Goal: Information Seeking & Learning: Learn about a topic

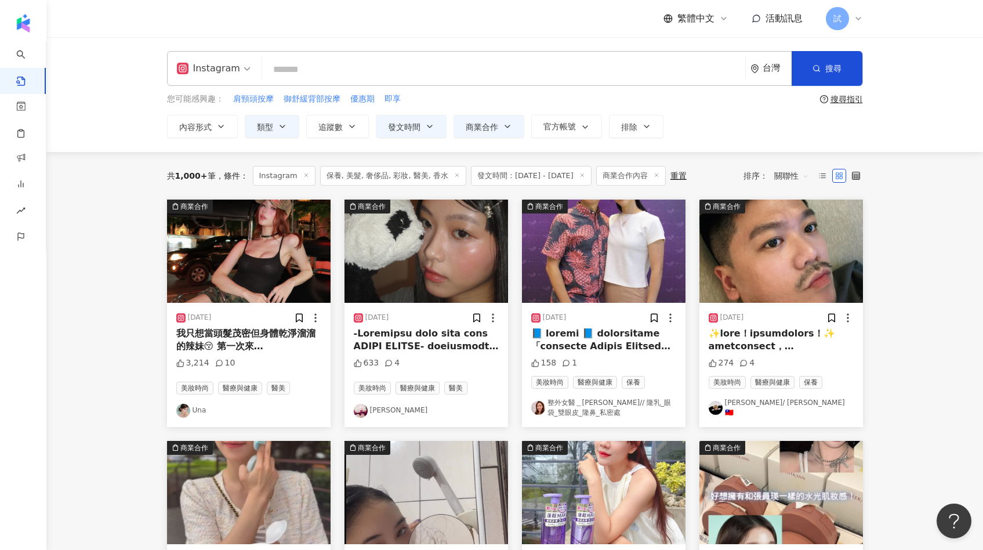
drag, startPoint x: 873, startPoint y: 203, endPoint x: 938, endPoint y: 290, distance: 108.9
click at [938, 291] on main "**********" at bounding box center [514, 514] width 936 height 954
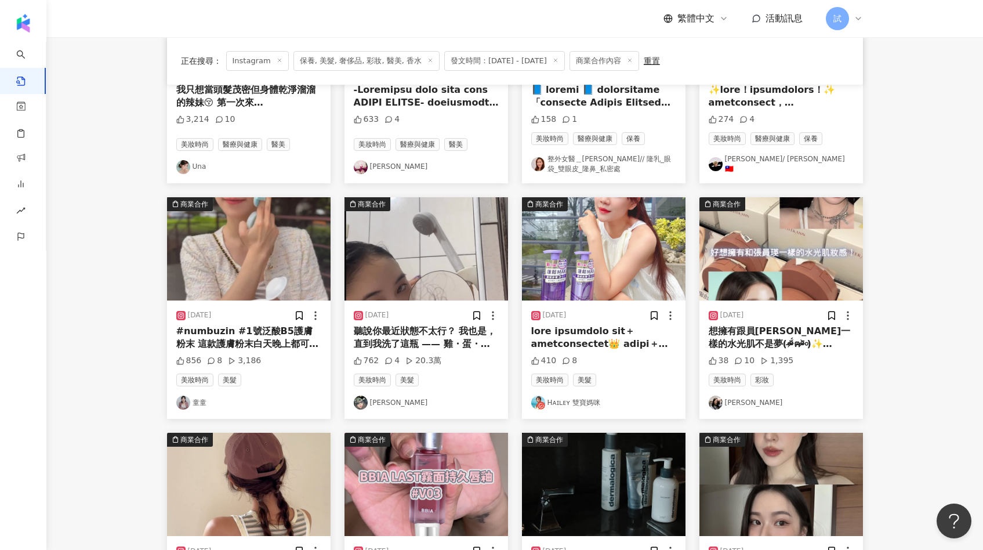
scroll to position [256, 0]
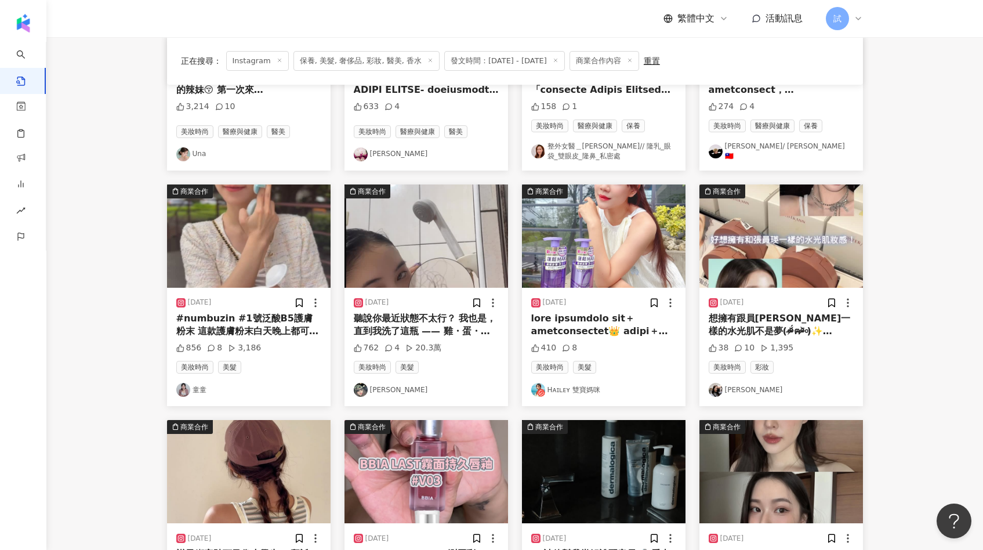
click at [457, 274] on img at bounding box center [425, 235] width 163 height 103
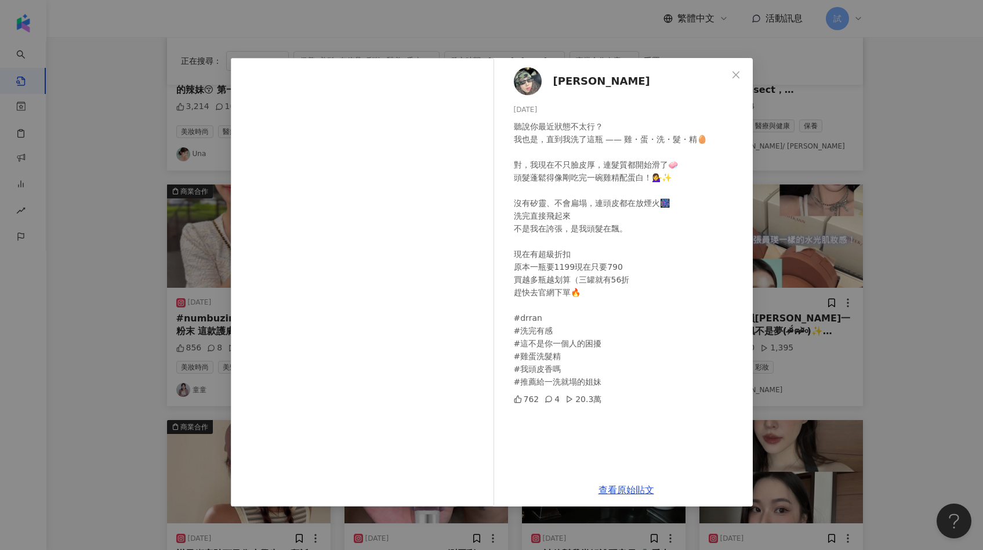
click at [933, 104] on div "康 2025/7/31 聽說你最近狀態不太行？ 我也是，直到我洗了這瓶 —— 雞・蛋・洗・髮・精🥚 對，我現在不只臉皮厚，連髮質都開始滑了🧼 頭髮蓬鬆得像剛吃…" at bounding box center [491, 275] width 983 height 550
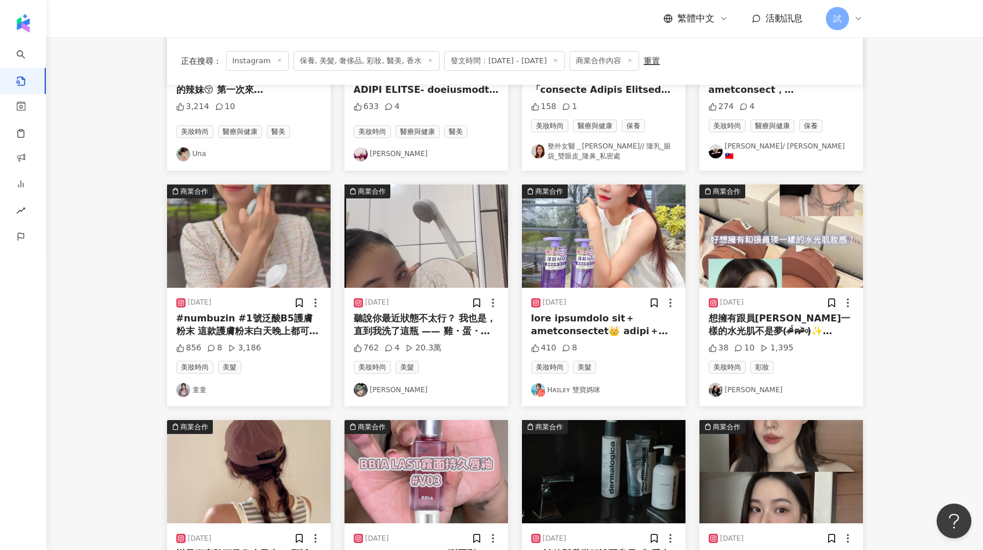
scroll to position [0, 0]
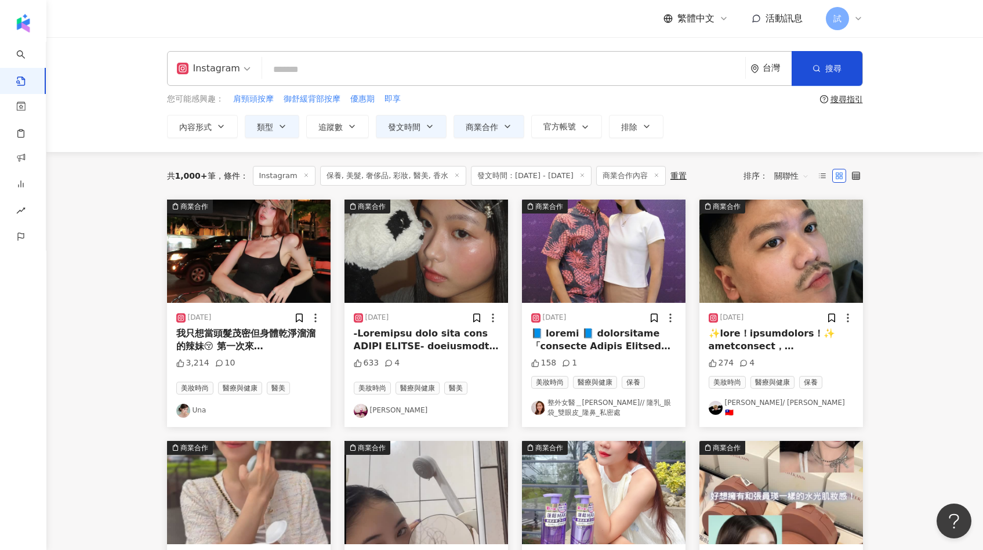
click at [343, 86] on div "**********" at bounding box center [515, 94] width 742 height 87
click at [336, 73] on input "search" at bounding box center [504, 69] width 474 height 25
click at [683, 179] on div "重置" at bounding box center [678, 175] width 16 height 9
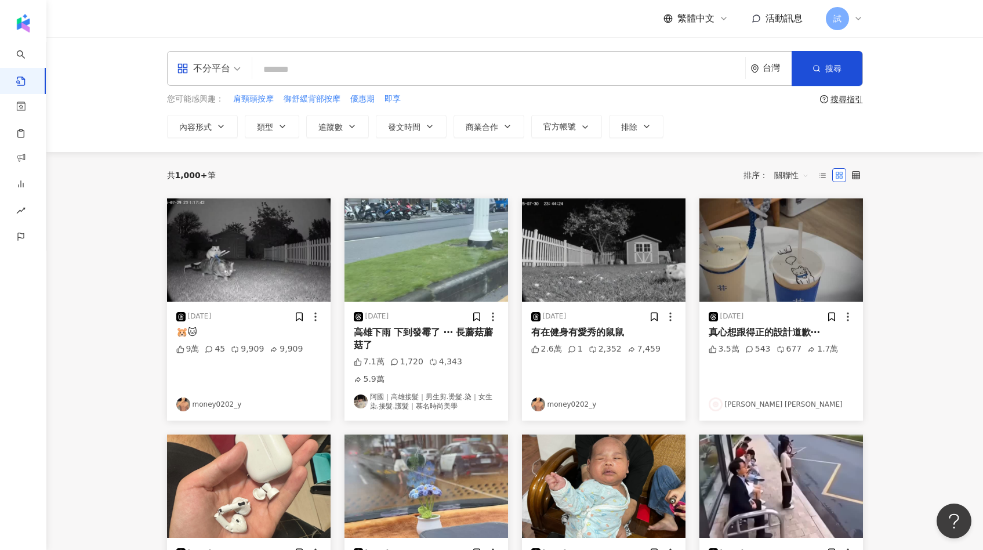
click at [528, 72] on input "search" at bounding box center [498, 69] width 483 height 25
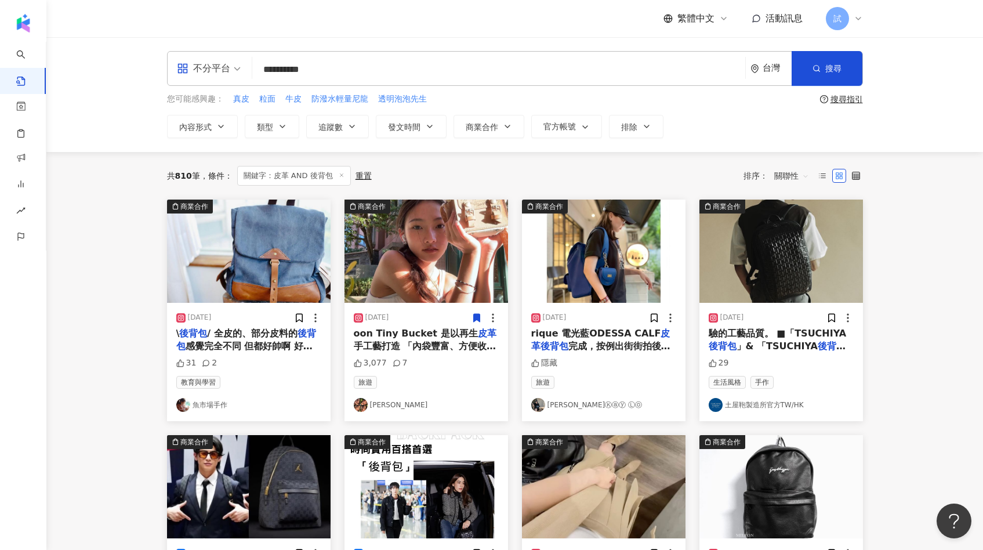
click at [589, 272] on img at bounding box center [603, 250] width 163 height 103
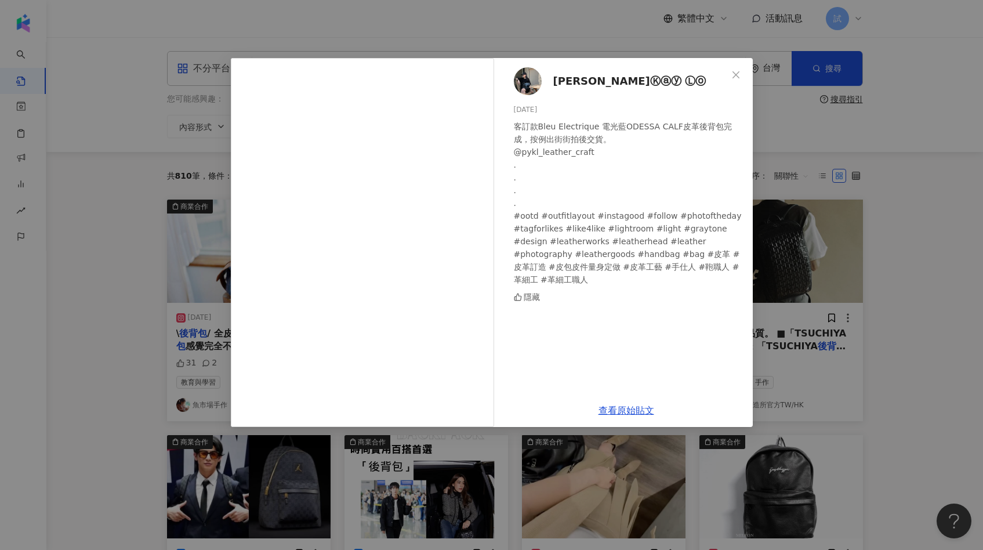
click at [808, 213] on div "羅孝馨Ⓚⓐⓨ Ⓛⓞ 2024/10/7 客訂款Bleu Electrique 電光藍ODESSA CALF皮革後背包完成，按例出街街拍後交貨。 @pykl_l…" at bounding box center [491, 275] width 983 height 550
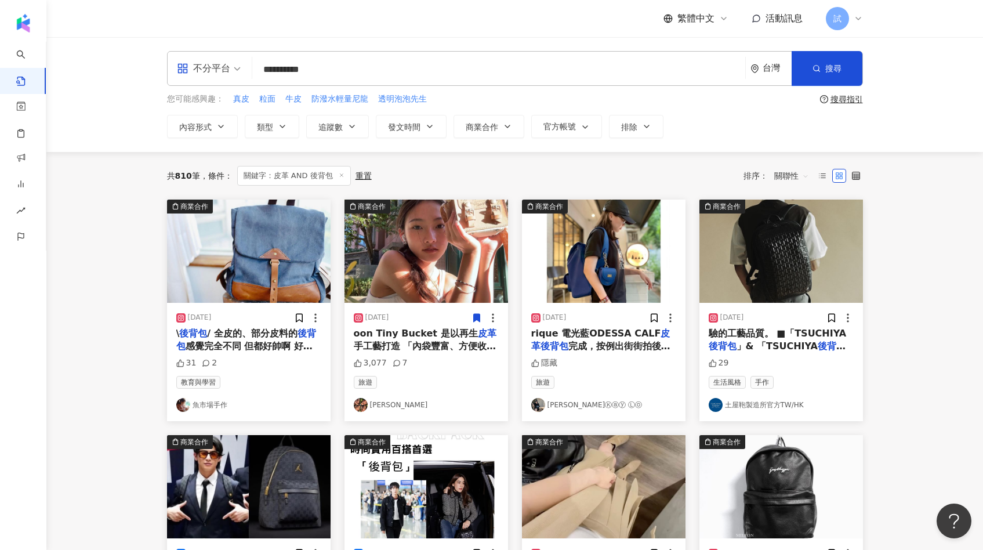
click at [411, 253] on img at bounding box center [425, 250] width 163 height 103
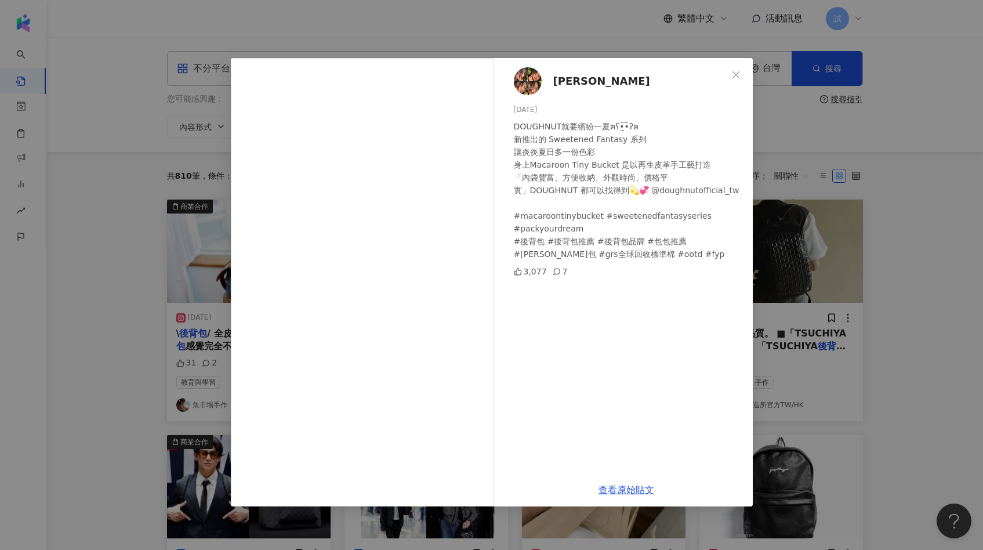
click at [762, 230] on div "李孟蓁 2023/8/20 DOUGHNUT就要繽紛一夏ฅʕ•̫͡•ʔฅ 新推出的 Sweetened Fantasy 系列 讓炎炎夏日多一份色彩 身上Mac…" at bounding box center [491, 275] width 983 height 550
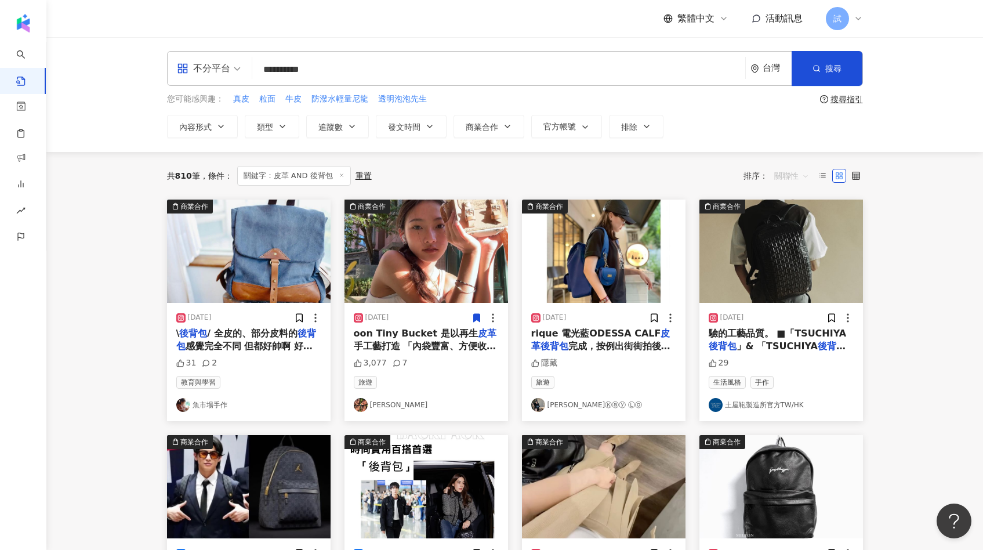
click at [797, 174] on span "關聯性" at bounding box center [791, 175] width 35 height 19
click at [786, 241] on div "觀看數" at bounding box center [793, 238] width 32 height 13
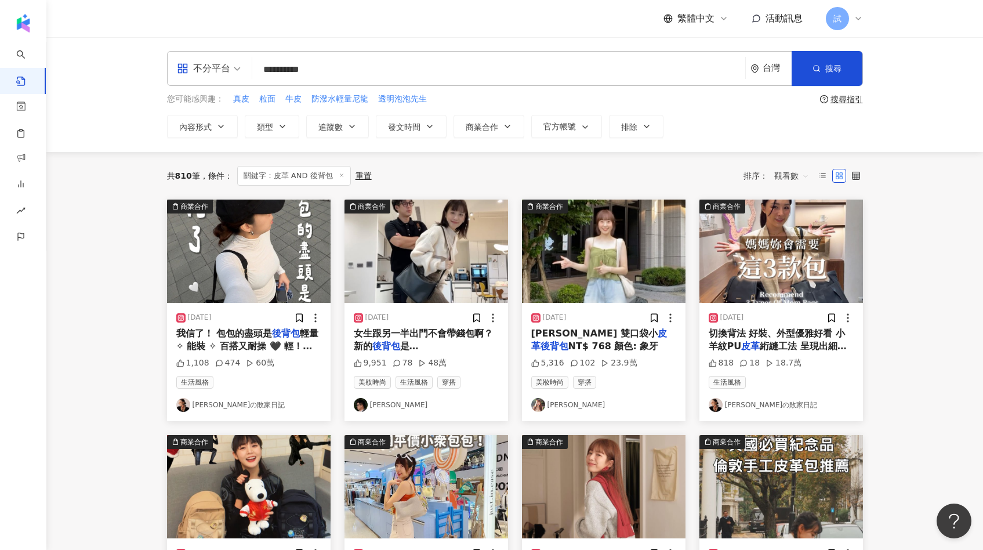
click at [306, 261] on img at bounding box center [248, 250] width 163 height 103
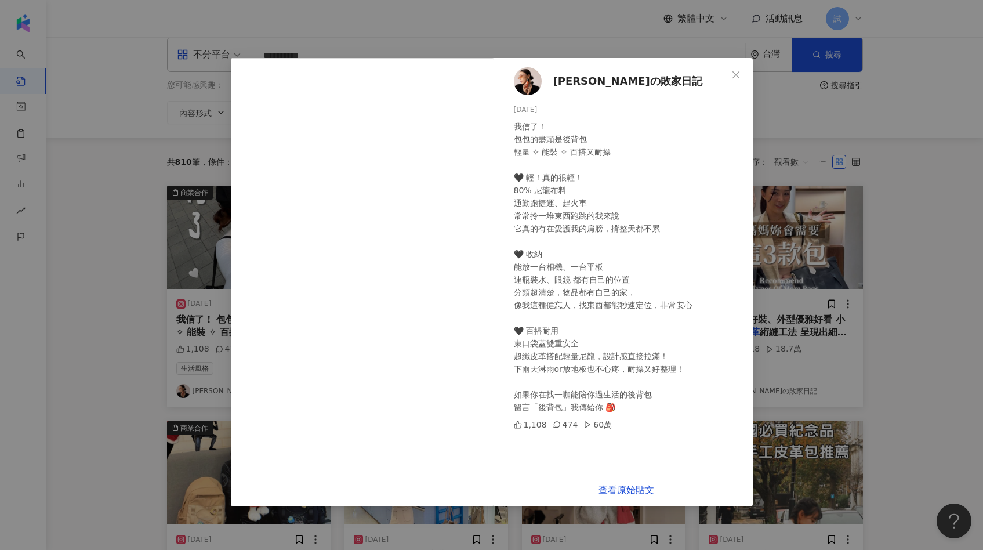
scroll to position [16, 0]
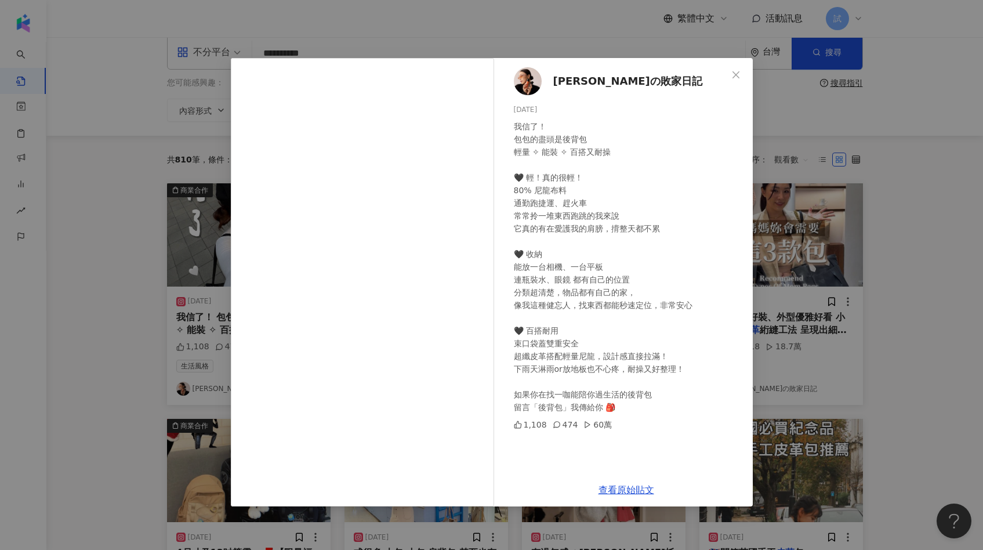
click at [813, 239] on div "李焰の敗家日記 2025/4/11 我信了！ 包包的盡頭是後背包 輕量 ✧ 能裝 ✧ 百搭又耐操 🖤 輕！真的很輕！ 80% 尼龍布料 通勤跑捷運、趕火車 常…" at bounding box center [491, 275] width 983 height 550
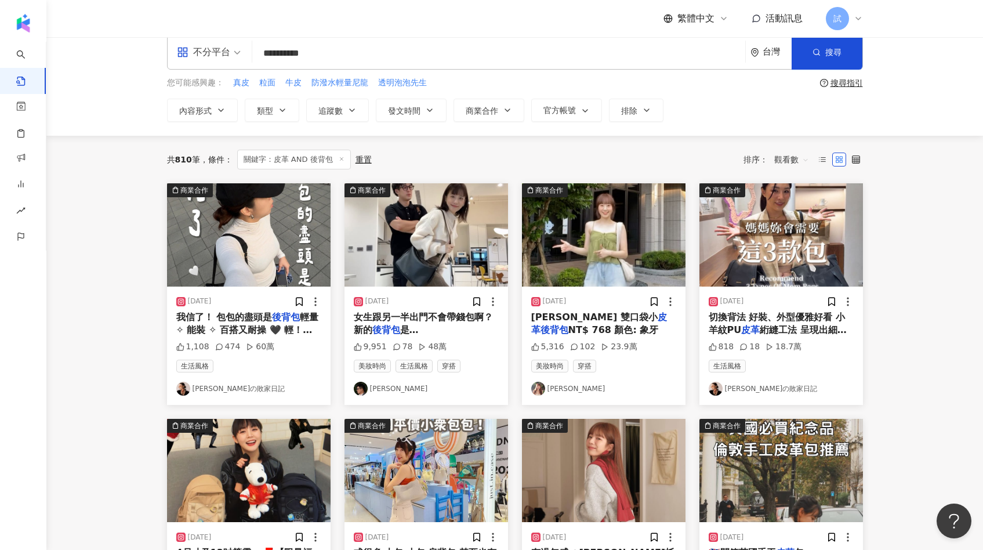
click at [417, 252] on img at bounding box center [425, 234] width 163 height 103
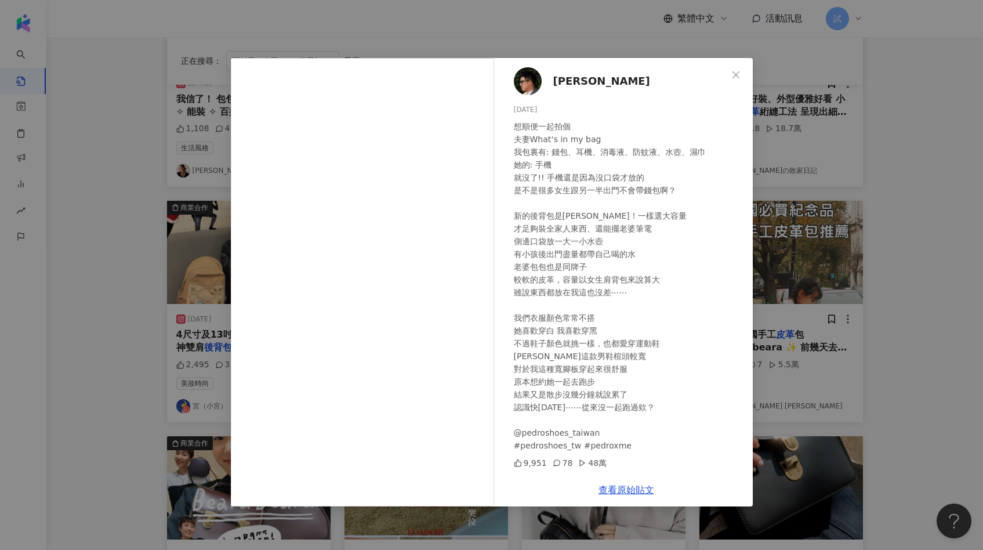
click at [778, 198] on div "Edward Kao 2025/2/11 想順便一起拍個 夫妻What‘s in my bag 我包裏有: 錢包、耳機、消毒液、防蚊液、水壺、濕巾 她的: 手…" at bounding box center [491, 275] width 983 height 550
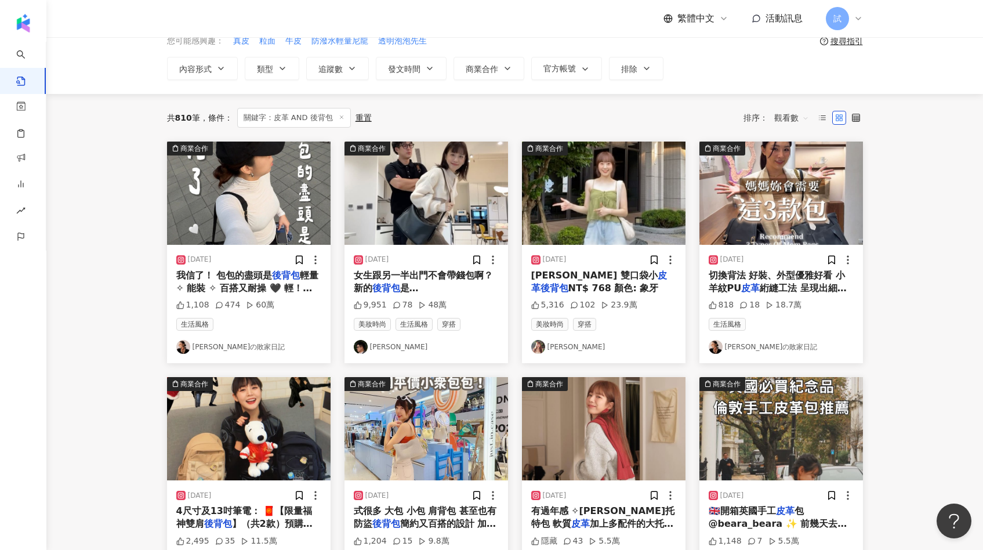
scroll to position [56, 0]
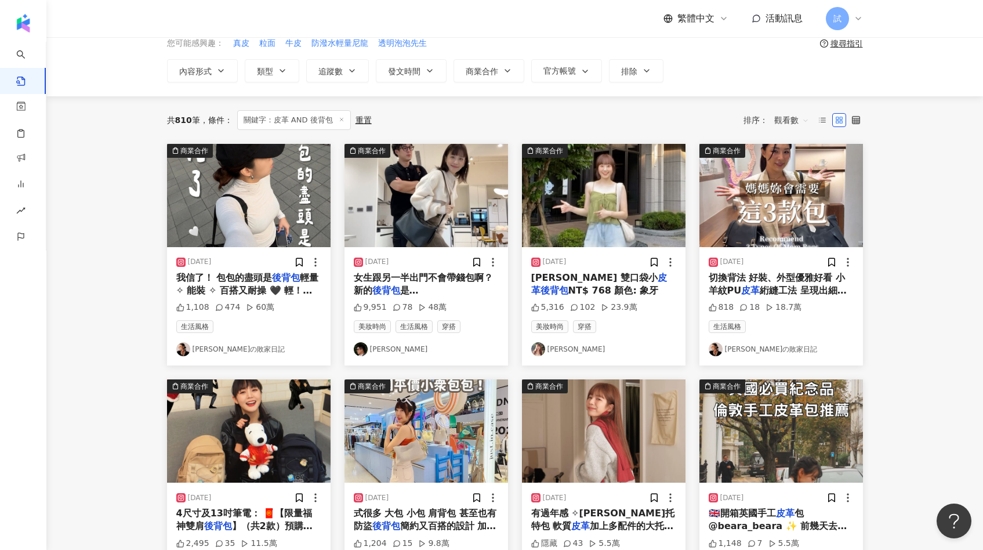
click at [612, 205] on img at bounding box center [603, 195] width 163 height 103
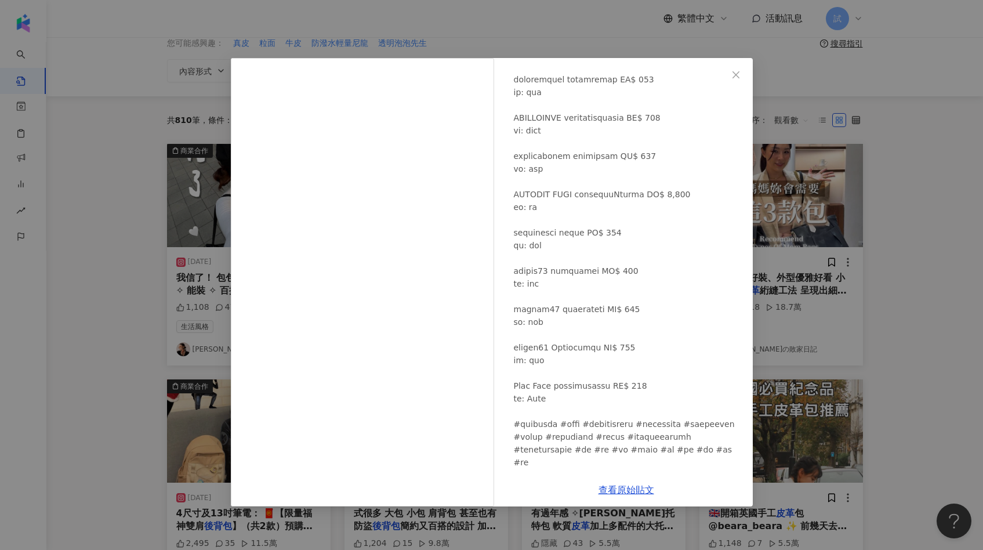
scroll to position [83, 0]
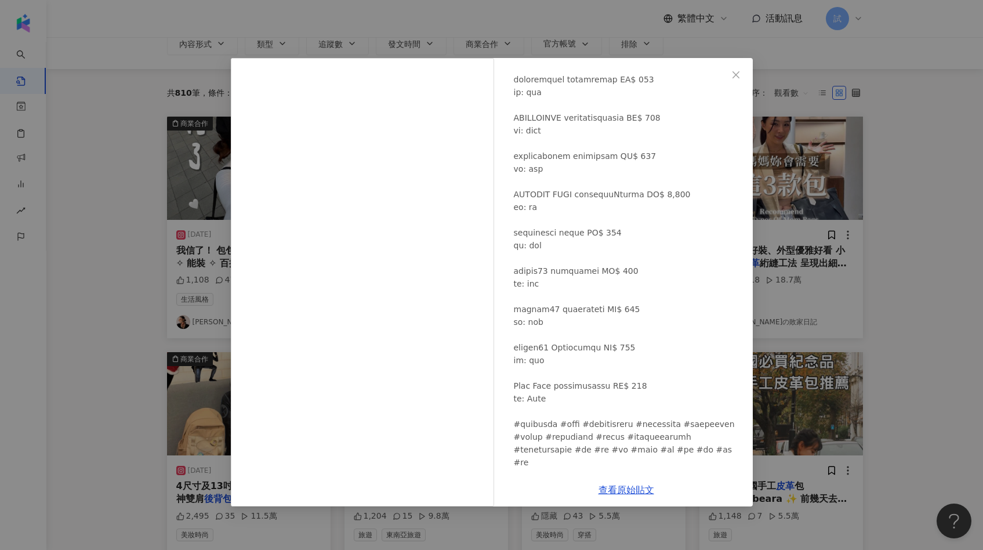
click at [807, 188] on div "張皧麟 2024/7/20 5,316 102 23.9萬 查看原始貼文" at bounding box center [491, 275] width 983 height 550
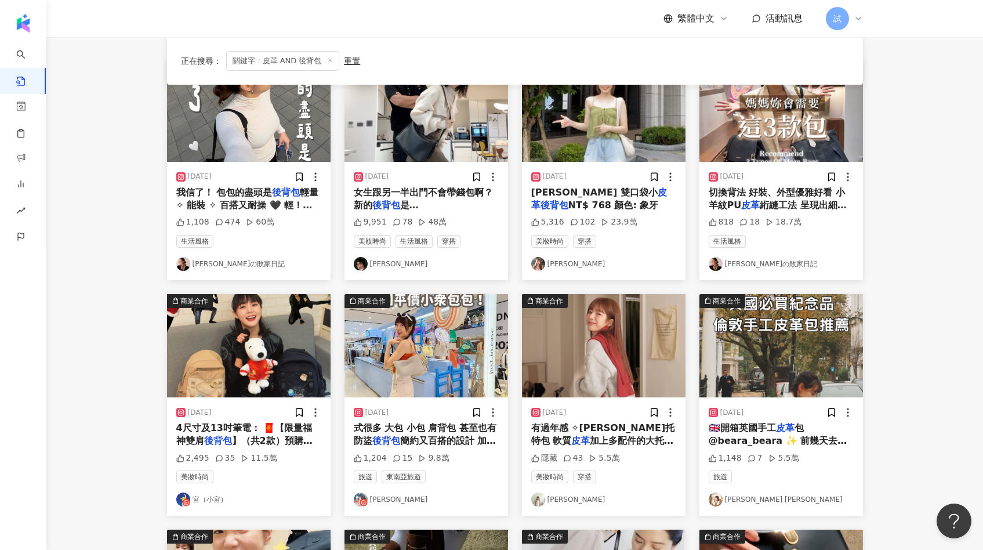
scroll to position [185, 0]
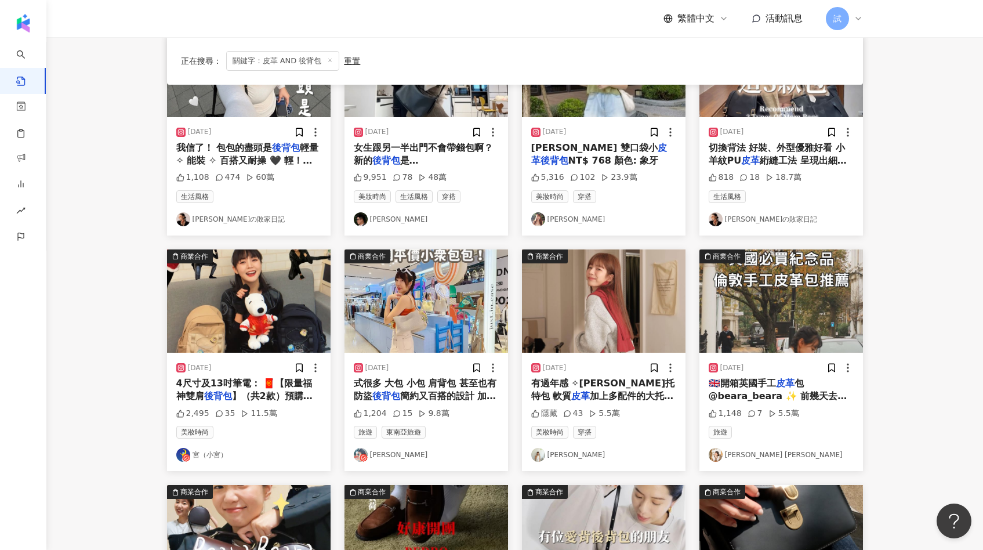
click at [596, 316] on img at bounding box center [603, 300] width 163 height 103
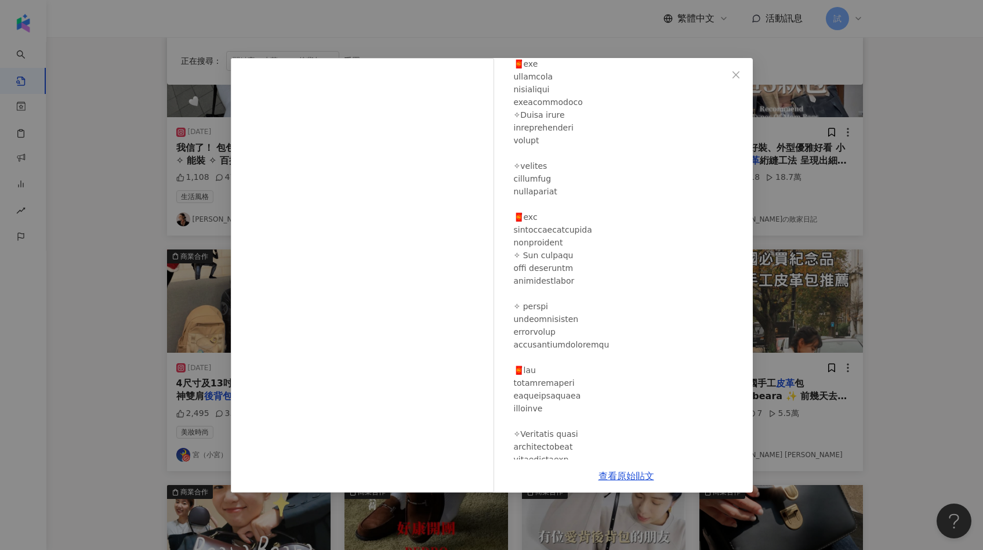
scroll to position [202, 0]
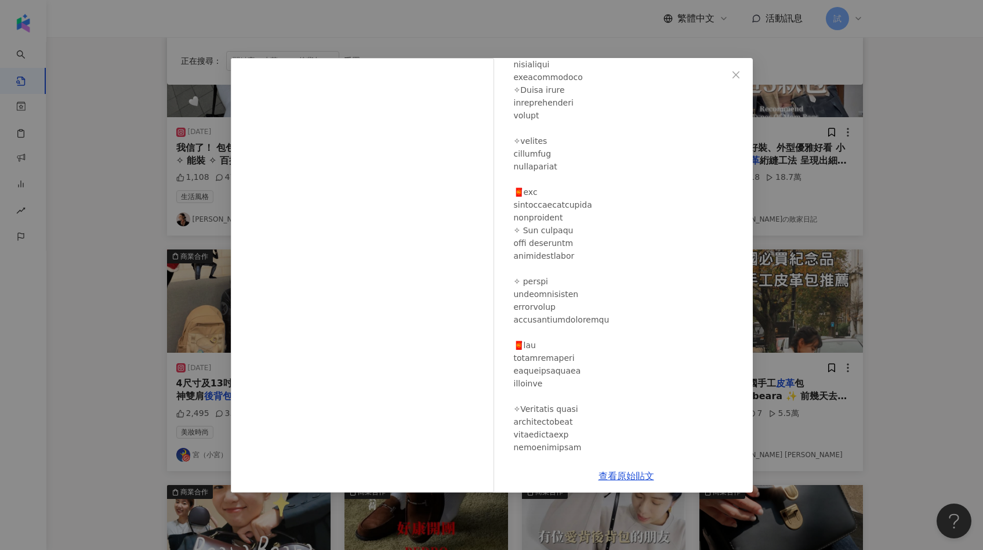
click at [913, 286] on div "邱小馬 2024/1/27 隱藏 43 5.5萬 查看原始貼文" at bounding box center [491, 275] width 983 height 550
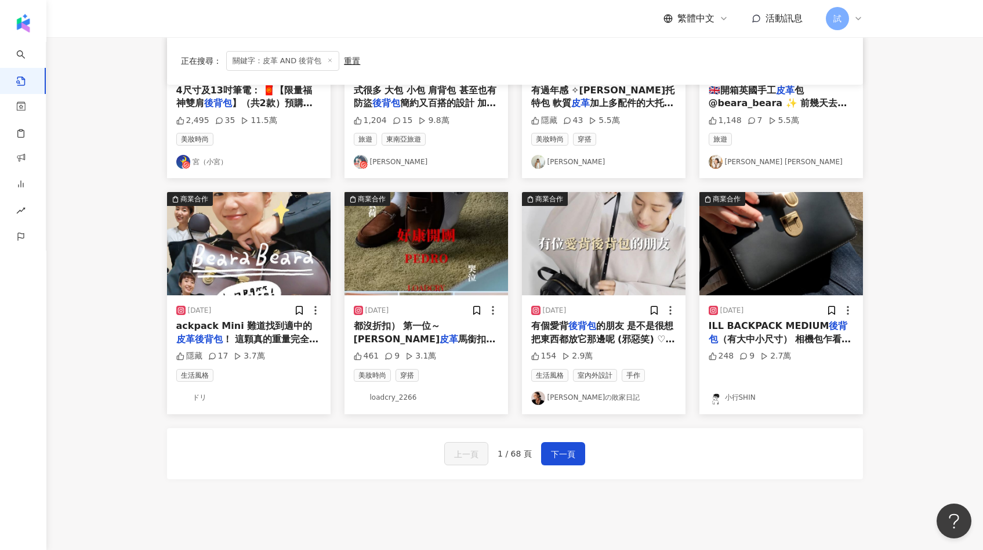
scroll to position [488, 0]
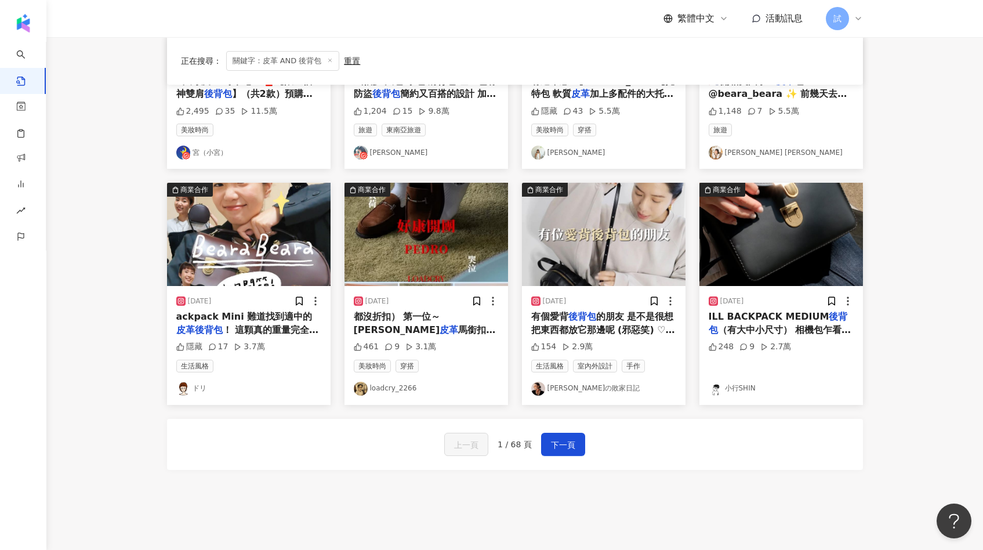
click at [623, 267] on img at bounding box center [603, 234] width 163 height 103
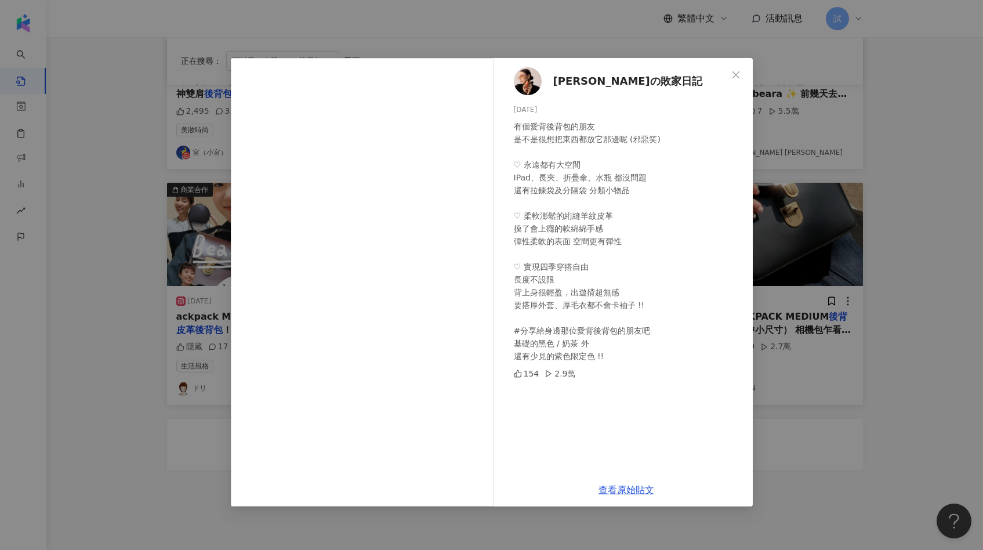
click at [821, 445] on div "李焰の敗家日記 2024/8/9 有個愛背後背包的朋友 是不是很想把東西都放它那邊呢 (邪惡笑) ♡ 永遠都有大空間 IPad、長夾、折疊傘、水瓶 都沒問題 …" at bounding box center [491, 275] width 983 height 550
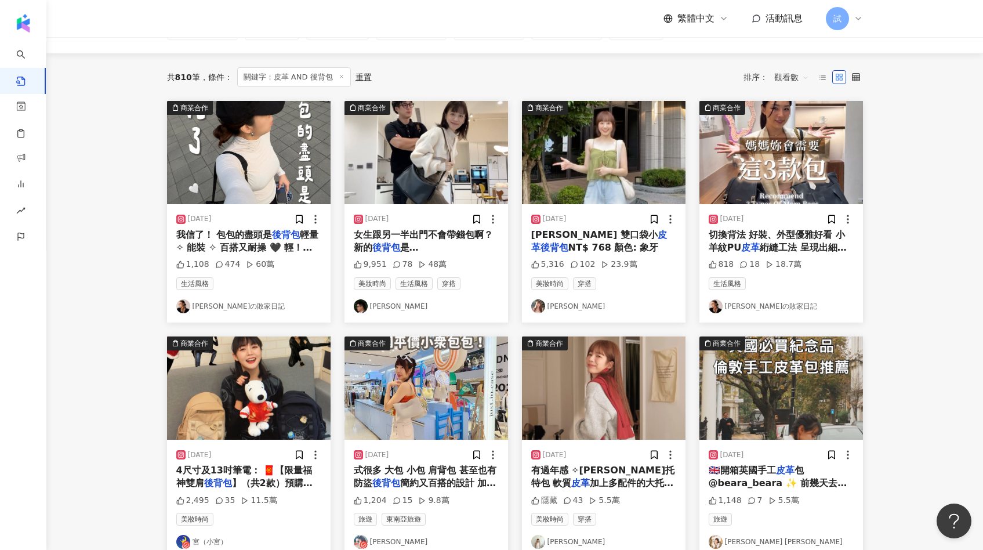
scroll to position [0, 0]
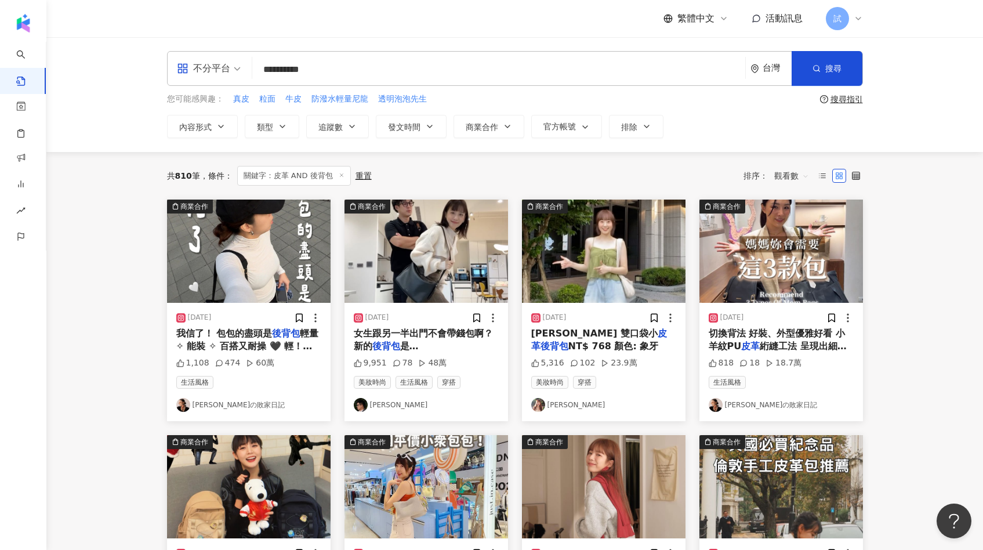
drag, startPoint x: 264, startPoint y: 67, endPoint x: 340, endPoint y: 62, distance: 76.7
click at [340, 62] on input "**********" at bounding box center [498, 69] width 483 height 25
click at [308, 70] on input "**********" at bounding box center [498, 69] width 483 height 25
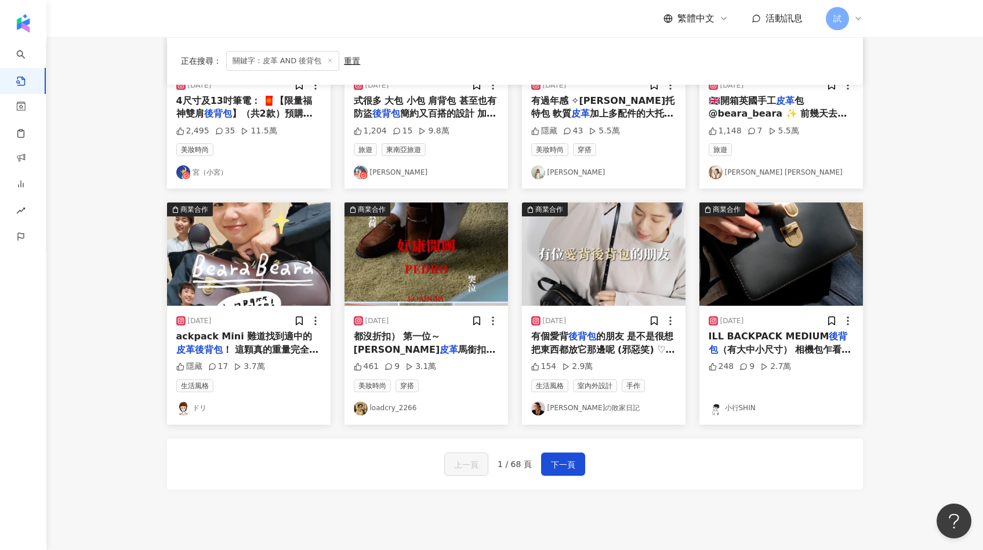
scroll to position [484, 0]
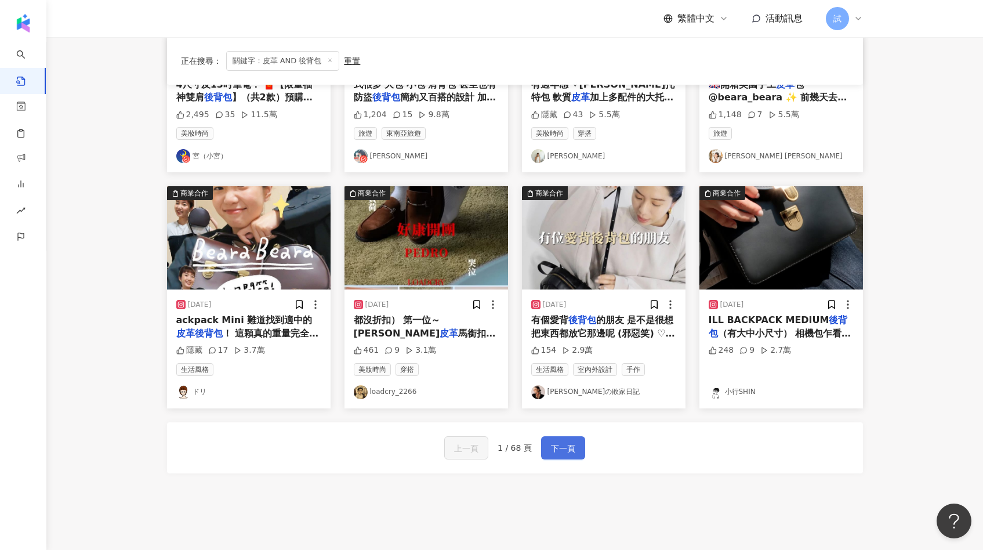
click at [574, 448] on button "下一頁" at bounding box center [563, 447] width 44 height 23
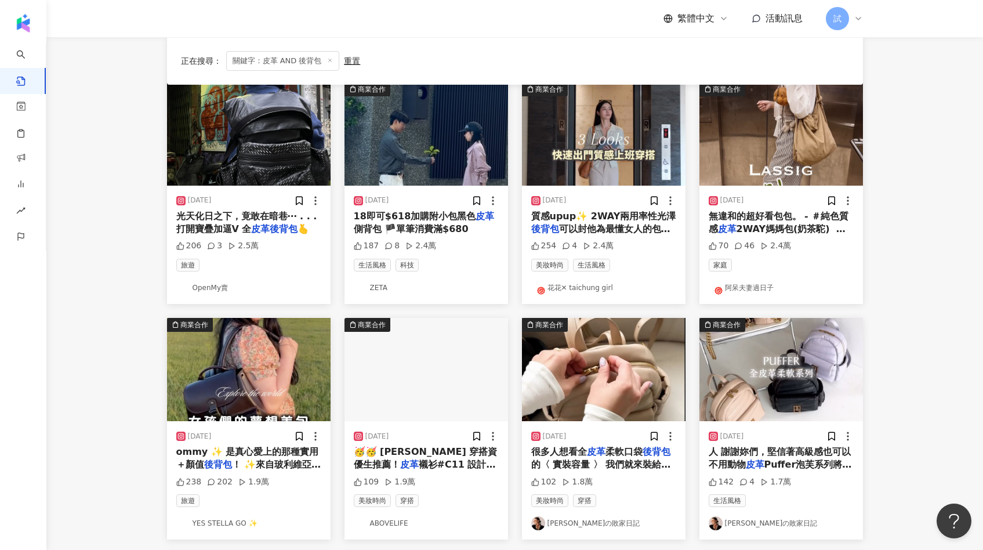
scroll to position [0, 0]
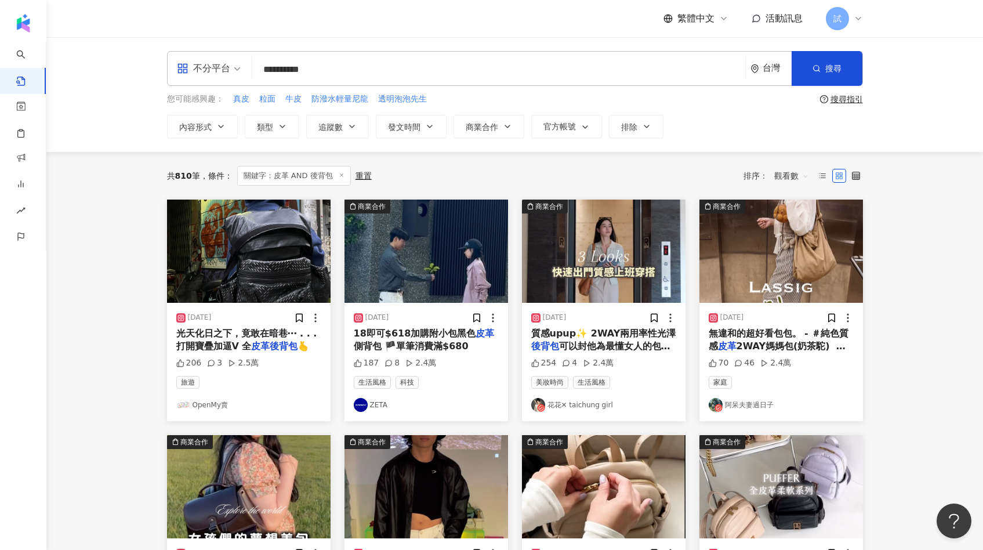
click at [623, 264] on img at bounding box center [603, 250] width 163 height 103
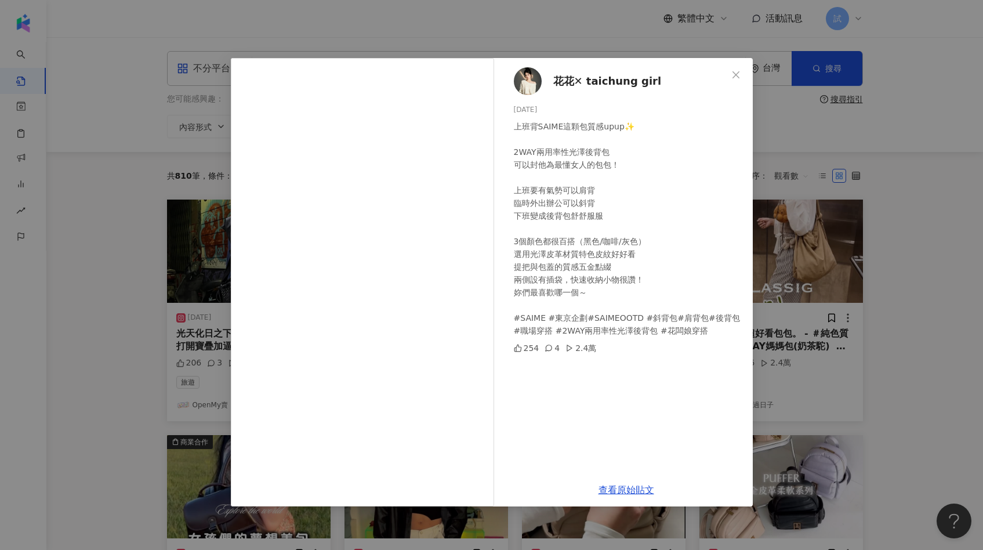
click at [594, 85] on span "花花✕ taichung girl" at bounding box center [607, 81] width 108 height 16
click at [916, 370] on div "花花✕ taichung girl 2025/6/17 上班背SAIME這顆包質感upup✨ 2WAY兩用率性光澤後背包 可以封他為最懂女人的包包！ 上班要有…" at bounding box center [491, 275] width 983 height 550
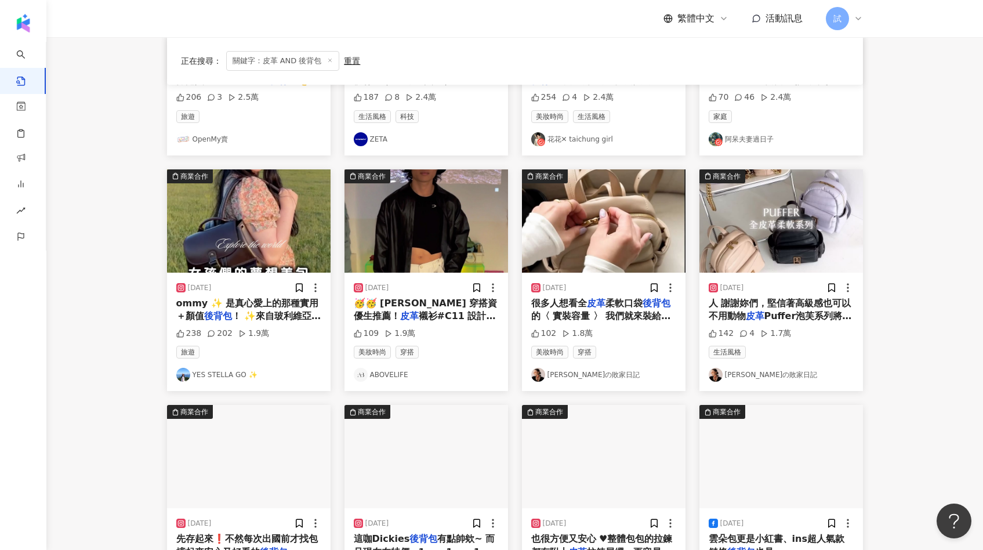
scroll to position [282, 0]
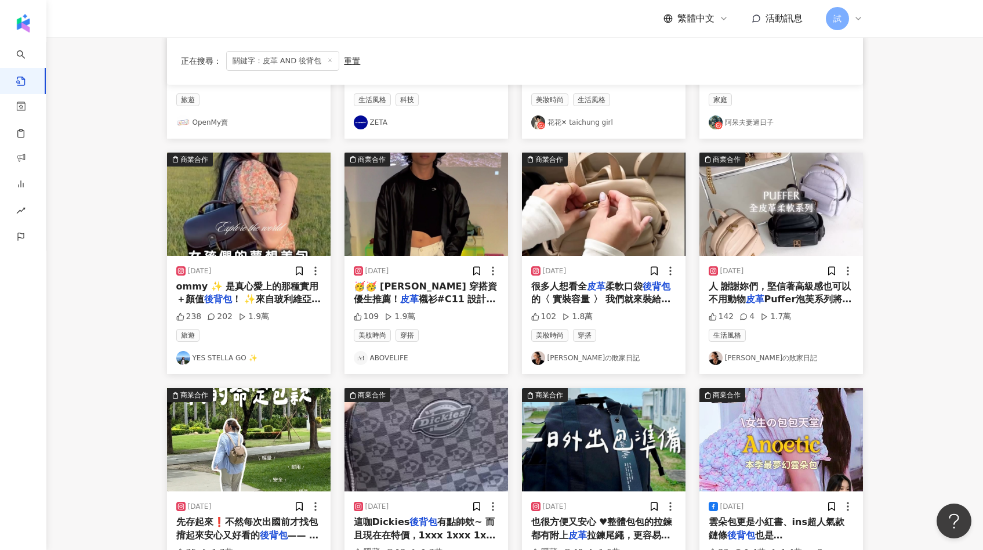
click at [263, 212] on img at bounding box center [248, 203] width 163 height 103
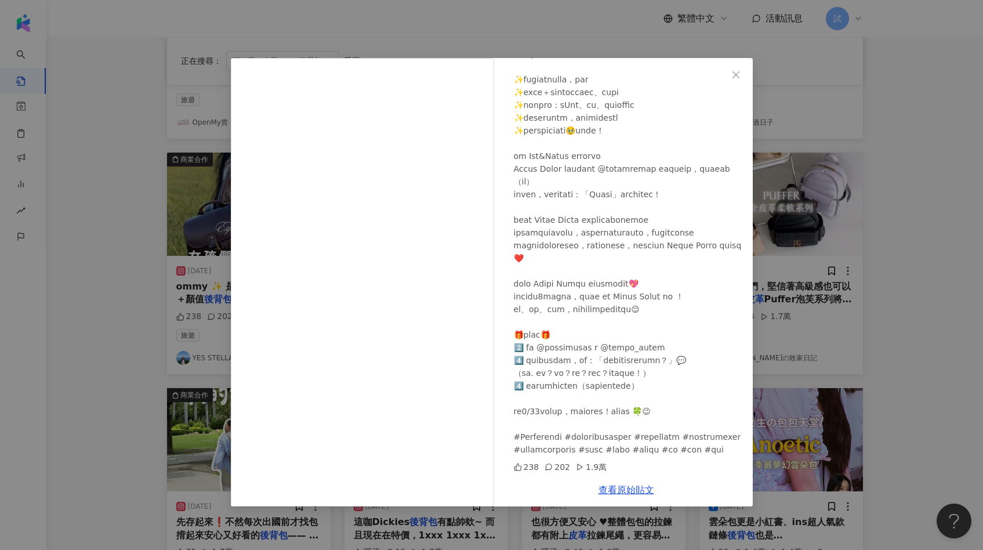
scroll to position [251, 0]
click at [904, 288] on div "YES STELLA GO ✨ 2025/6/1 238 202 1.9萬 查看原始貼文" at bounding box center [491, 275] width 983 height 550
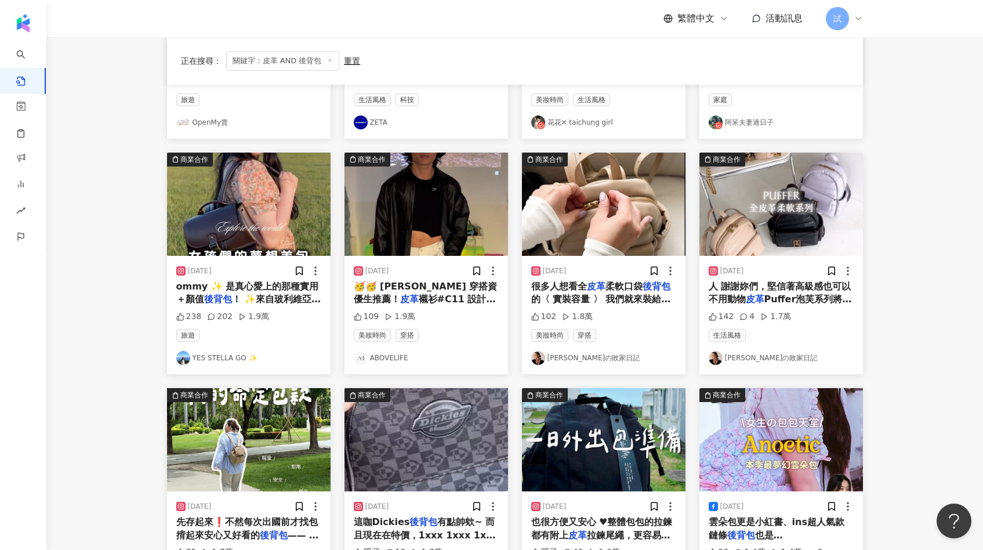
scroll to position [0, 0]
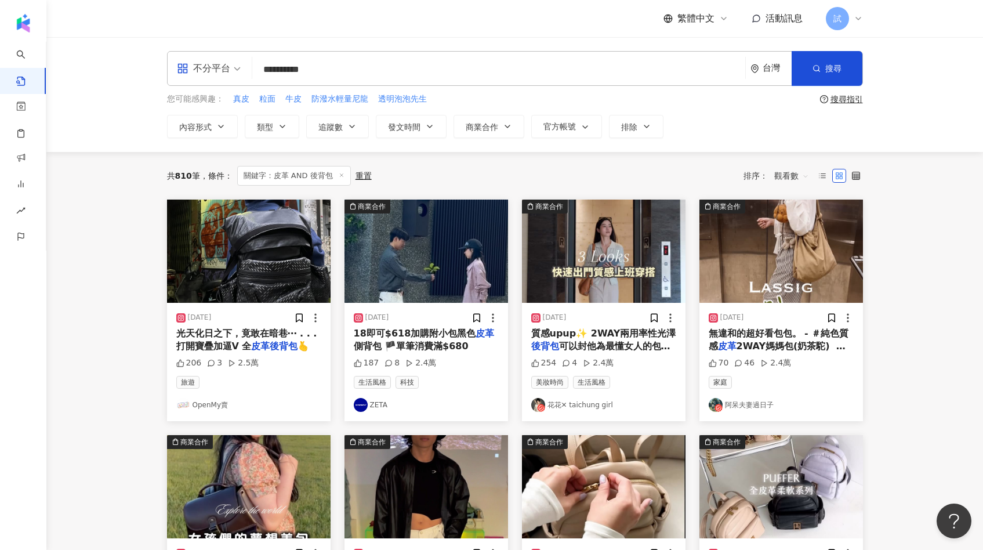
drag, startPoint x: 279, startPoint y: 70, endPoint x: 208, endPoint y: 79, distance: 72.6
click at [221, 74] on div "**********" at bounding box center [515, 68] width 696 height 35
type input "**********"
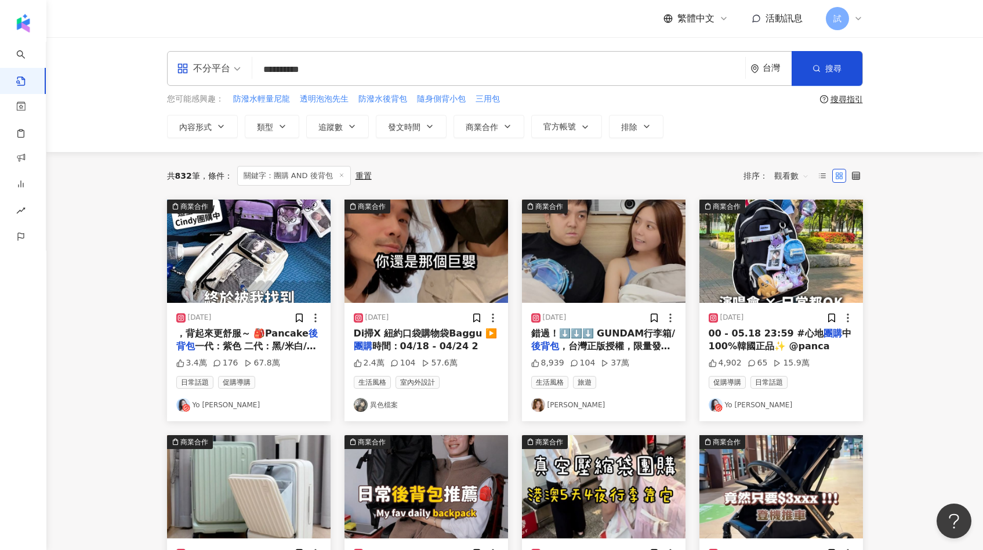
click at [612, 263] on img at bounding box center [603, 250] width 163 height 103
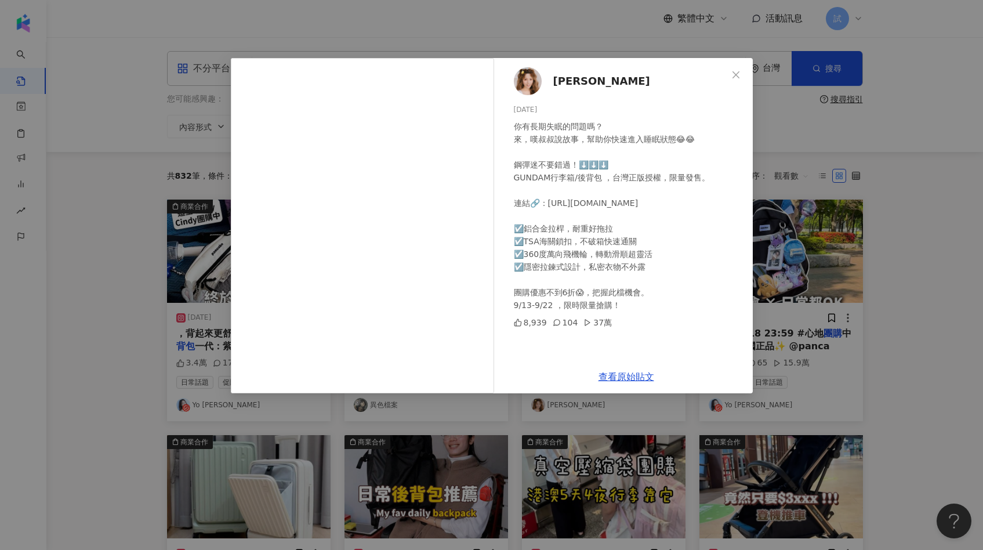
click at [818, 341] on div "解婕翎 2024/9/13 你有長期失眠的問題嗎？ 來，嘆叔叔說故事，幫助你快速進入睡眠狀態😂😂 鋼彈迷不要錯過！⬇️⬇️⬇️ GUNDAM行李箱/後背包 ，…" at bounding box center [491, 275] width 983 height 550
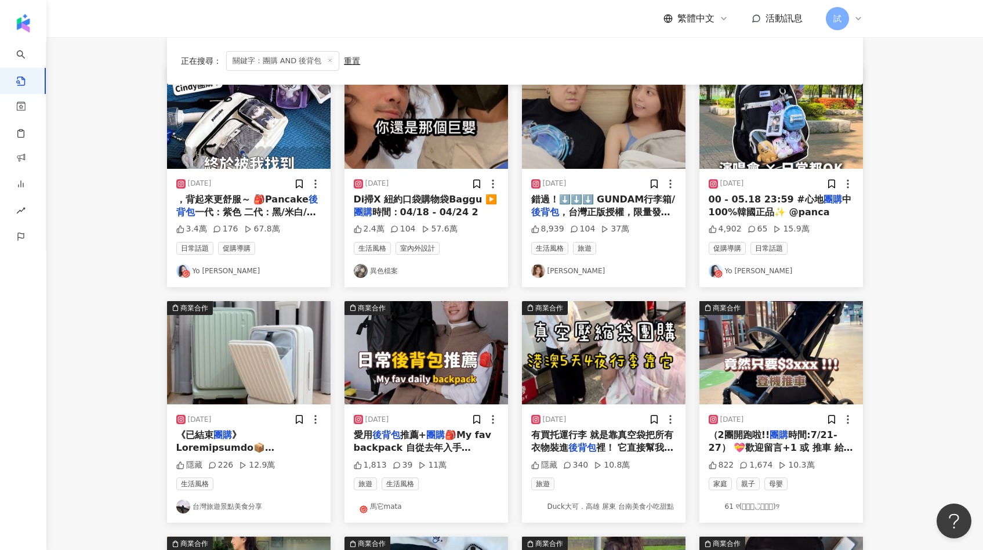
scroll to position [239, 0]
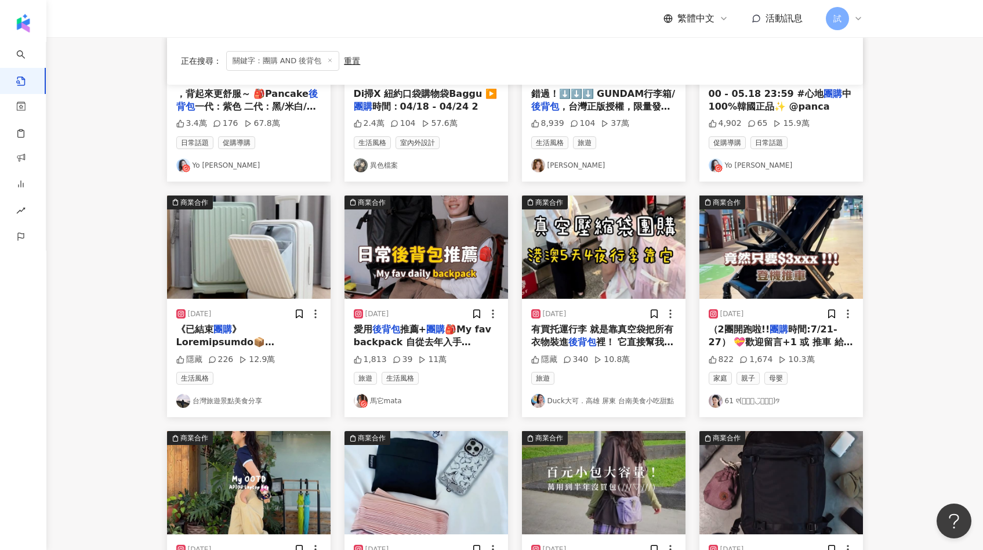
click at [413, 243] on img at bounding box center [425, 246] width 163 height 103
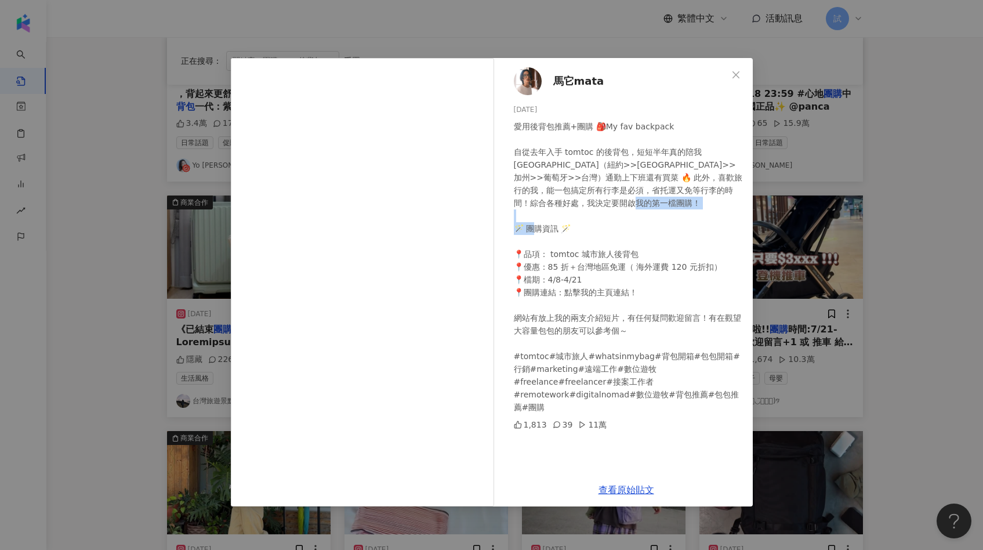
drag, startPoint x: 548, startPoint y: 254, endPoint x: 636, endPoint y: 254, distance: 87.5
click at [636, 254] on div "愛用後背包推薦+團購 🎒My fav backpack 自從去年入手 tomtoc 的後背包，短短半年真的陪我上山下海（紐約>>倫敦>>加州>>葡萄牙>>台灣…" at bounding box center [629, 266] width 230 height 293
drag, startPoint x: 545, startPoint y: 265, endPoint x: 569, endPoint y: 266, distance: 23.8
click at [569, 266] on div "愛用後背包推薦+團購 🎒My fav backpack 自從去年入手 tomtoc 的後背包，短短半年真的陪我上山下海（紐約>>倫敦>>加州>>葡萄牙>>台灣…" at bounding box center [629, 266] width 230 height 293
drag, startPoint x: 601, startPoint y: 268, endPoint x: 639, endPoint y: 267, distance: 37.7
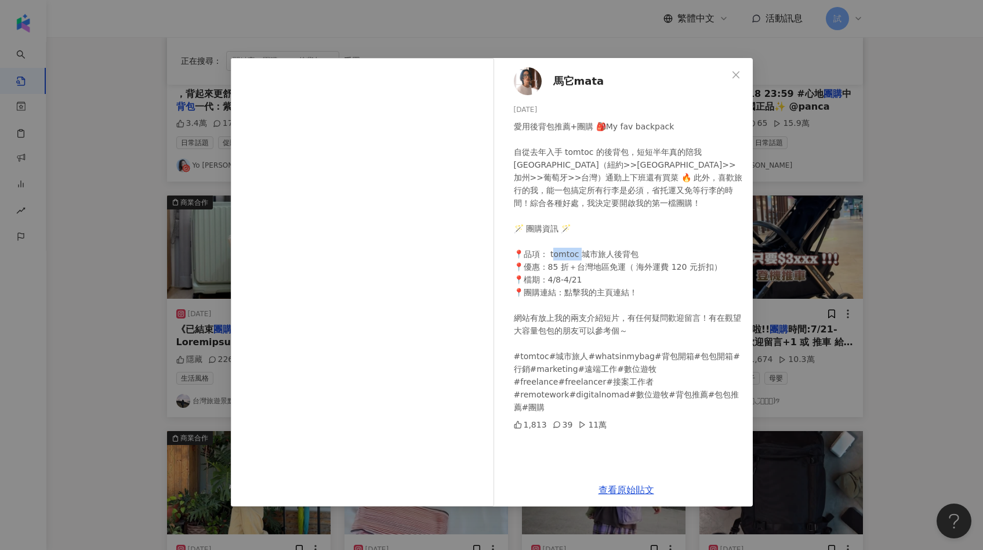
click at [640, 268] on div "愛用後背包推薦+團購 🎒My fav backpack 自從去年入手 tomtoc 的後背包，短短半年真的陪我上山下海（紐約>>倫敦>>加州>>葡萄牙>>台灣…" at bounding box center [629, 266] width 230 height 293
drag, startPoint x: 543, startPoint y: 279, endPoint x: 591, endPoint y: 279, distance: 47.5
click at [591, 279] on div "愛用後背包推薦+團購 🎒My fav backpack 自從去年入手 tomtoc 的後背包，短短半年真的陪我上山下海（紐約>>倫敦>>加州>>葡萄牙>>台灣…" at bounding box center [629, 266] width 230 height 293
click at [733, 75] on icon "close" at bounding box center [735, 74] width 9 height 9
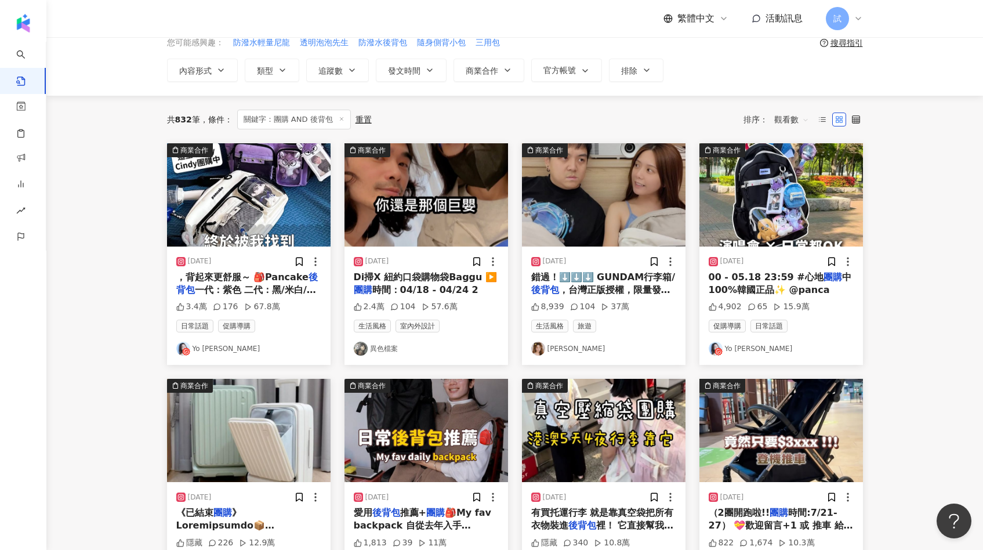
scroll to position [0, 0]
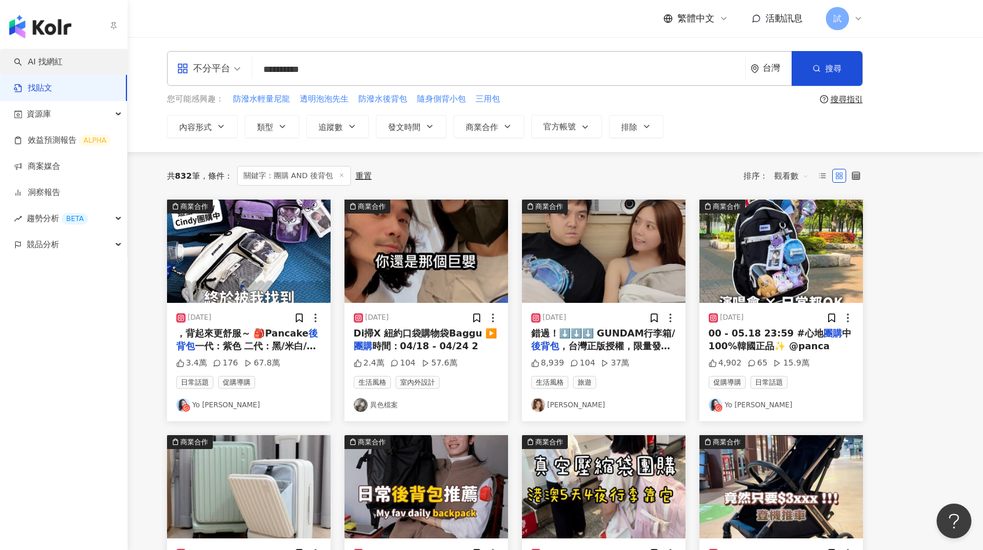
click at [58, 63] on link "AI 找網紅" at bounding box center [38, 62] width 49 height 12
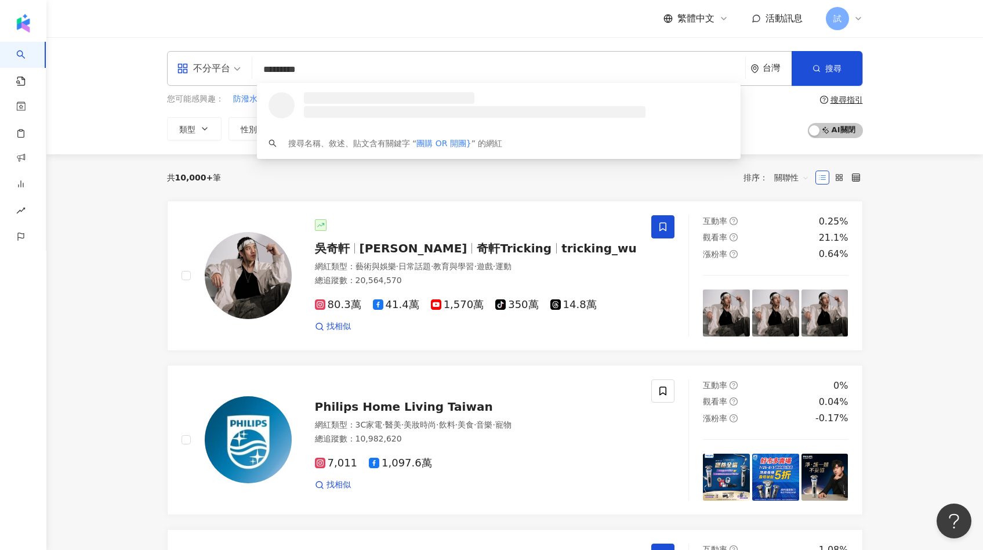
click at [261, 71] on input "*********" at bounding box center [498, 70] width 483 height 22
click at [369, 70] on input "**********" at bounding box center [498, 70] width 483 height 22
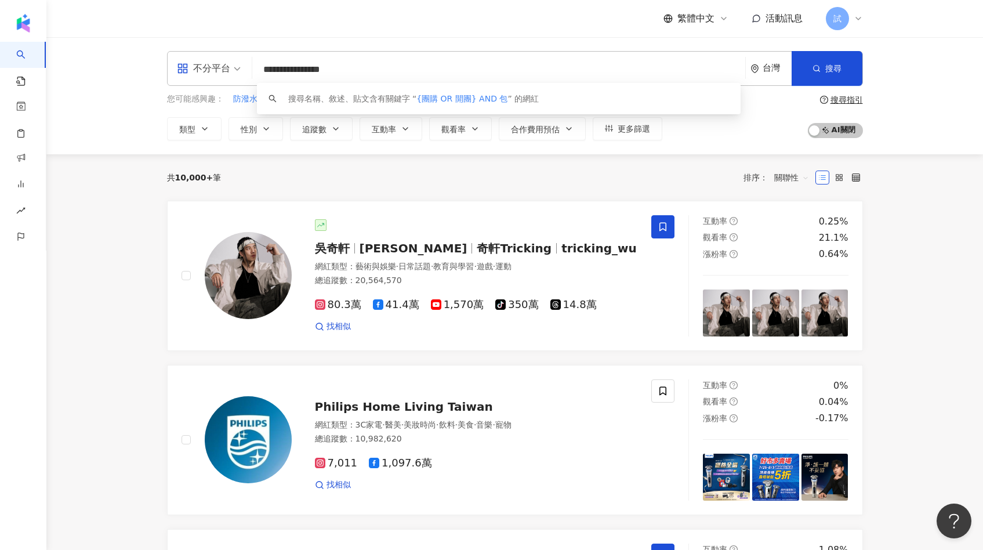
drag, startPoint x: 268, startPoint y: 68, endPoint x: 283, endPoint y: 70, distance: 14.5
click at [283, 70] on input "**********" at bounding box center [498, 70] width 483 height 22
drag, startPoint x: 299, startPoint y: 71, endPoint x: 323, endPoint y: 70, distance: 24.4
click at [323, 71] on input "**********" at bounding box center [498, 70] width 483 height 22
drag, startPoint x: 351, startPoint y: 67, endPoint x: 371, endPoint y: 67, distance: 19.7
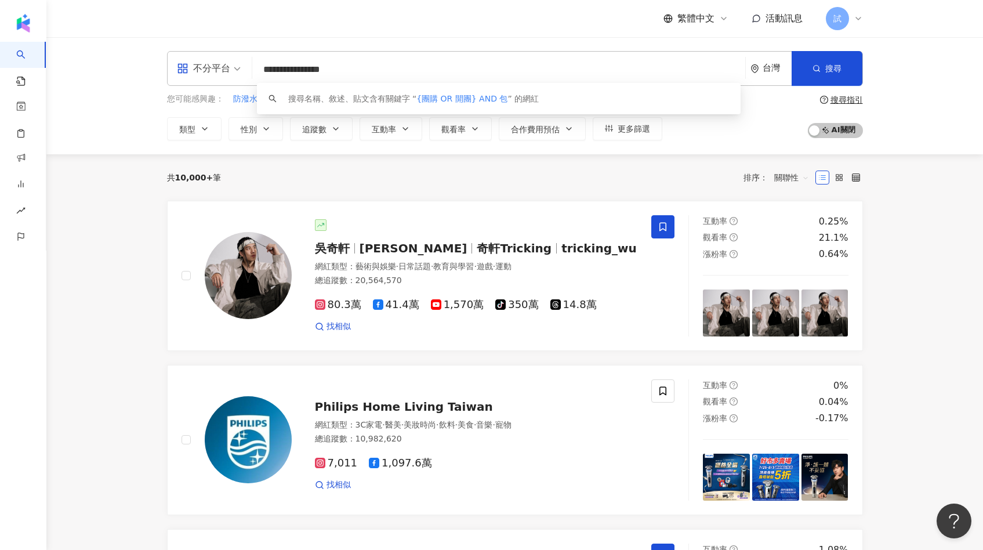
click at [371, 67] on input "**********" at bounding box center [498, 70] width 483 height 22
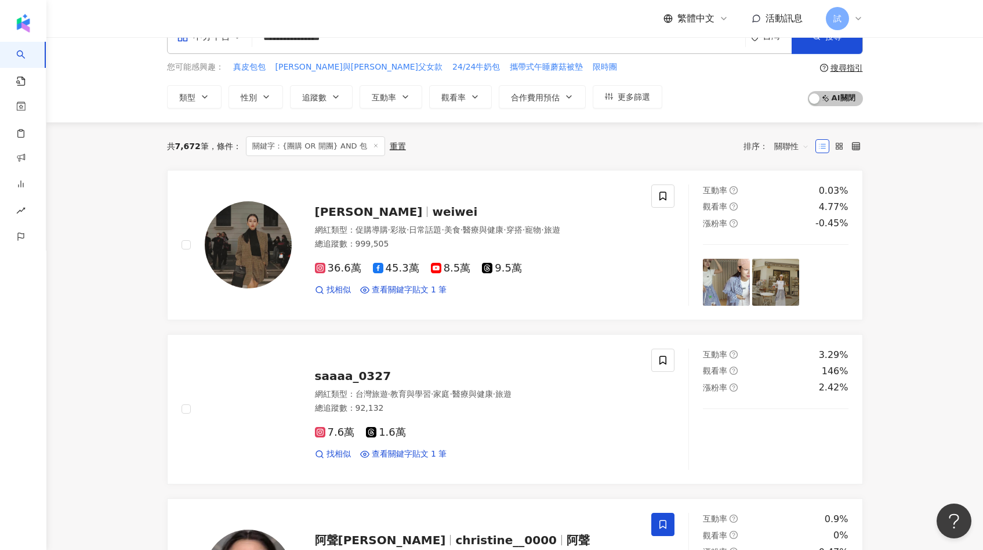
scroll to position [56, 0]
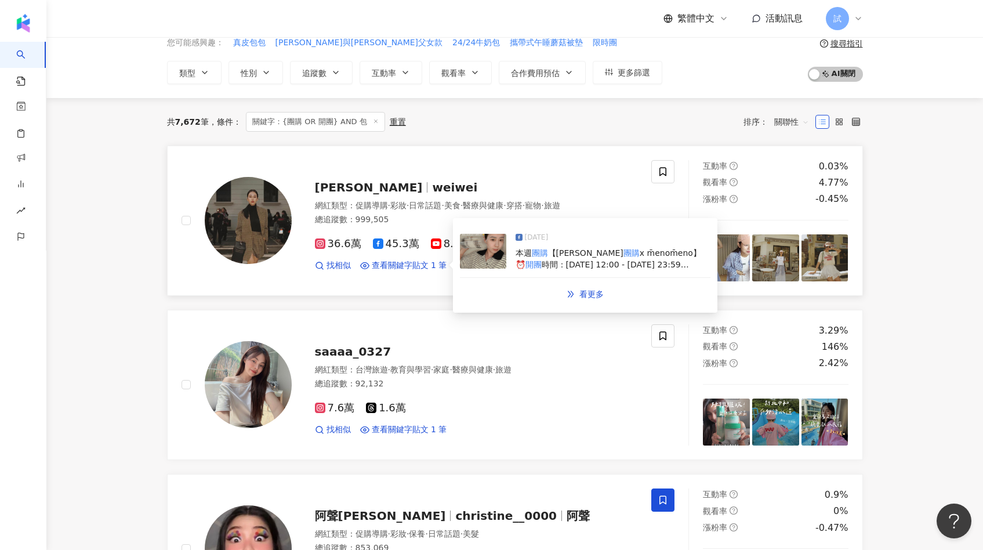
type input "**********"
click at [475, 256] on img at bounding box center [483, 251] width 46 height 35
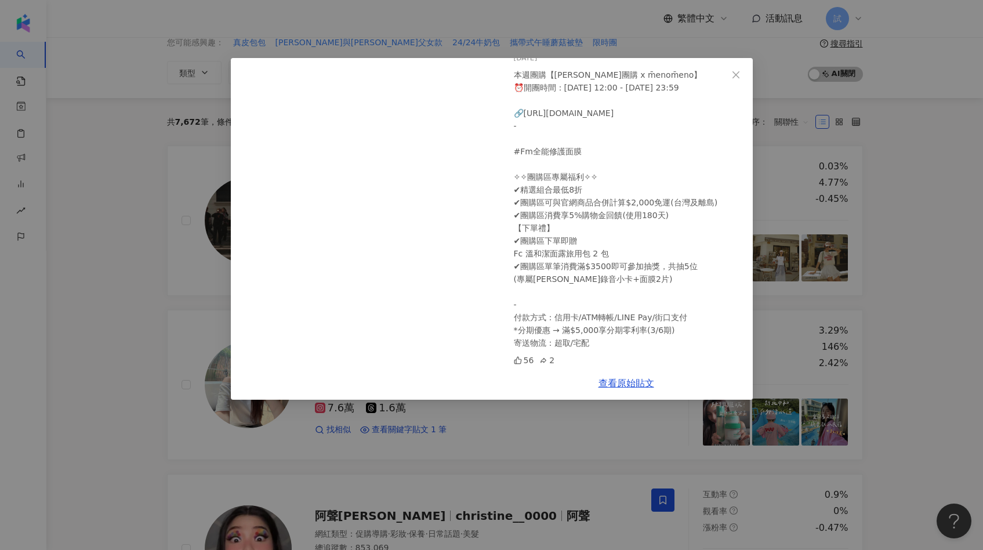
scroll to position [64, 0]
click at [127, 295] on div "唐葳 2025/6/23 本週團購【唐葳團購 x m̄enom̄eno】 ⏰開團時間：6/23 12:00 - 6/27 23:59 🔗https://www…" at bounding box center [491, 275] width 983 height 550
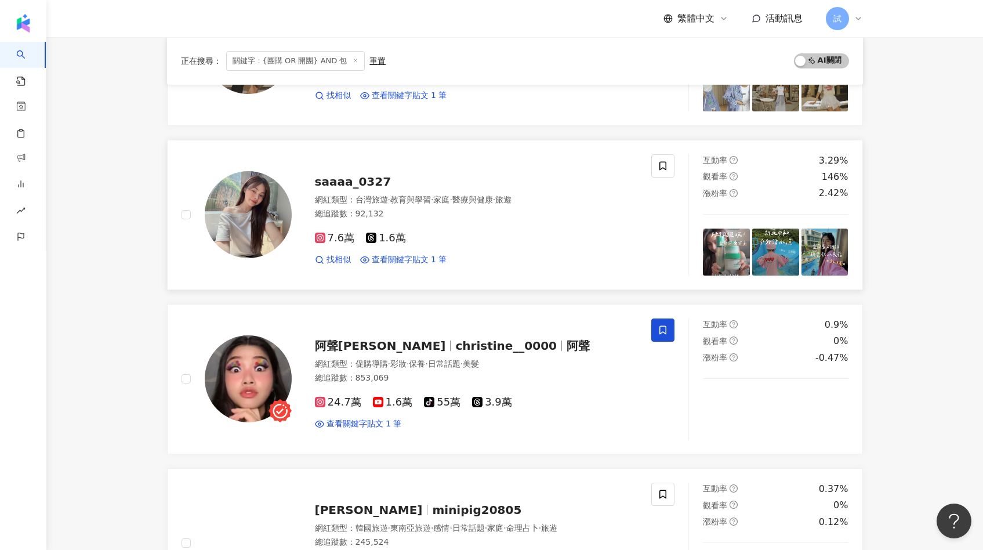
scroll to position [229, 0]
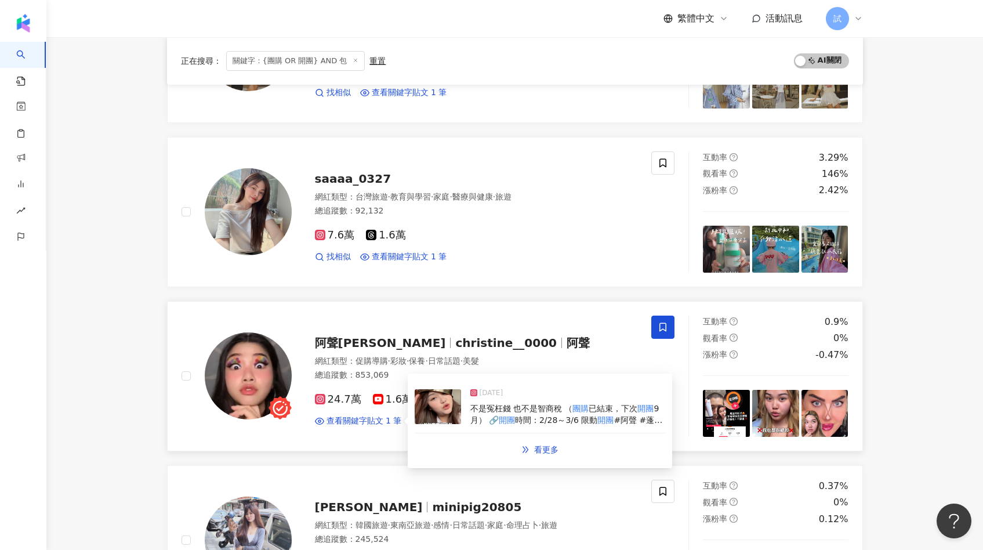
click at [434, 410] on img at bounding box center [437, 406] width 46 height 35
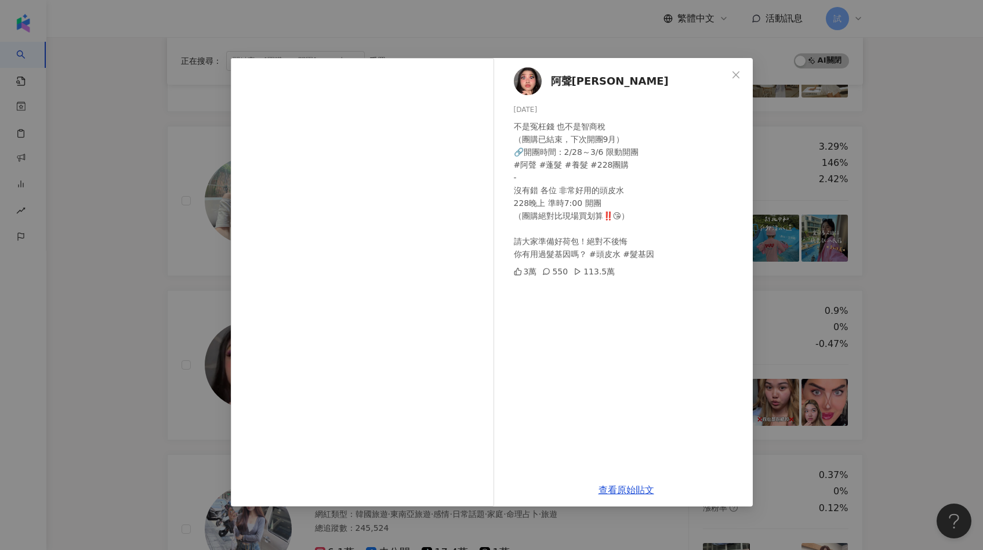
scroll to position [241, 0]
click at [117, 222] on div "阿聲JJ Christine 2025/2/24 不是冤枉錢 也不是智商稅 （團購已結束，下次開團9月） 🔗開團時間：2/28～3/6 限動開團 #阿聲 #蓬…" at bounding box center [491, 275] width 983 height 550
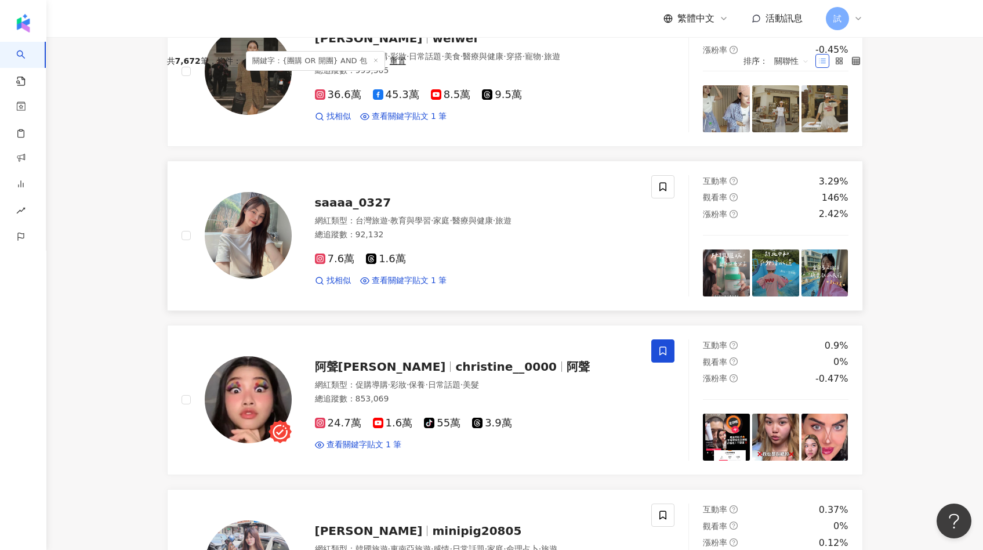
scroll to position [0, 0]
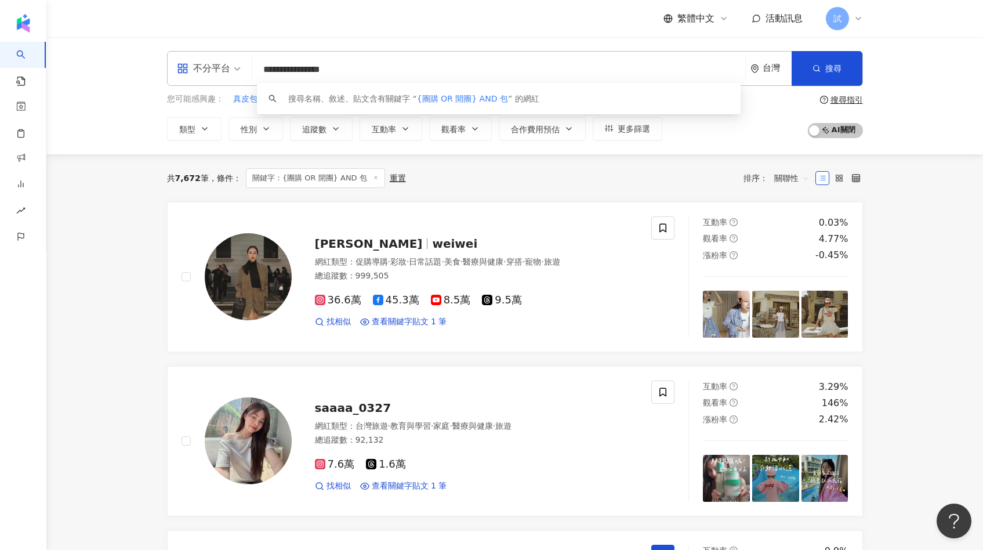
click at [350, 70] on input "**********" at bounding box center [498, 70] width 483 height 22
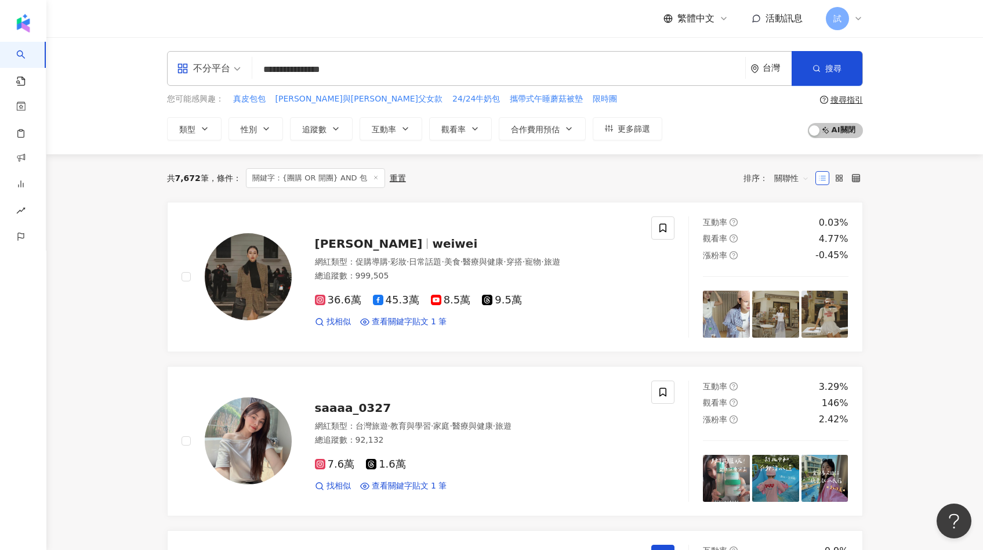
click at [356, 66] on input "**********" at bounding box center [498, 70] width 483 height 22
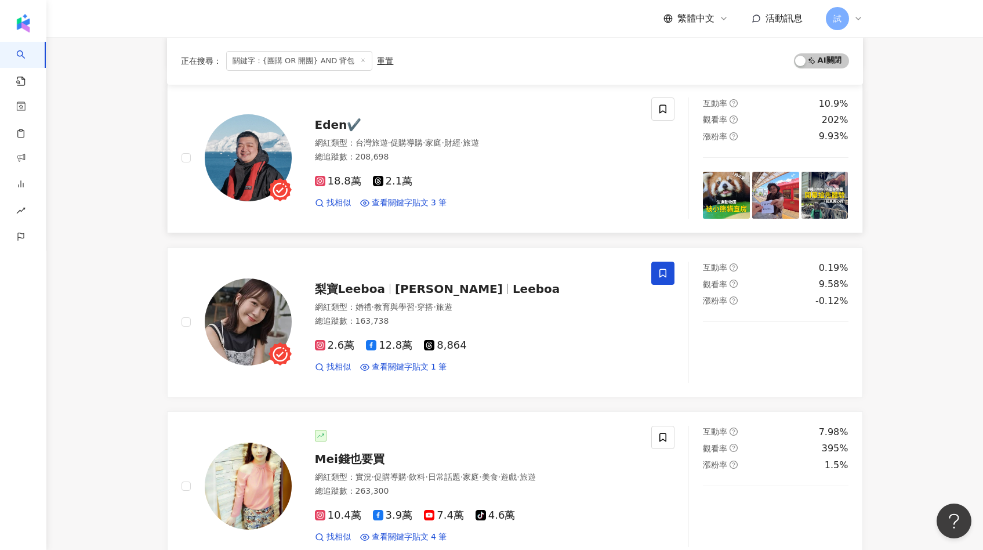
scroll to position [403, 0]
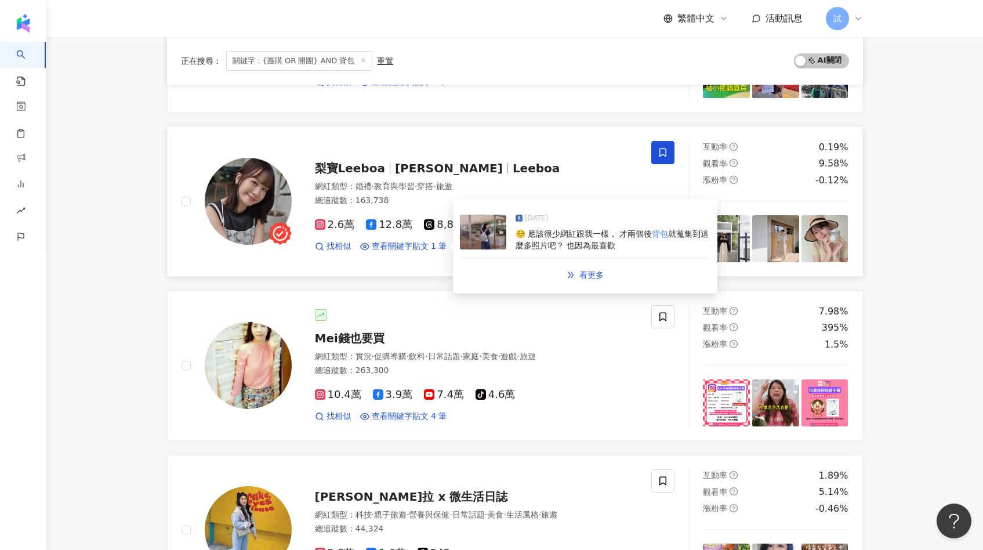
click at [490, 238] on img at bounding box center [483, 231] width 46 height 35
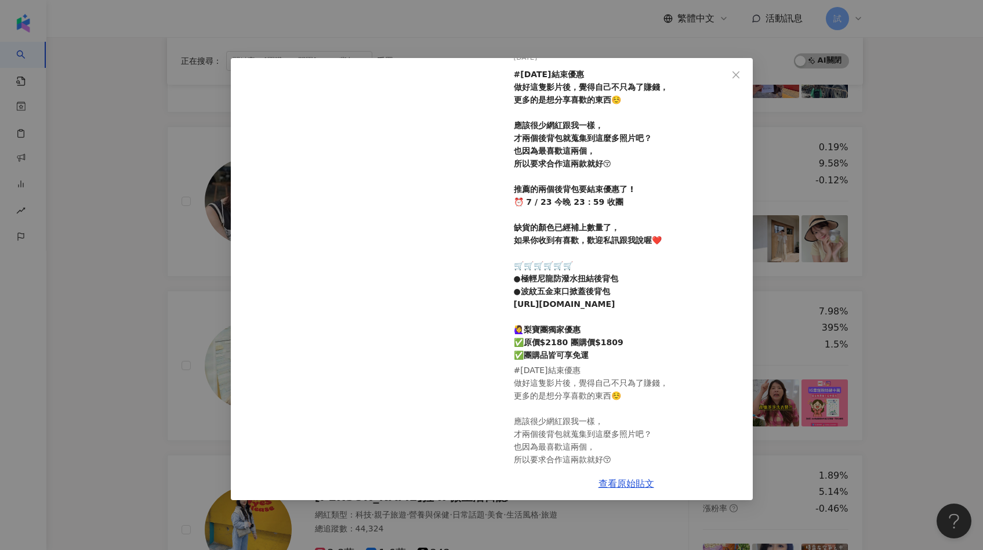
scroll to position [54, 0]
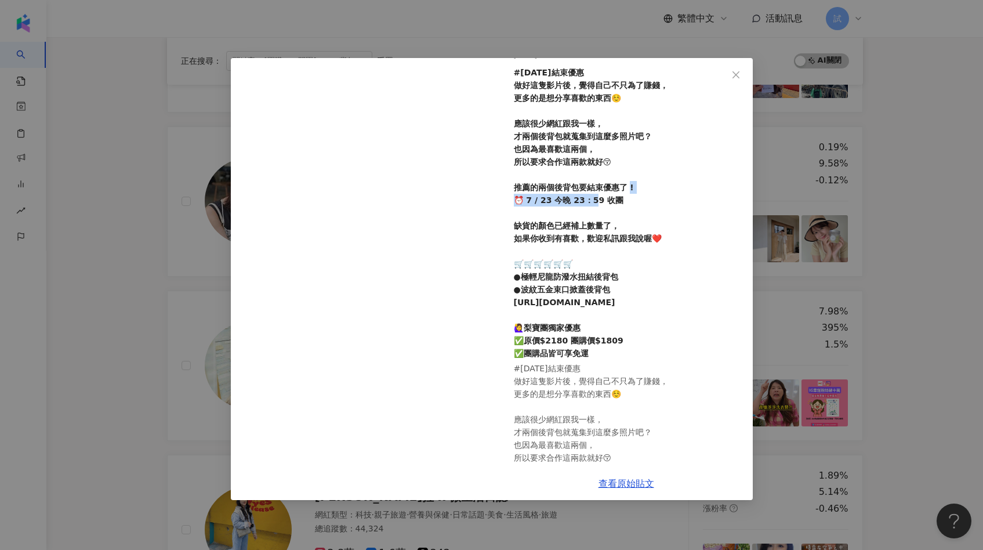
drag, startPoint x: 521, startPoint y: 201, endPoint x: 613, endPoint y: 200, distance: 92.2
click at [613, 200] on div "#今天結束優惠 做好這隻影片後，覺得自己不只為了賺錢， 更多的是想分享喜歡的東西☺️ 應該很少網紅跟我一樣， 才兩個後背包就蒐集到這麼多照片吧？ 也因為最喜歡…" at bounding box center [629, 212] width 230 height 293
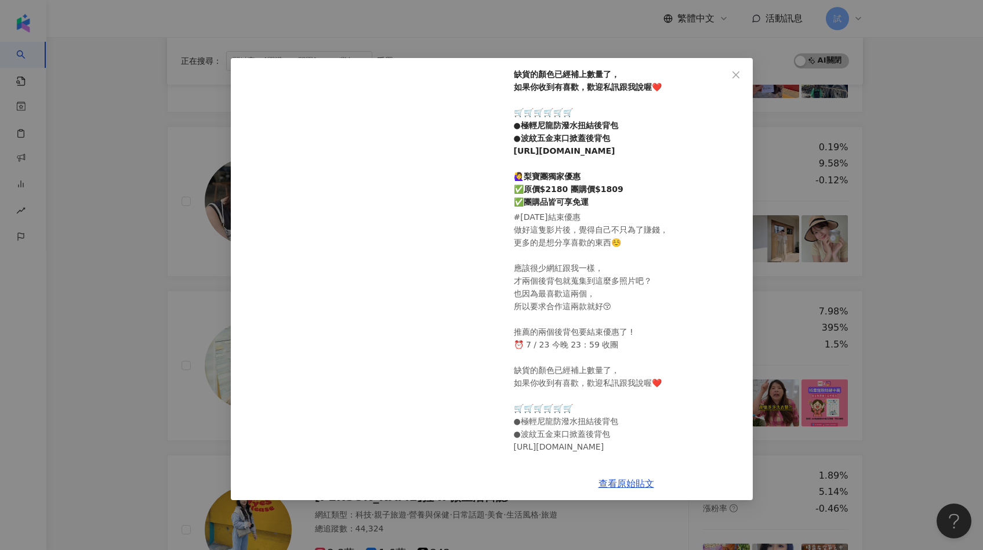
scroll to position [260, 0]
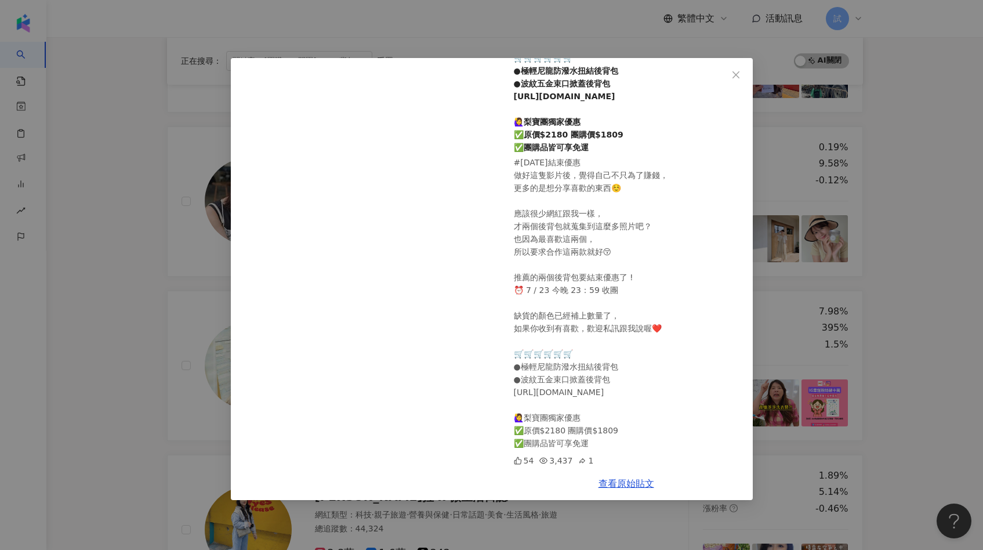
click at [165, 286] on div "梨寶Leeboa 2025/7/23 #今天結束優惠 做好這隻影片後，覺得自己不只為了賺錢， 更多的是想分享喜歡的東西☺️ 應該很少網紅跟我一樣， 才兩個後背…" at bounding box center [491, 275] width 983 height 550
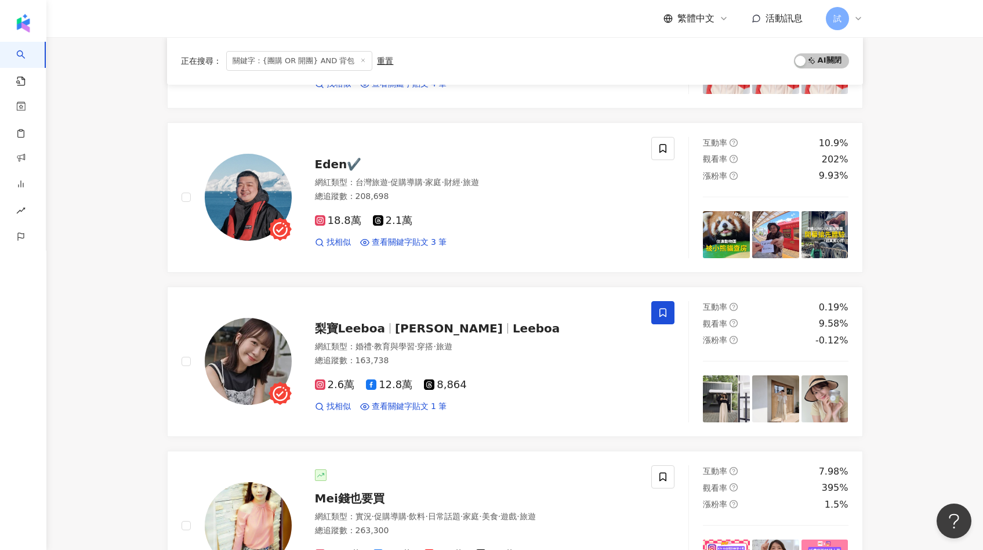
scroll to position [0, 0]
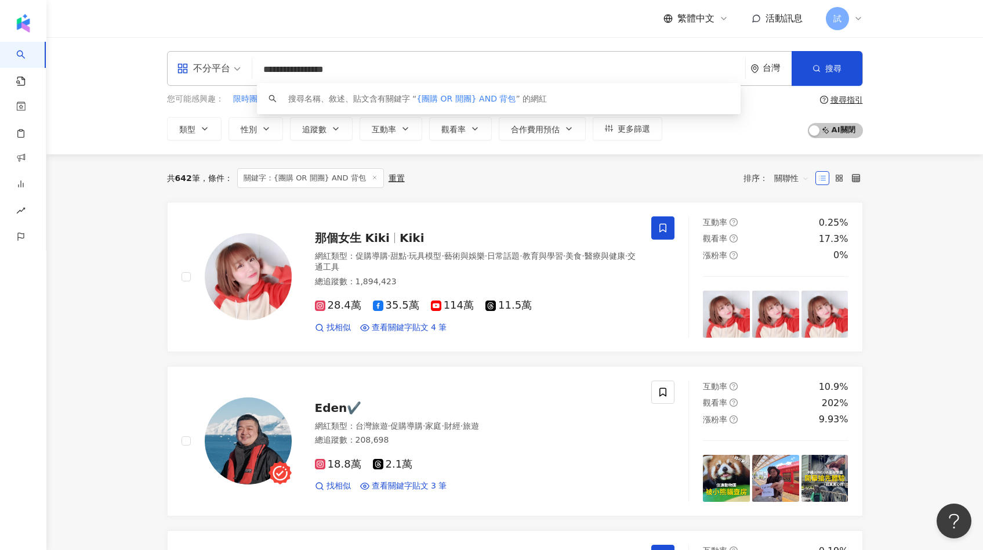
drag, startPoint x: 352, startPoint y: 71, endPoint x: 388, endPoint y: 73, distance: 36.6
click at [388, 73] on input "**********" at bounding box center [498, 70] width 483 height 22
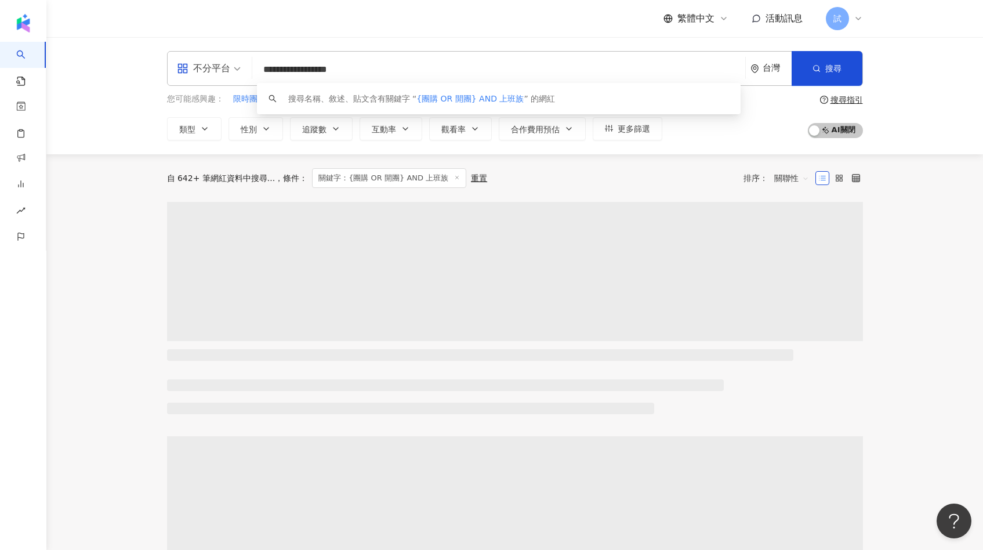
type input "**********"
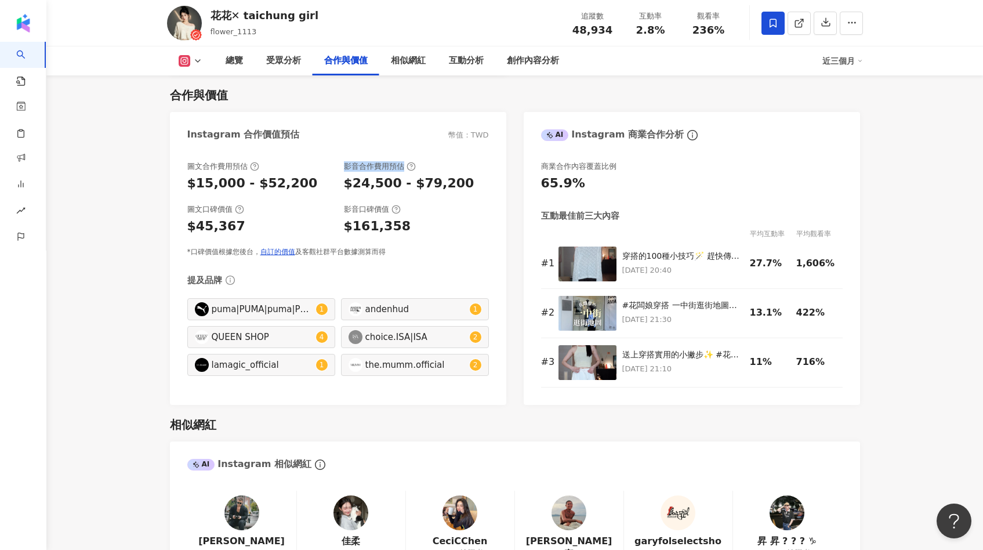
drag, startPoint x: 345, startPoint y: 167, endPoint x: 404, endPoint y: 164, distance: 58.6
click at [404, 165] on div "影音合作費用預估" at bounding box center [380, 166] width 72 height 10
drag, startPoint x: 343, startPoint y: 187, endPoint x: 392, endPoint y: 187, distance: 48.7
click at [392, 187] on div "$24,500 - $79,200" at bounding box center [409, 183] width 130 height 18
drag, startPoint x: 188, startPoint y: 179, endPoint x: 235, endPoint y: 181, distance: 47.0
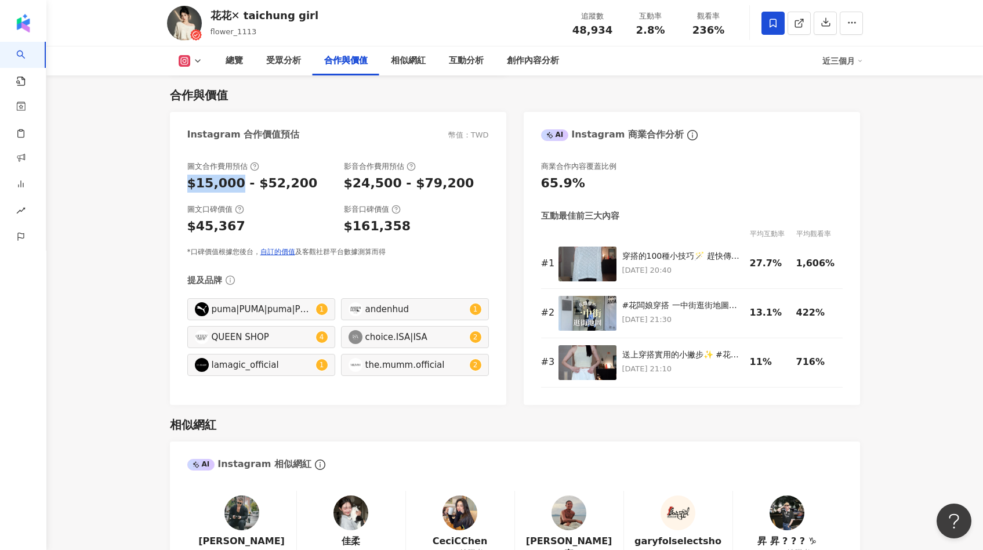
click at [235, 181] on div "$15,000 - $52,200" at bounding box center [252, 183] width 130 height 18
click at [186, 177] on div "圖文合作費用預估 $15,000 - $52,200 影音合作費用預估 $24,500 - $79,200 圖文口碑價值 $45,367 影音口碑價值 $16…" at bounding box center [338, 277] width 336 height 255
drag, startPoint x: 186, startPoint y: 182, endPoint x: 463, endPoint y: 186, distance: 277.1
click at [463, 186] on div "圖文合作費用預估 $15,000 - $52,200 影音合作費用預估 $24,500 - $79,200 圖文口碑價值 $45,367 影音口碑價值 $16…" at bounding box center [338, 277] width 336 height 255
click at [395, 191] on div "$24,500 - $79,200" at bounding box center [409, 183] width 130 height 18
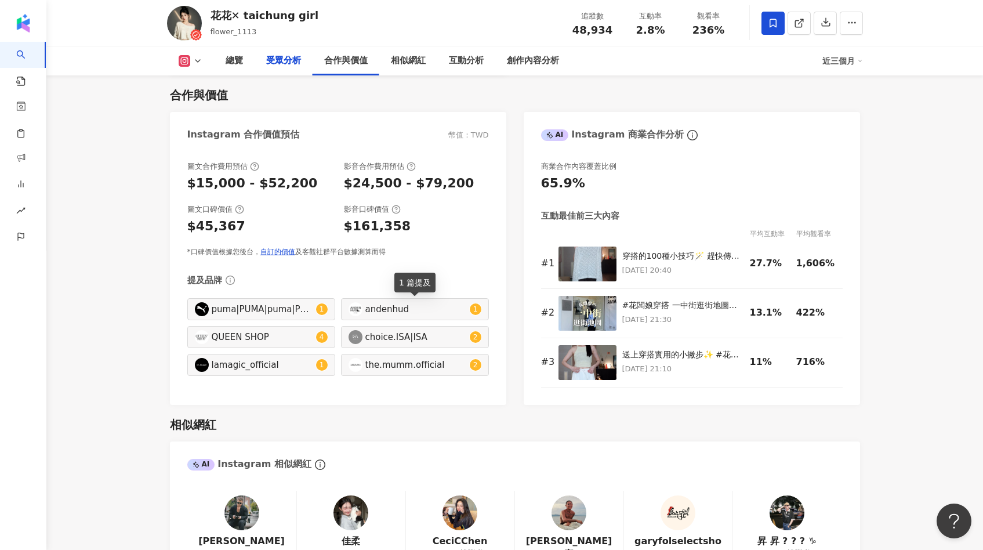
scroll to position [1491, 0]
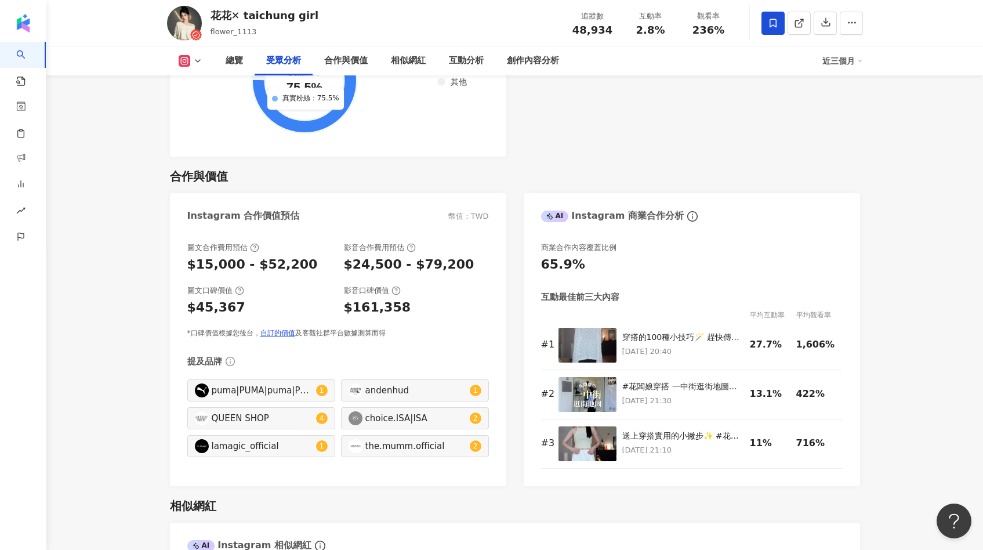
click at [281, 60] on div "受眾分析" at bounding box center [283, 61] width 35 height 14
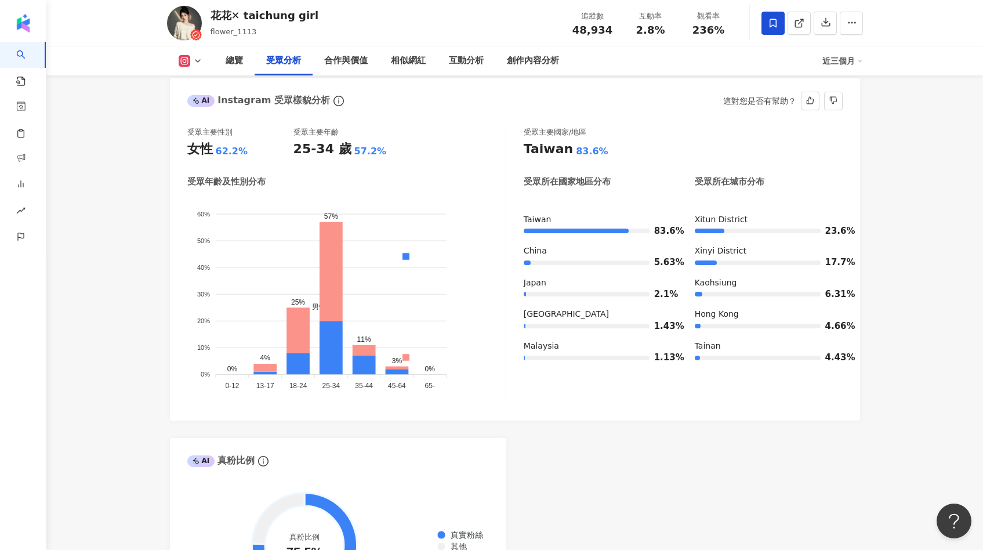
scroll to position [1024, 0]
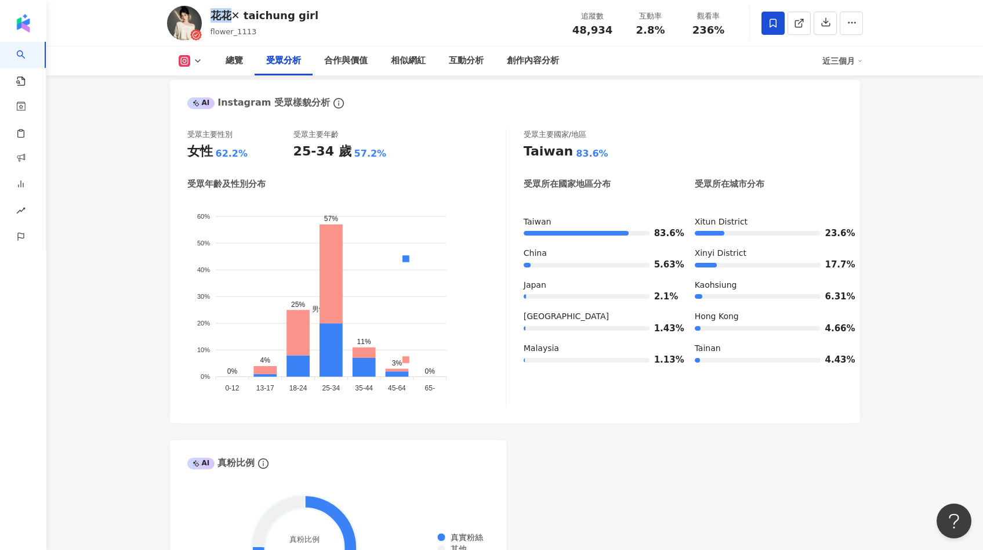
drag, startPoint x: 211, startPoint y: 19, endPoint x: 229, endPoint y: 20, distance: 18.0
click at [229, 20] on div "花花✕ taichung girl" at bounding box center [264, 15] width 108 height 14
drag, startPoint x: 186, startPoint y: 154, endPoint x: 253, endPoint y: 153, distance: 67.3
click at [254, 153] on div "受眾主要性別 女性 62.2% 受眾主要年齡 25-34 歲 57.2% 受眾年齡及性別分布 男性 女性 60% 60% 50% 50% 40% 40% 30…" at bounding box center [515, 270] width 690 height 305
click at [246, 153] on div "女性 62.2%" at bounding box center [240, 152] width 106 height 18
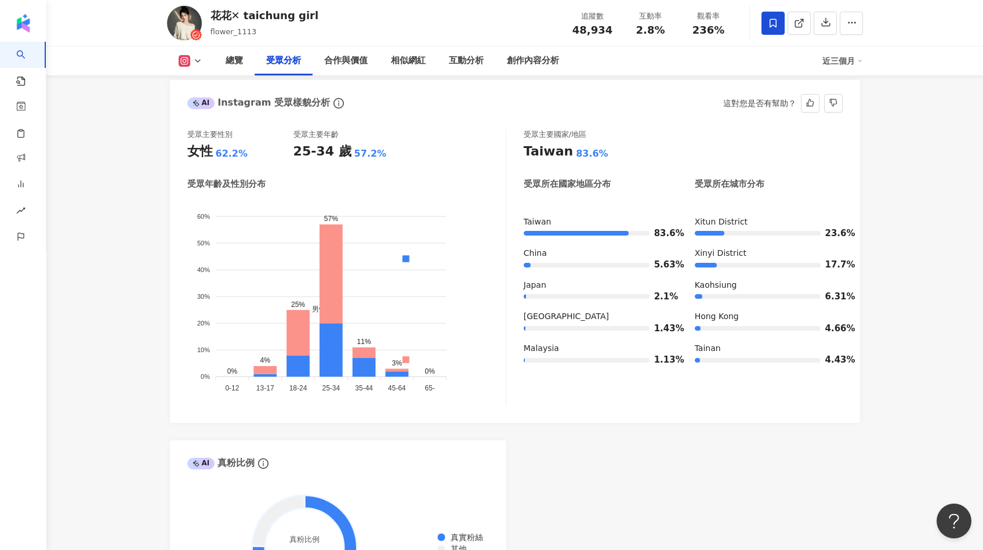
drag, startPoint x: 293, startPoint y: 152, endPoint x: 374, endPoint y: 150, distance: 81.2
click at [374, 150] on div "25-34 歲 57.2%" at bounding box center [346, 152] width 106 height 18
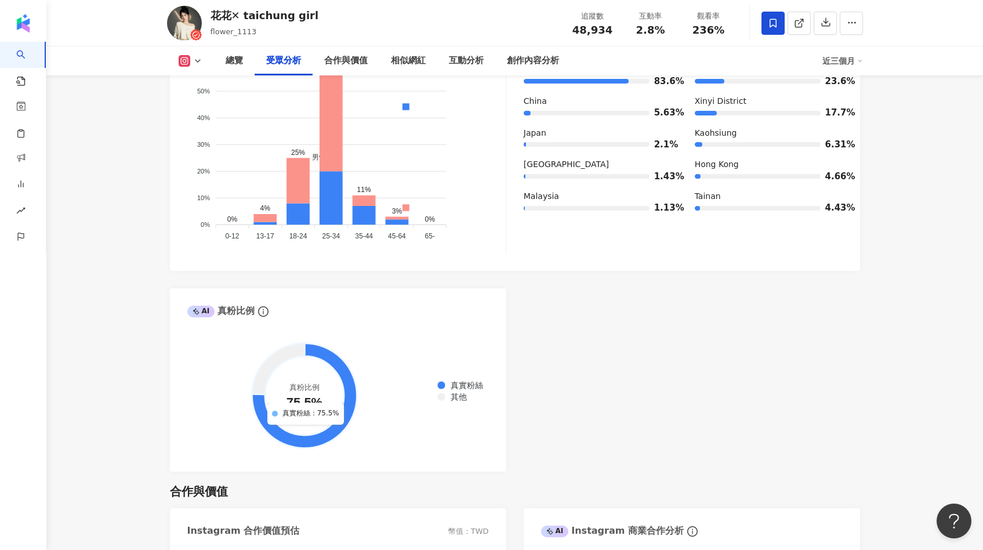
scroll to position [1192, 0]
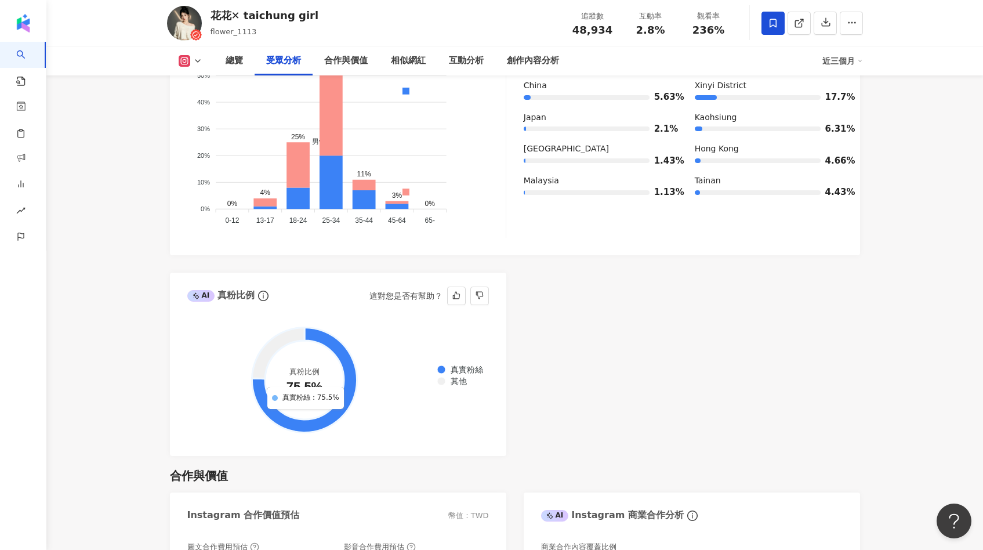
click at [243, 398] on foreignobject "真實粉絲 其他" at bounding box center [337, 380] width 301 height 117
drag, startPoint x: 214, startPoint y: 296, endPoint x: 254, endPoint y: 296, distance: 40.6
click at [254, 296] on div "AI 真粉比例" at bounding box center [228, 295] width 83 height 17
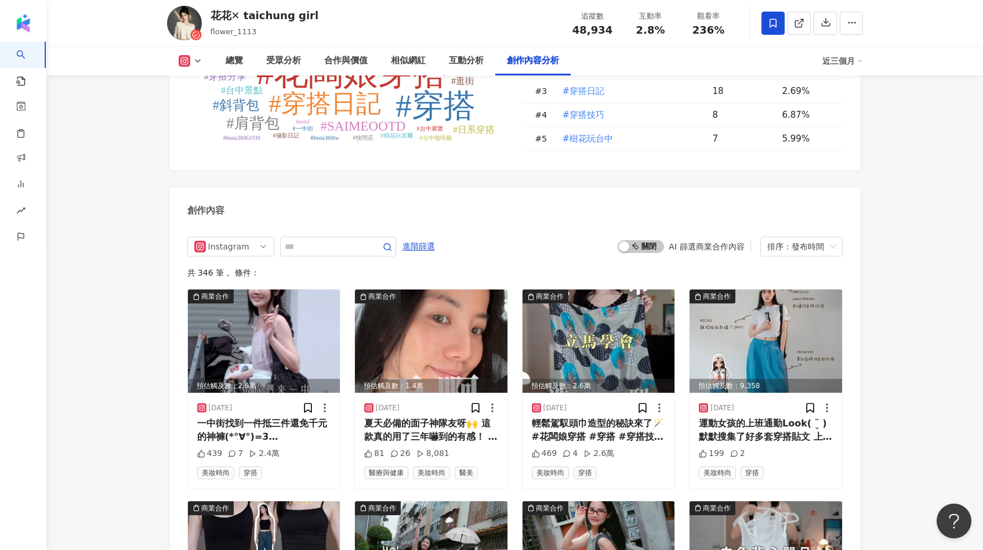
scroll to position [3498, 0]
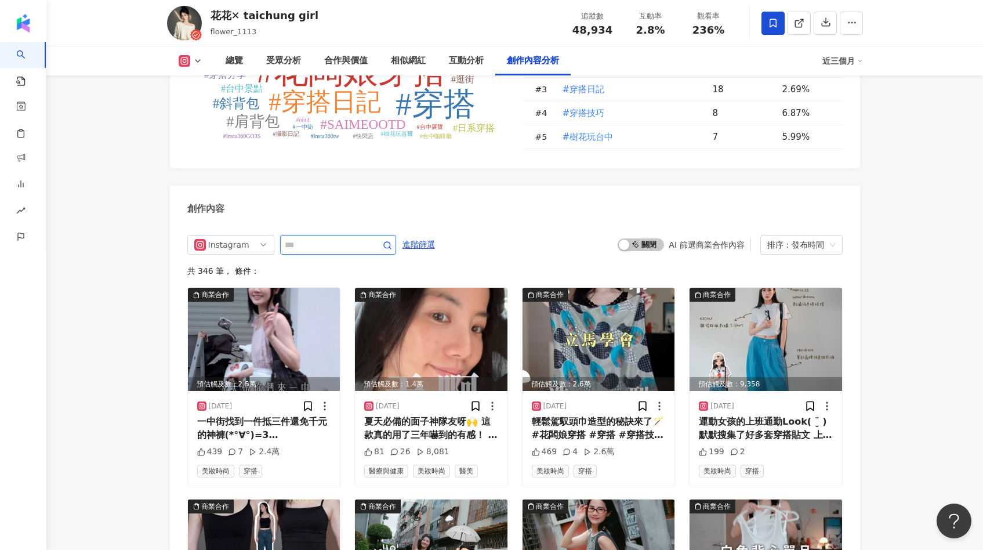
click at [352, 238] on input "text" at bounding box center [325, 245] width 81 height 14
type input "*"
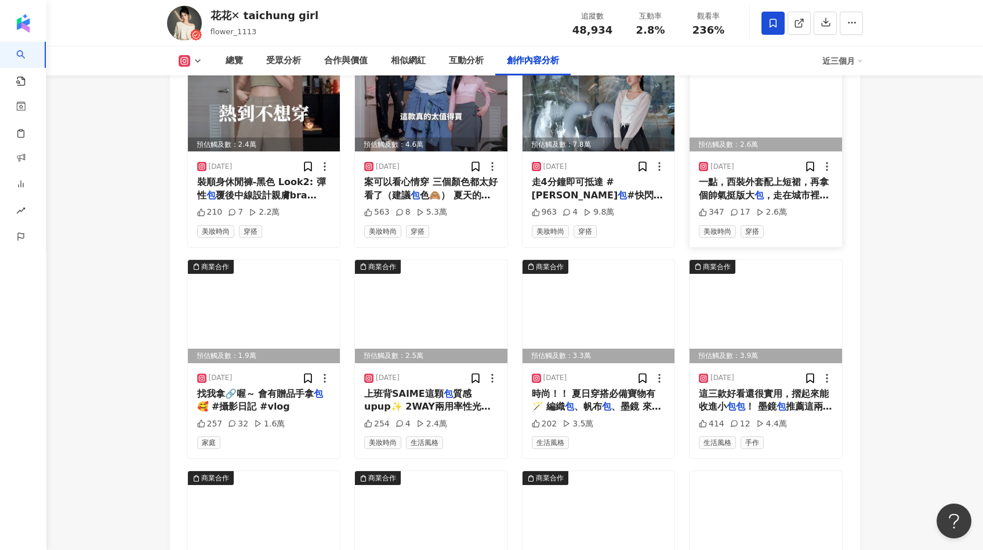
scroll to position [3752, 0]
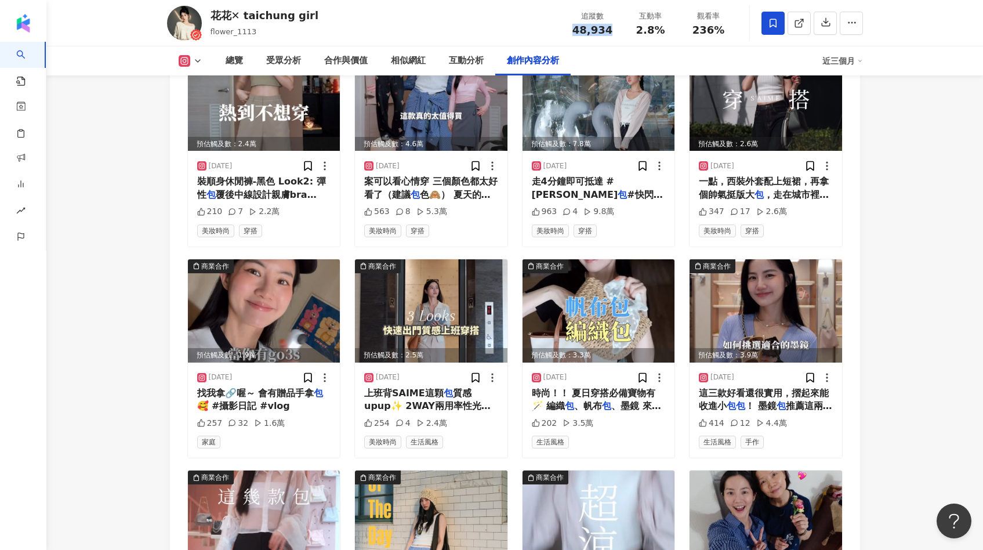
drag, startPoint x: 575, startPoint y: 28, endPoint x: 615, endPoint y: 29, distance: 40.0
click at [615, 29] on div "追蹤數 48,934" at bounding box center [592, 22] width 58 height 25
drag, startPoint x: 424, startPoint y: 167, endPoint x: 445, endPoint y: 167, distance: 20.9
click at [445, 206] on div "563 8 5.3萬" at bounding box center [431, 212] width 134 height 12
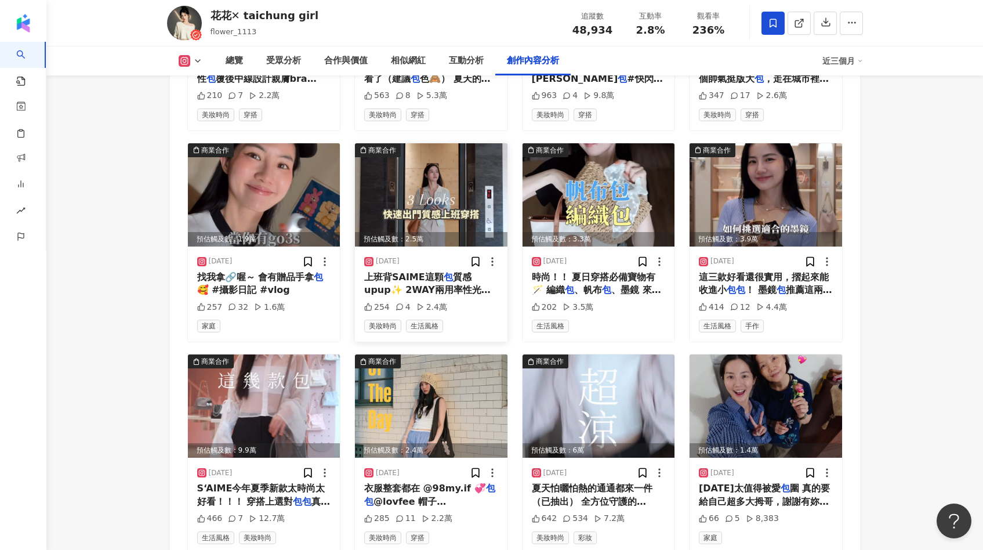
scroll to position [3870, 0]
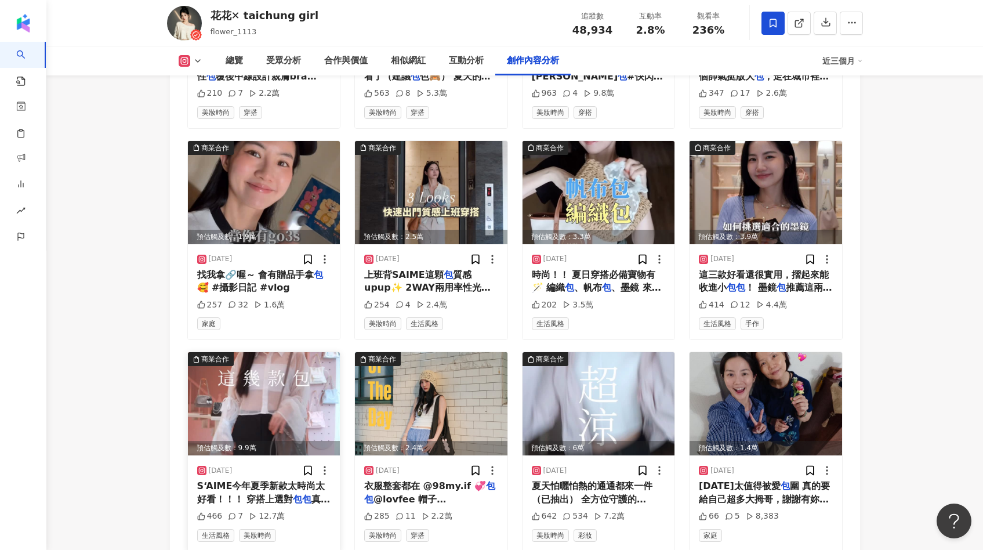
click at [261, 362] on img at bounding box center [264, 403] width 152 height 103
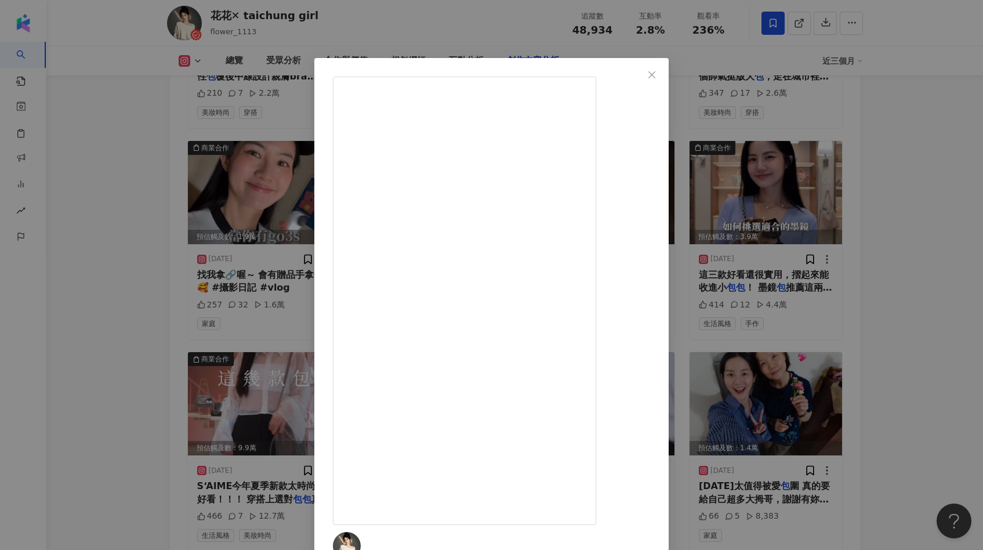
scroll to position [60, 0]
click at [161, 374] on div "花花✕ taichung girl 2025/6/8 S‘AIME今年夏季新款太時尚太好看！！！ 穿搭上選對包包真的太重要！ 這幾款包包都很好搭 精緻質感又能…" at bounding box center [491, 275] width 983 height 550
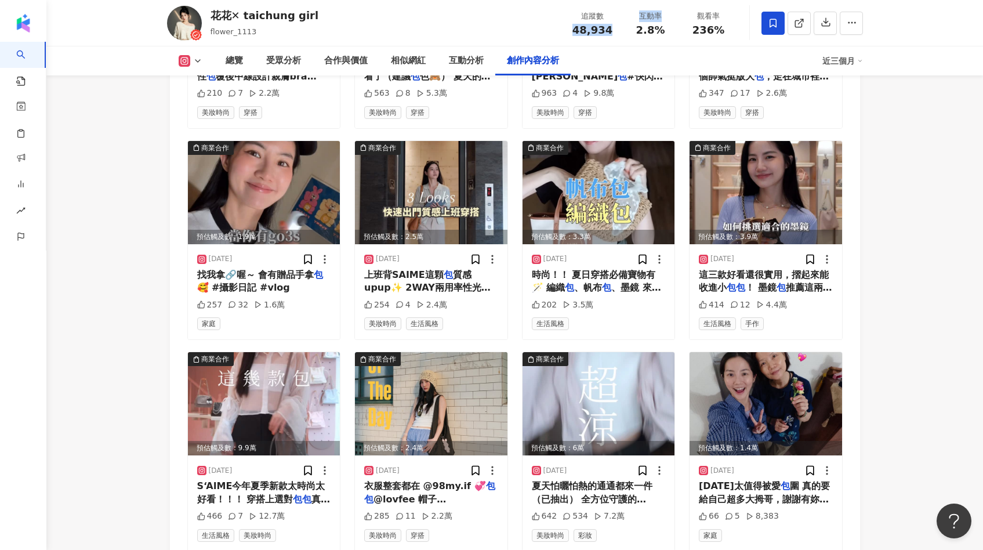
drag, startPoint x: 573, startPoint y: 30, endPoint x: 624, endPoint y: 32, distance: 51.6
click at [624, 32] on div "追蹤數 48,934 互動率 2.8% 觀看率 236%" at bounding box center [650, 23] width 174 height 34
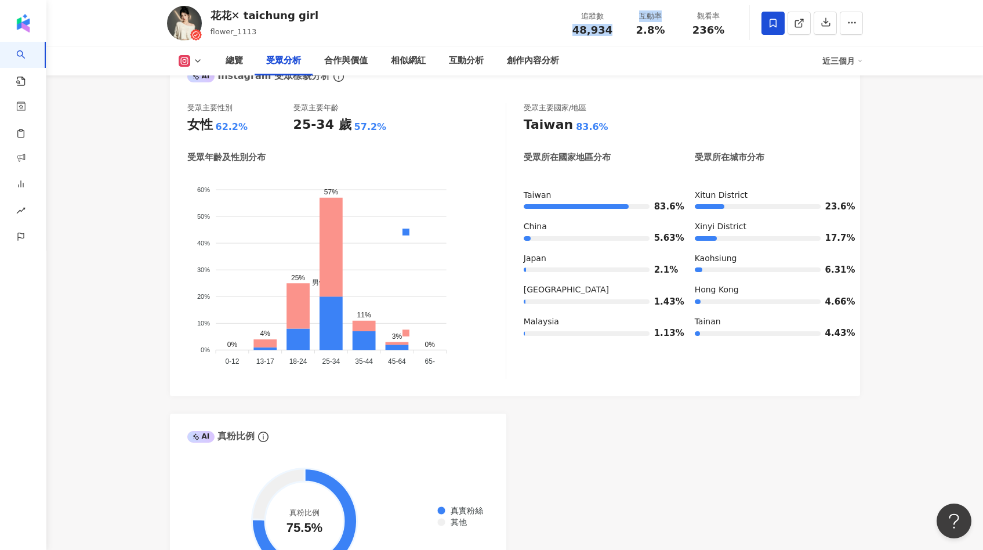
scroll to position [1036, 0]
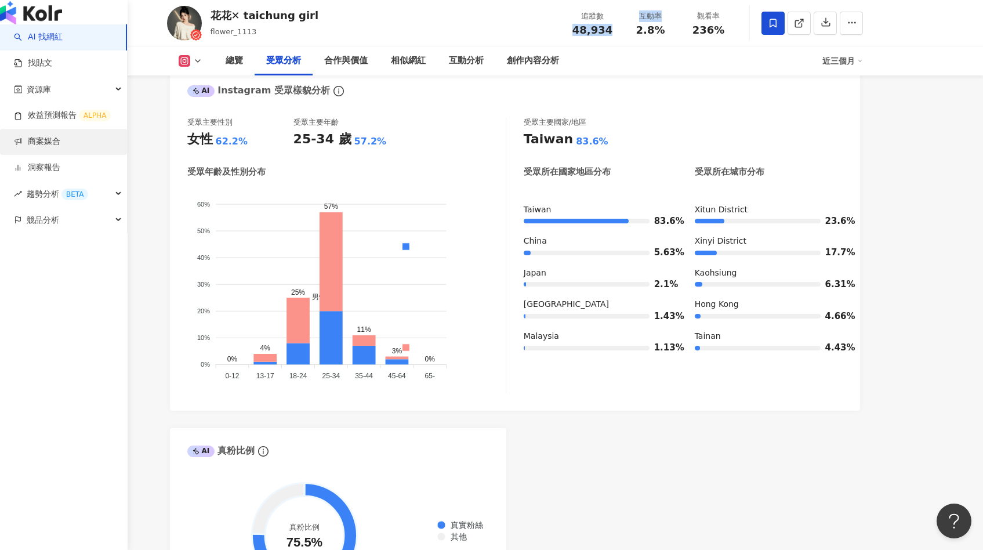
click at [49, 147] on link "商案媒合" at bounding box center [37, 142] width 46 height 12
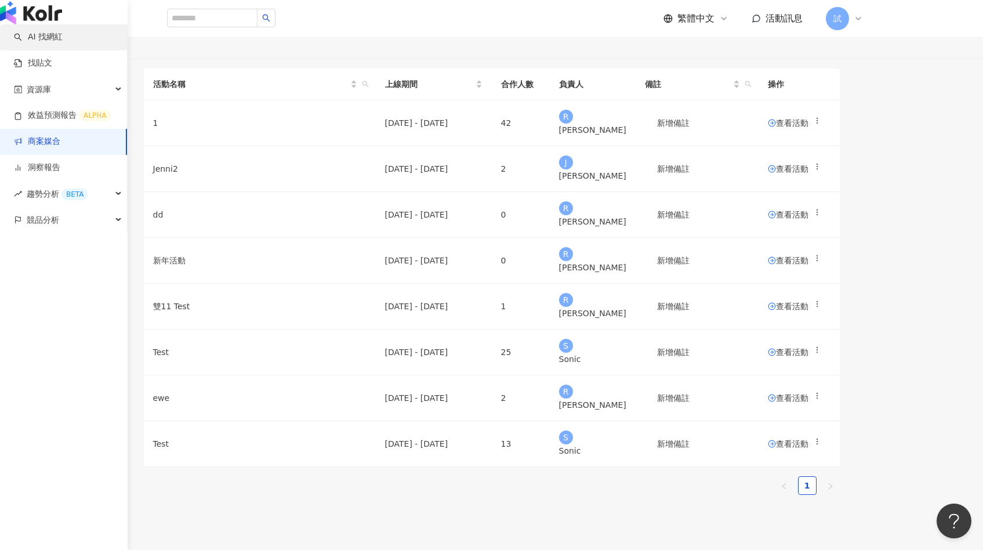
click at [38, 43] on link "AI 找網紅" at bounding box center [38, 37] width 49 height 12
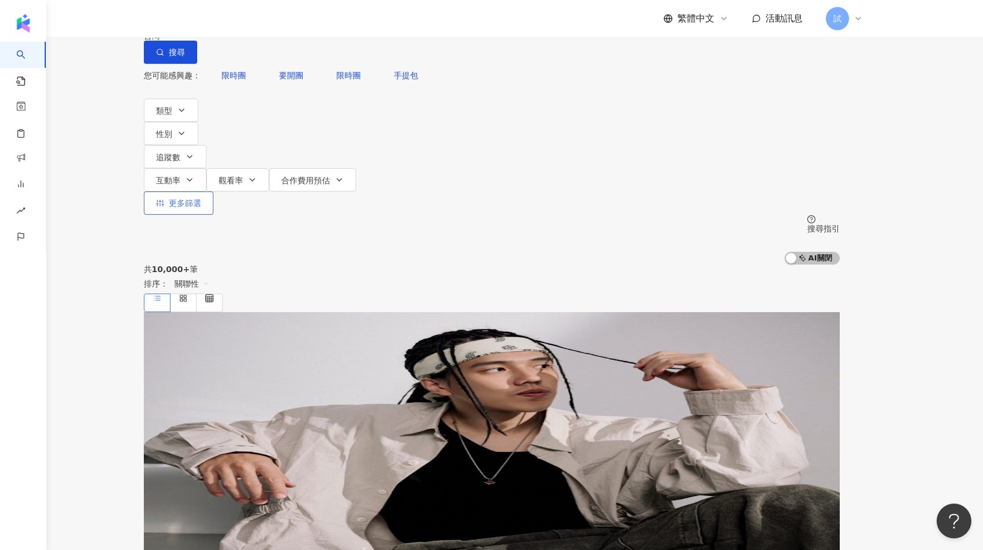
click at [201, 198] on span "更多篩選" at bounding box center [185, 202] width 32 height 9
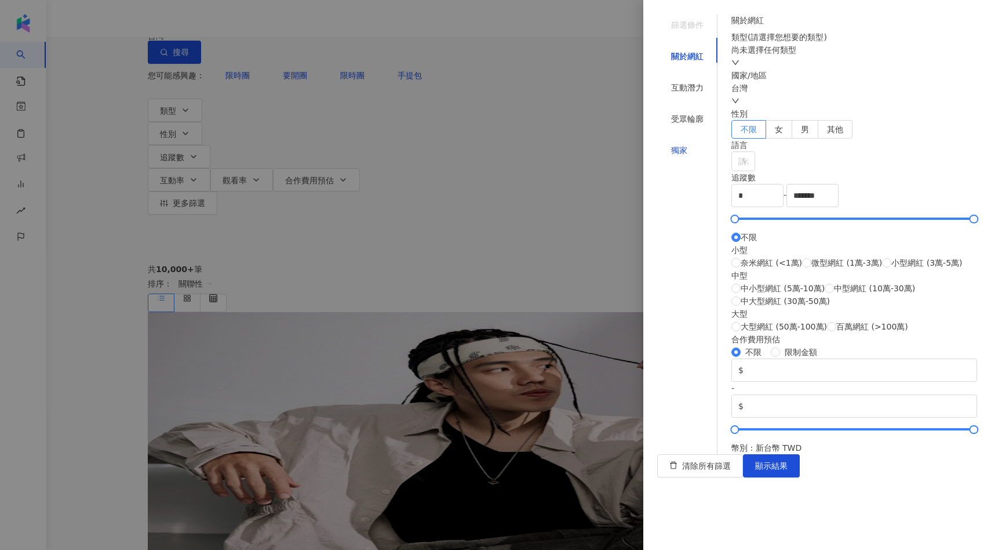
click at [671, 144] on div "獨家" at bounding box center [679, 150] width 16 height 13
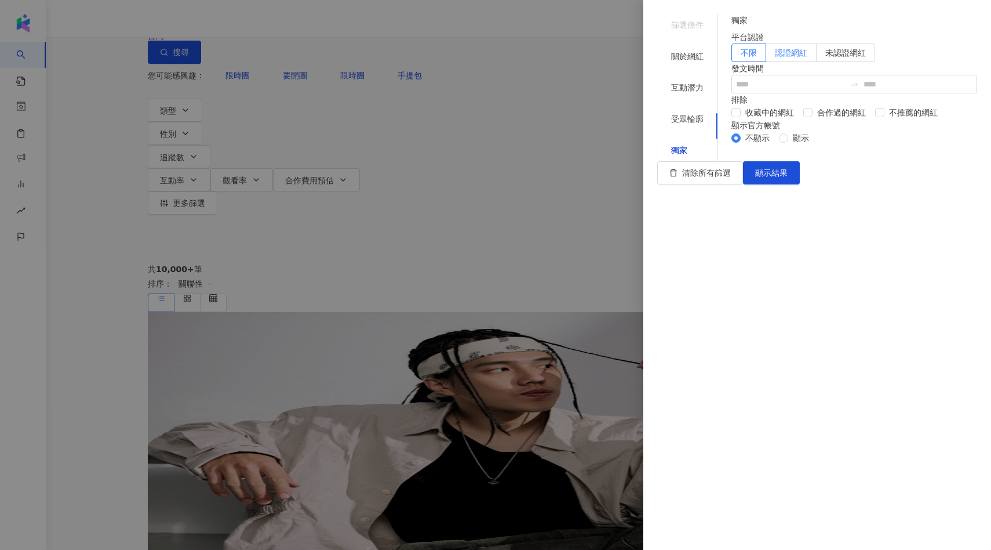
click at [807, 57] on span "認證網紅" at bounding box center [791, 52] width 32 height 9
click at [788, 177] on span "顯示結果" at bounding box center [771, 172] width 32 height 9
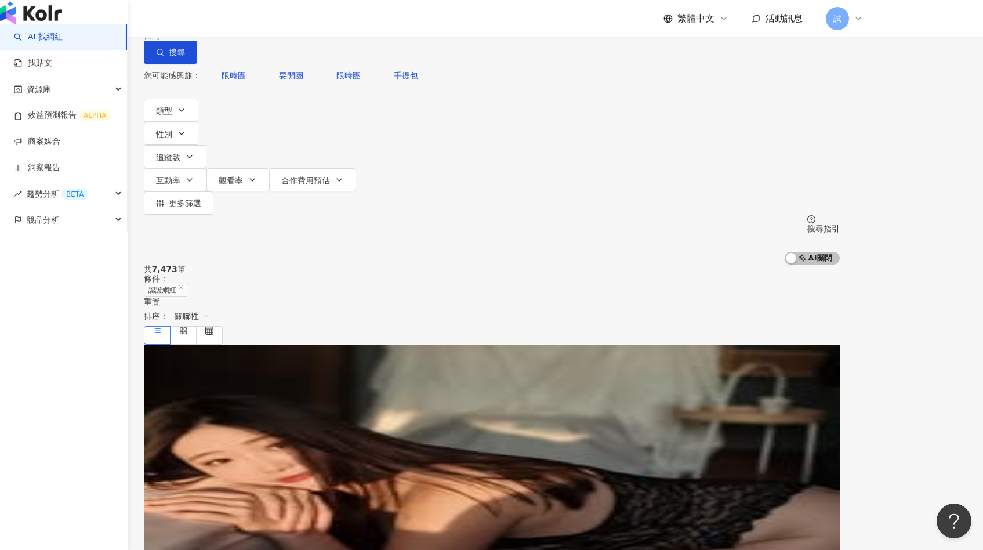
click at [63, 43] on link "AI 找網紅" at bounding box center [38, 37] width 49 height 12
click at [52, 69] on link "找貼文" at bounding box center [33, 63] width 38 height 12
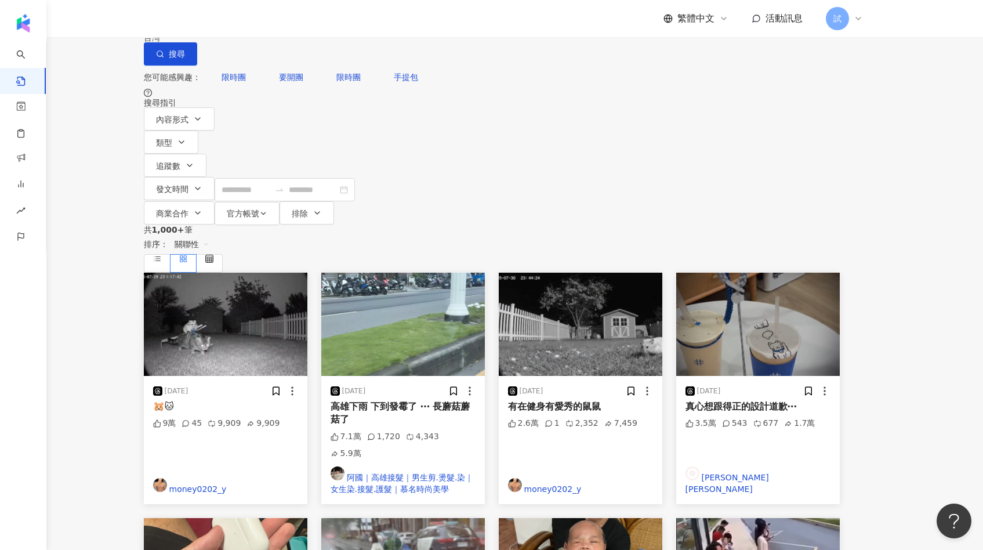
click at [324, 25] on input "search" at bounding box center [271, 12] width 105 height 25
type input "***"
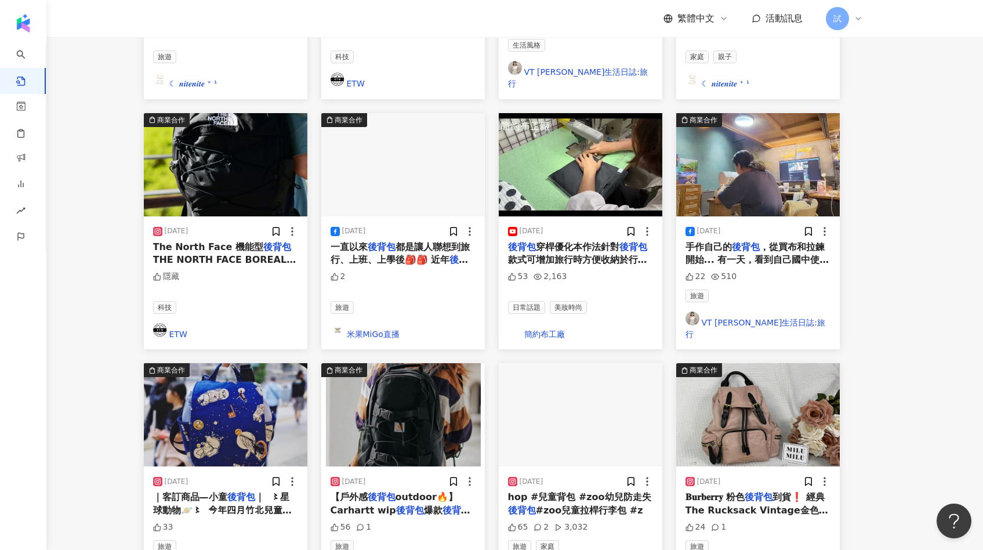
scroll to position [447, 0]
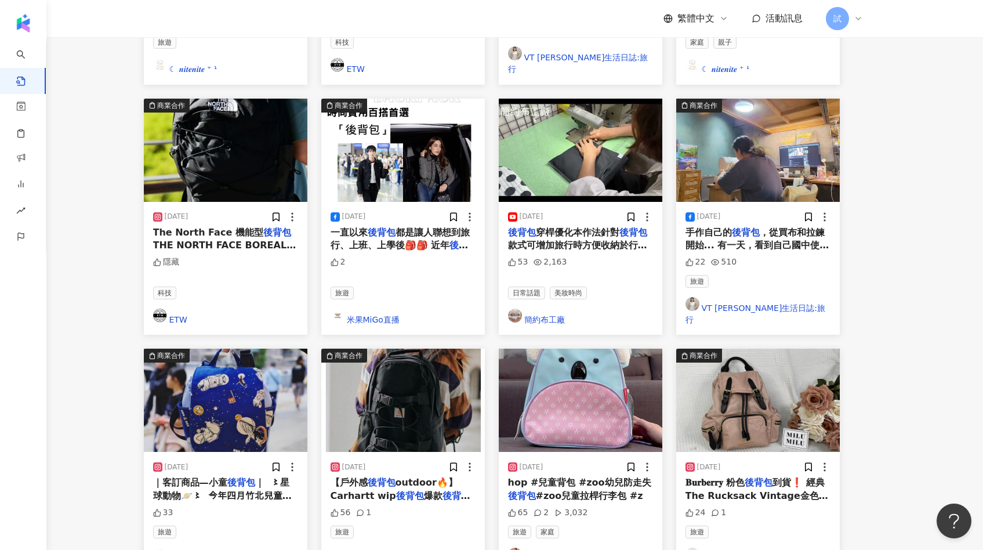
click at [427, 348] on img at bounding box center [402, 399] width 163 height 103
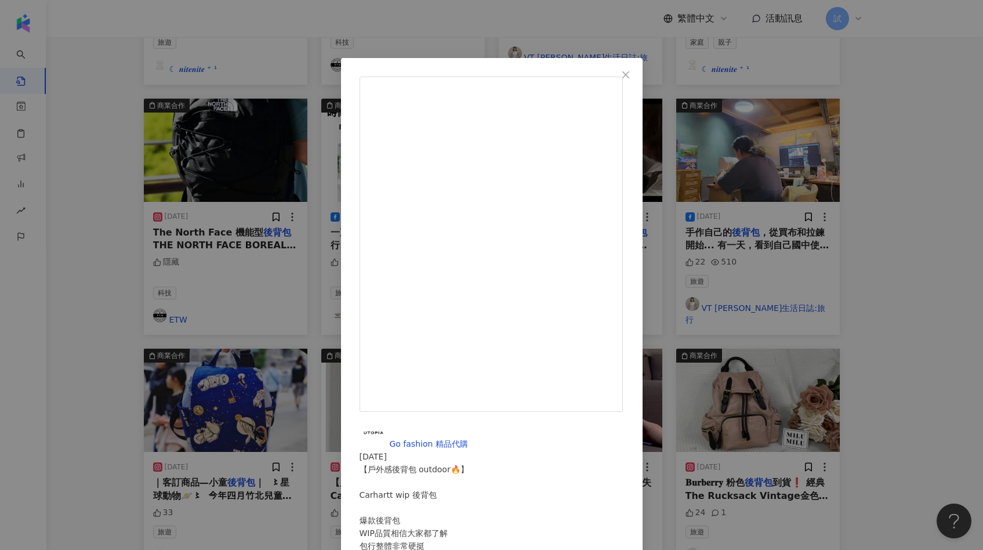
click at [834, 296] on div "Go fashion 精品代購 2023/9/18 【戶外感後背包 outdoor🔥】 Carhartt wip 後背包 爆款後背包 WIP品質相信大家都了解…" at bounding box center [491, 275] width 983 height 550
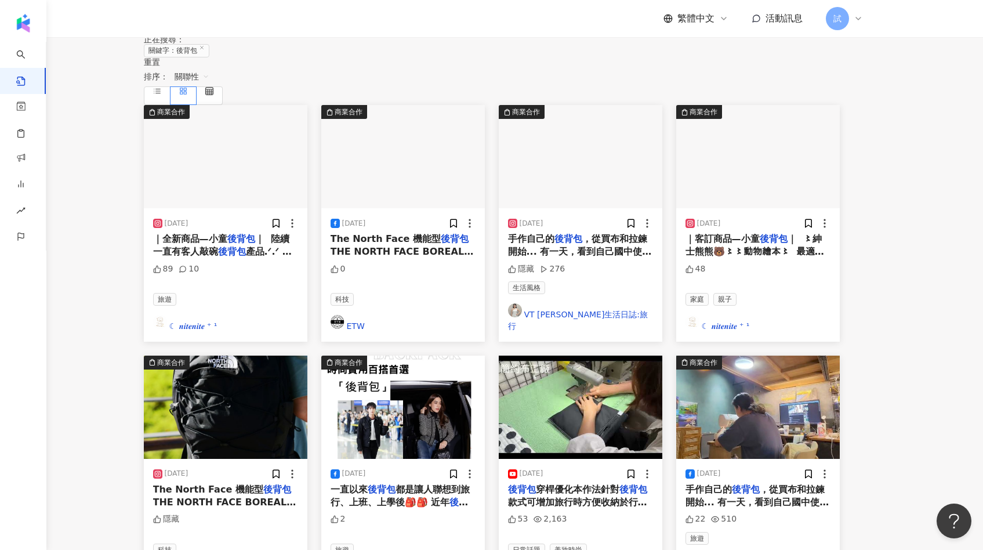
scroll to position [0, 0]
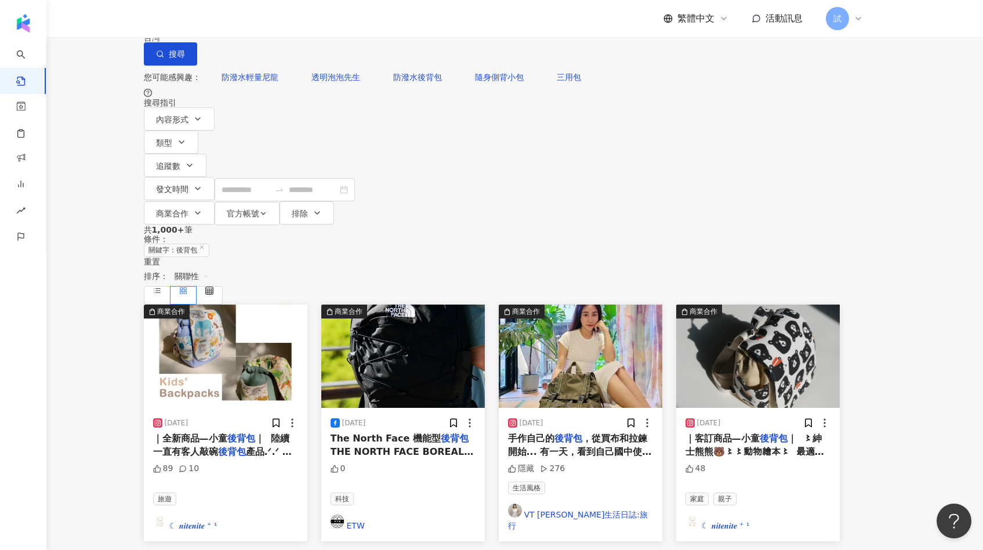
click at [209, 267] on span "關聯性" at bounding box center [191, 276] width 35 height 19
click at [794, 225] on div "互動數" at bounding box center [793, 219] width 32 height 13
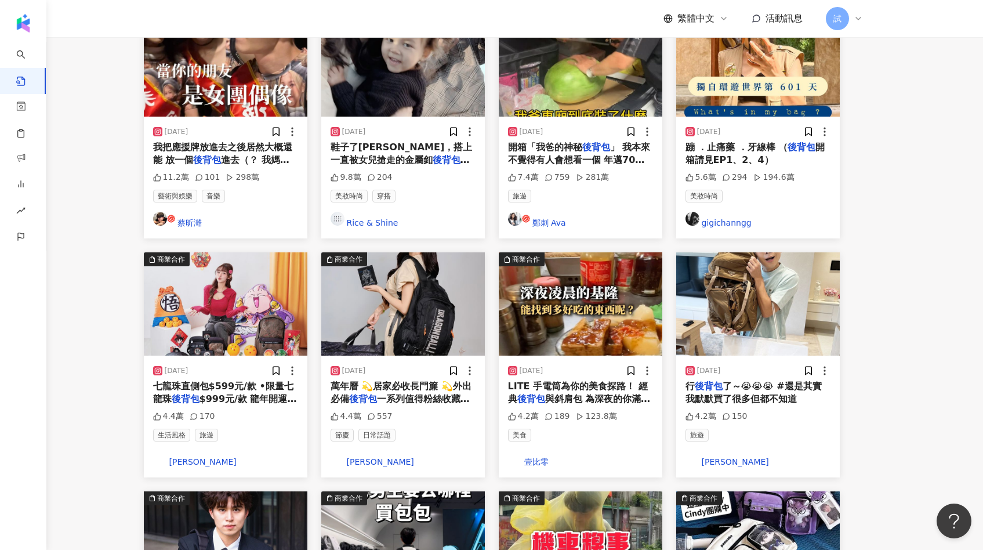
scroll to position [315, 0]
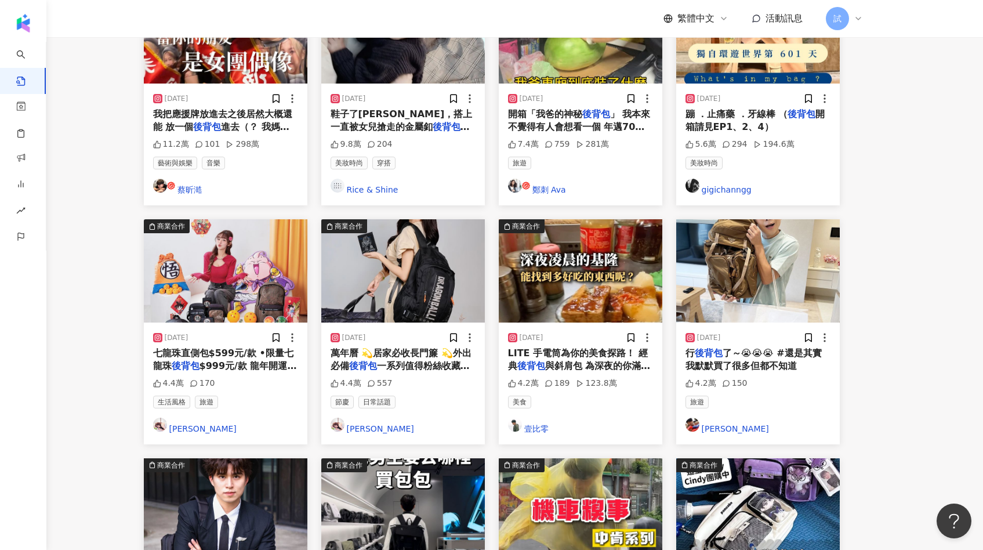
click at [423, 219] on img at bounding box center [402, 270] width 163 height 103
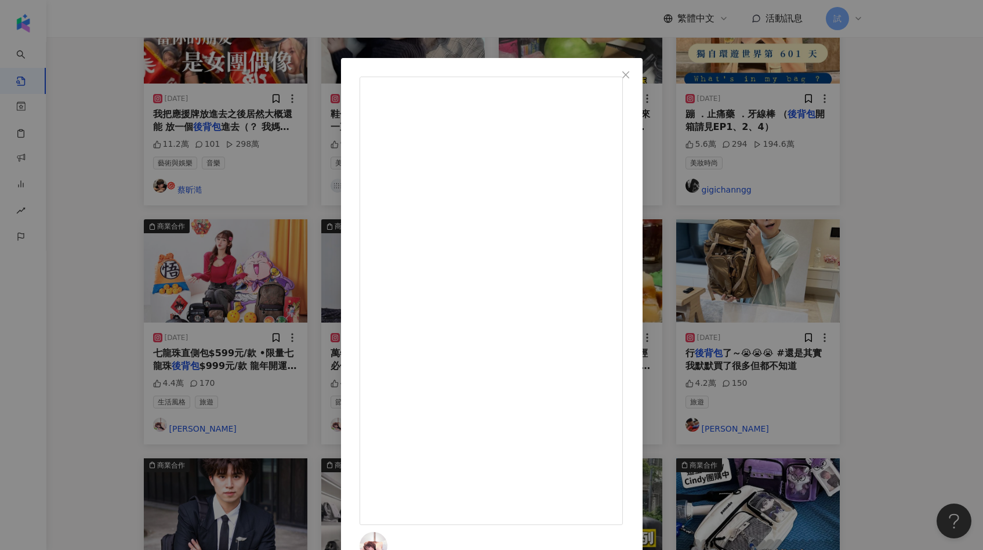
drag, startPoint x: 511, startPoint y: 350, endPoint x: 572, endPoint y: 350, distance: 61.4
drag, startPoint x: 576, startPoint y: 350, endPoint x: 498, endPoint y: 350, distance: 77.7
click at [498, 350] on div "林襄 Mizuki 2024/12/13 襄民們.ᐟ‪.ᐟ這次商品絕對不能錯過.*·.⟡ 🐉7-ELEVEN七龍珠超系列登場啦✨ 💫超可愛的悟空絨毛玩偶 💫立…" at bounding box center [491, 447] width 264 height 741
click at [918, 315] on div "林襄 Mizuki 2024/12/13 襄民們.ᐟ‪.ᐟ這次商品絕對不能錯過.*·.⟡ 🐉7-ELEVEN七龍珠超系列登場啦✨ 💫超可愛的悟空絨毛玩偶 💫立…" at bounding box center [491, 275] width 983 height 550
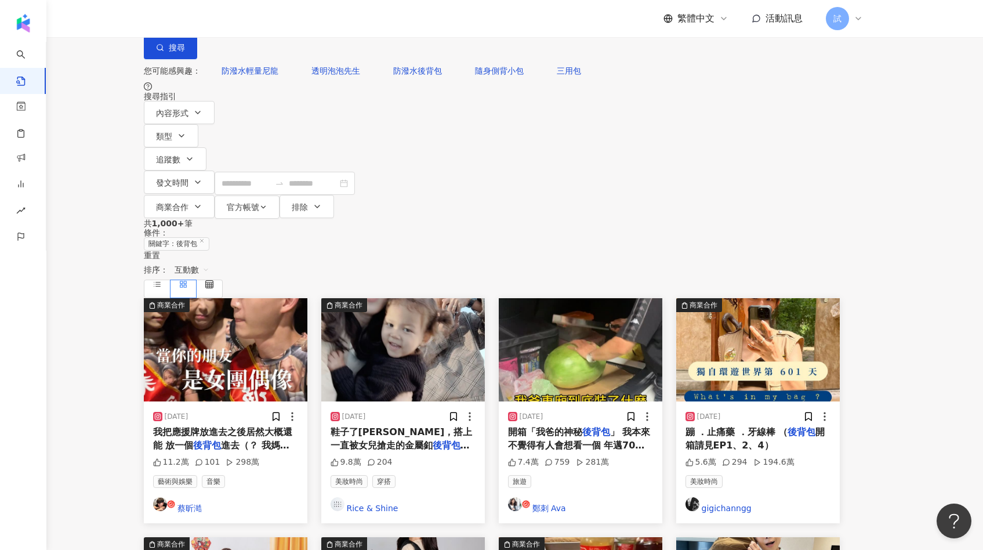
scroll to position [0, 0]
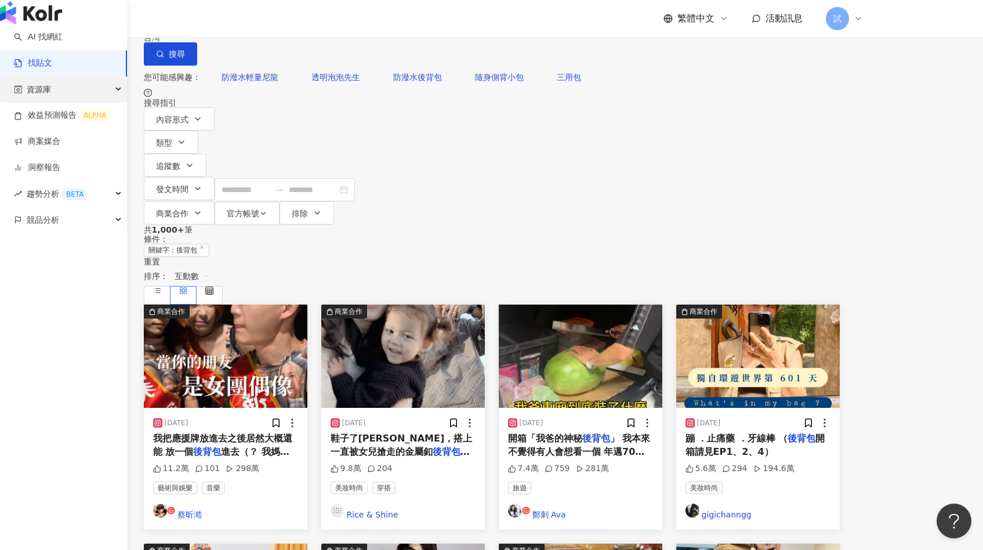
click at [37, 103] on span "資源庫" at bounding box center [39, 90] width 24 height 26
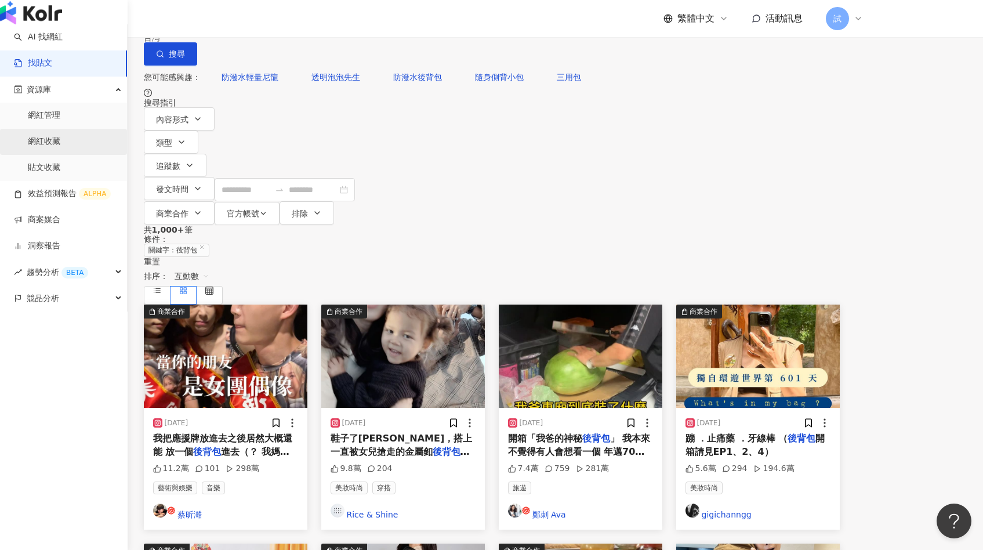
click at [48, 147] on link "網紅收藏" at bounding box center [44, 142] width 32 height 12
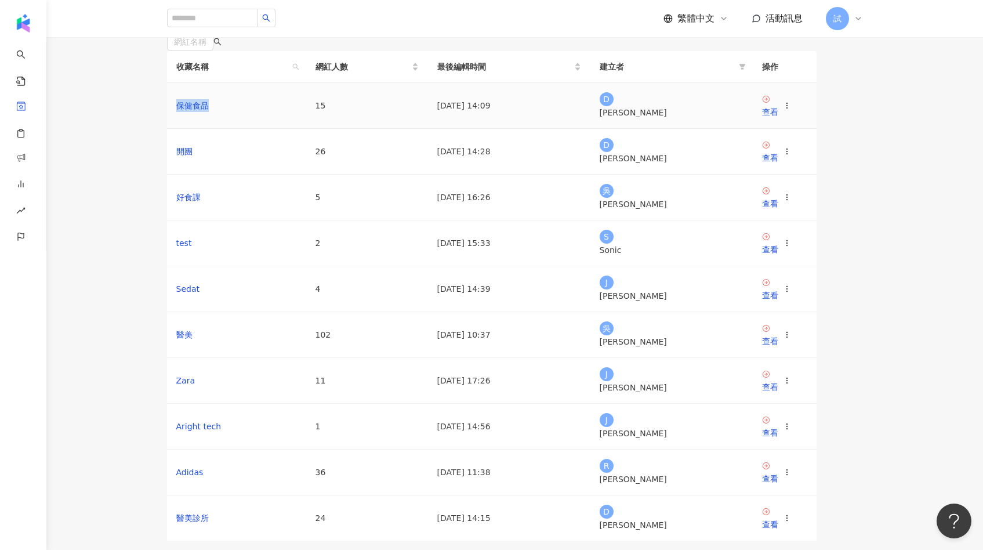
drag, startPoint x: 194, startPoint y: 238, endPoint x: 241, endPoint y: 237, distance: 46.4
click at [241, 129] on td "保健食品" at bounding box center [236, 106] width 139 height 46
drag, startPoint x: 193, startPoint y: 278, endPoint x: 228, endPoint y: 278, distance: 34.8
click at [228, 174] on td "開團" at bounding box center [236, 152] width 139 height 46
click at [778, 164] on div "查看" at bounding box center [770, 157] width 16 height 13
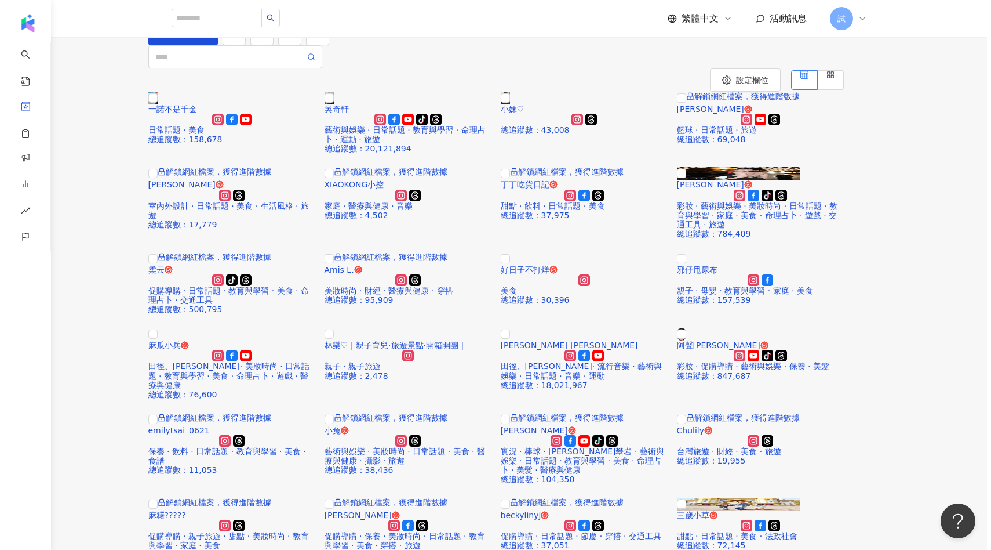
scroll to position [86, 0]
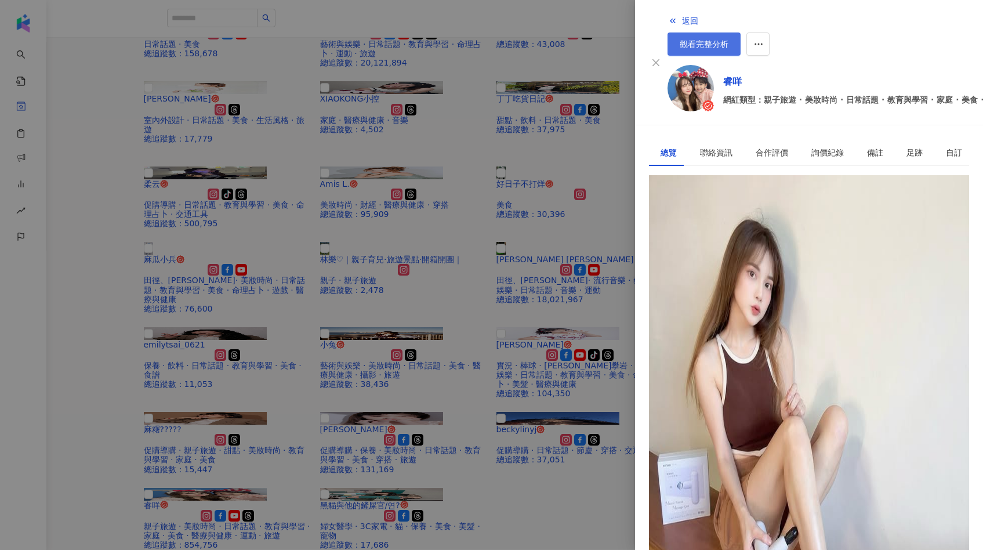
click at [728, 39] on span "觀看完整分析" at bounding box center [703, 43] width 49 height 9
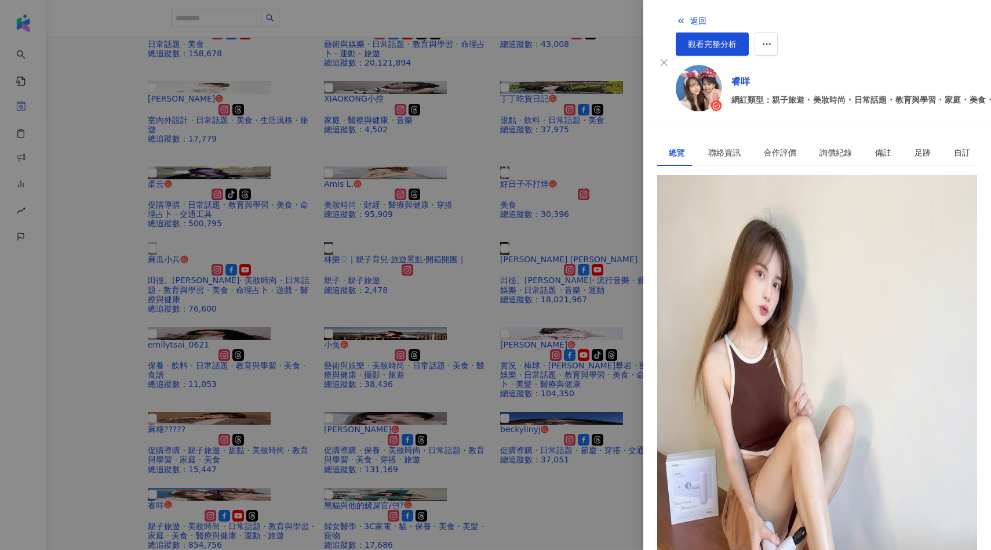
click at [447, 67] on div at bounding box center [495, 275] width 991 height 550
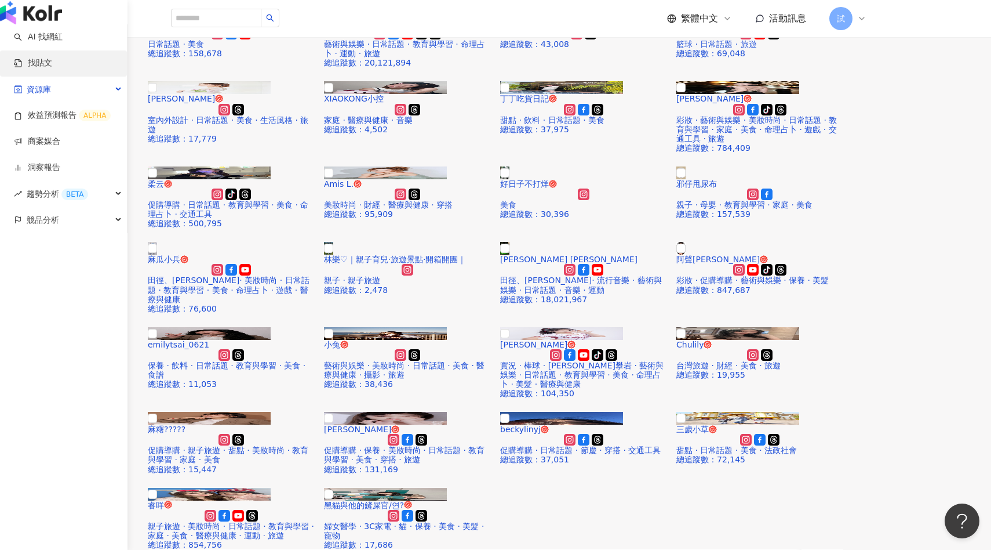
click at [27, 69] on link "找貼文" at bounding box center [33, 63] width 38 height 12
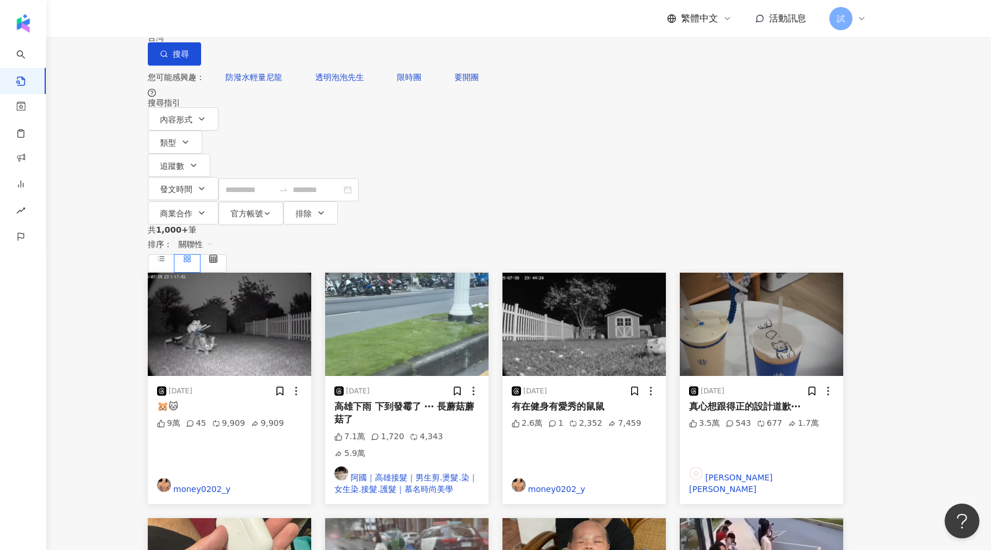
click at [313, 25] on input "search" at bounding box center [275, 12] width 105 height 25
type input "***"
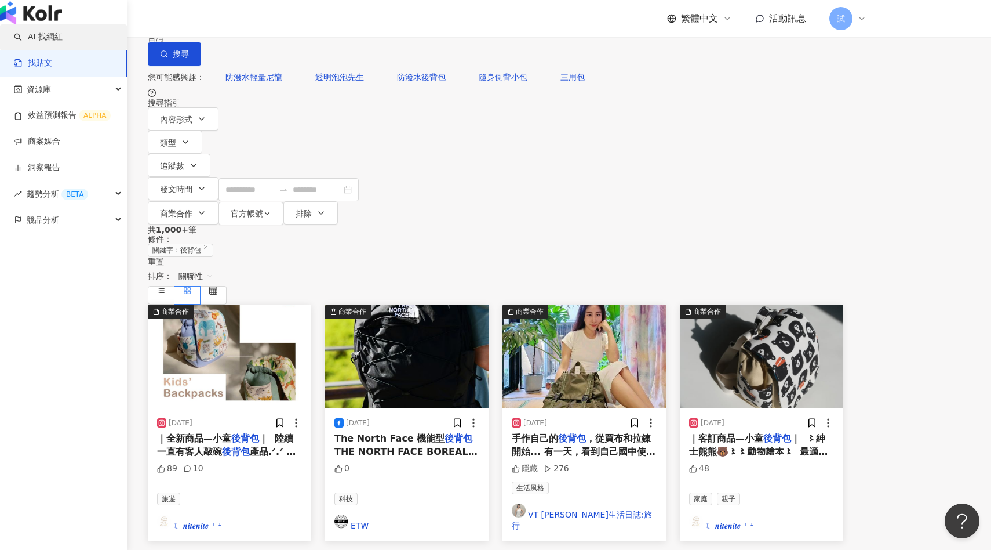
click at [33, 43] on link "AI 找網紅" at bounding box center [38, 37] width 49 height 12
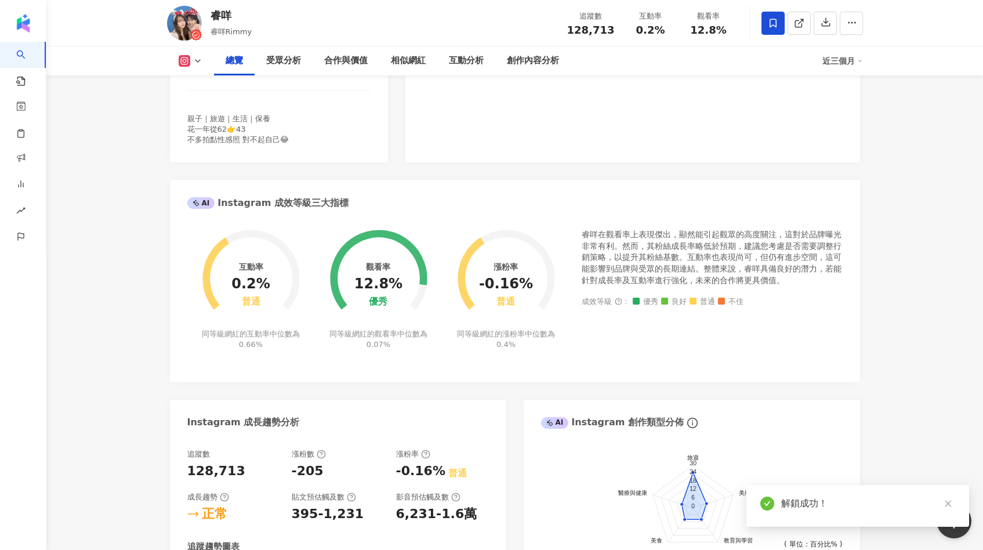
scroll to position [400, 0]
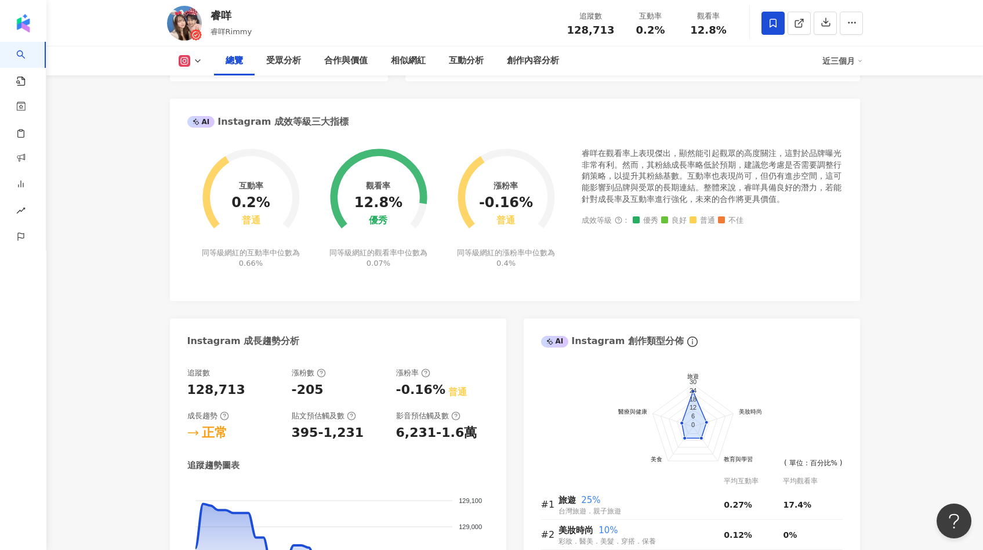
drag, startPoint x: 231, startPoint y: 199, endPoint x: 273, endPoint y: 193, distance: 42.7
click at [273, 194] on circle at bounding box center [250, 197] width 82 height 82
drag, startPoint x: 275, startPoint y: 202, endPoint x: 236, endPoint y: 202, distance: 38.8
click at [236, 202] on div "互動率 0.2% 普通 同等級網紅的互動率中位數為 0.66%" at bounding box center [251, 200] width 128 height 135
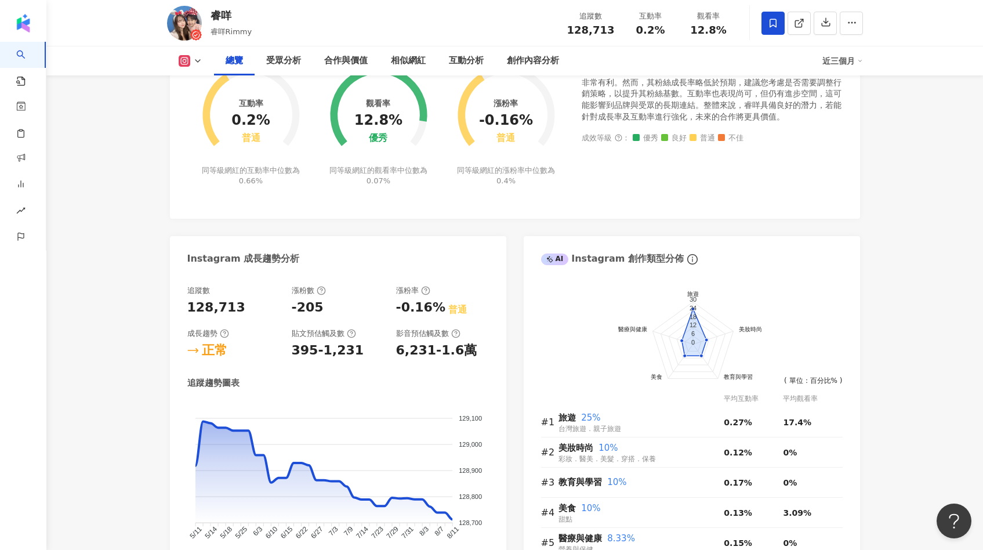
scroll to position [493, 0]
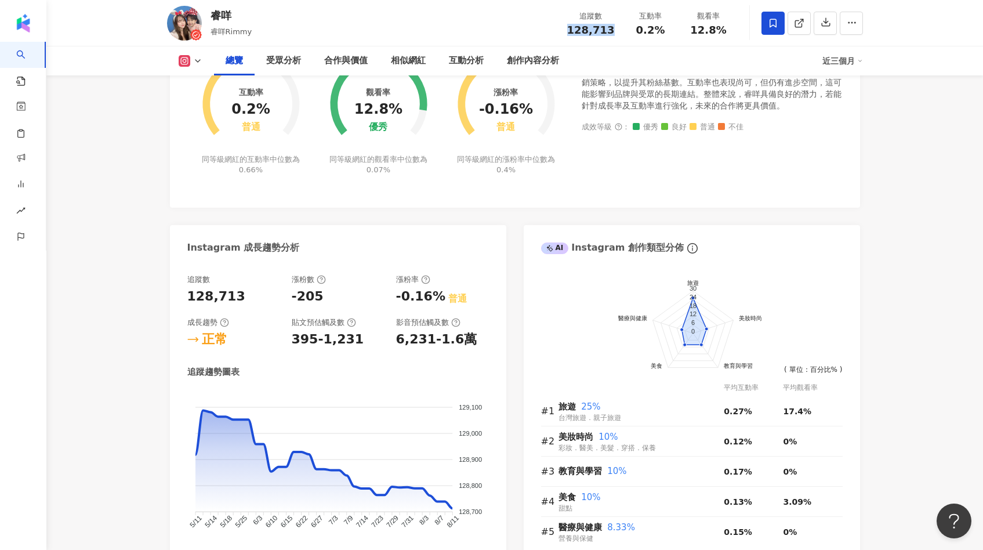
drag, startPoint x: 574, startPoint y: 28, endPoint x: 618, endPoint y: 30, distance: 43.5
click at [618, 30] on div "追蹤數 128,713" at bounding box center [590, 22] width 61 height 25
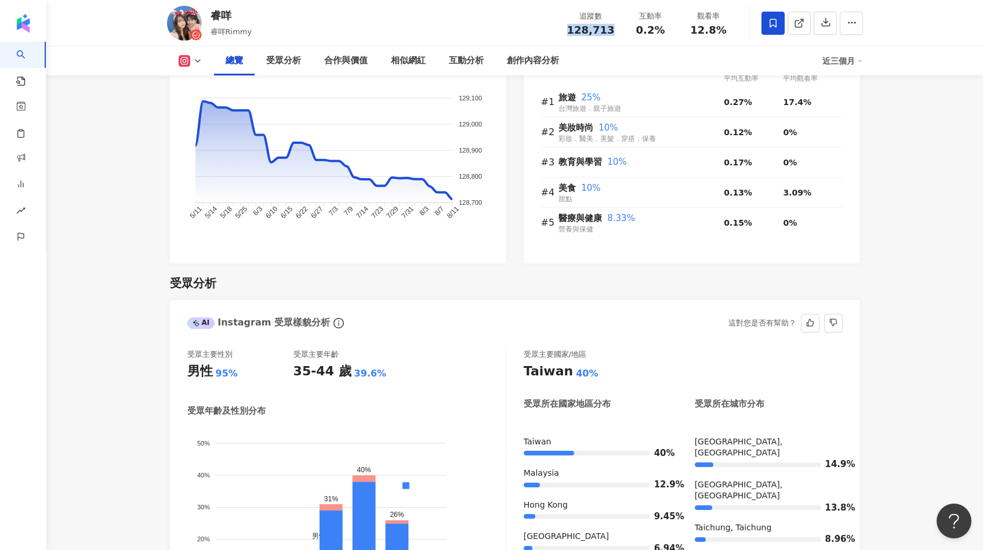
scroll to position [805, 0]
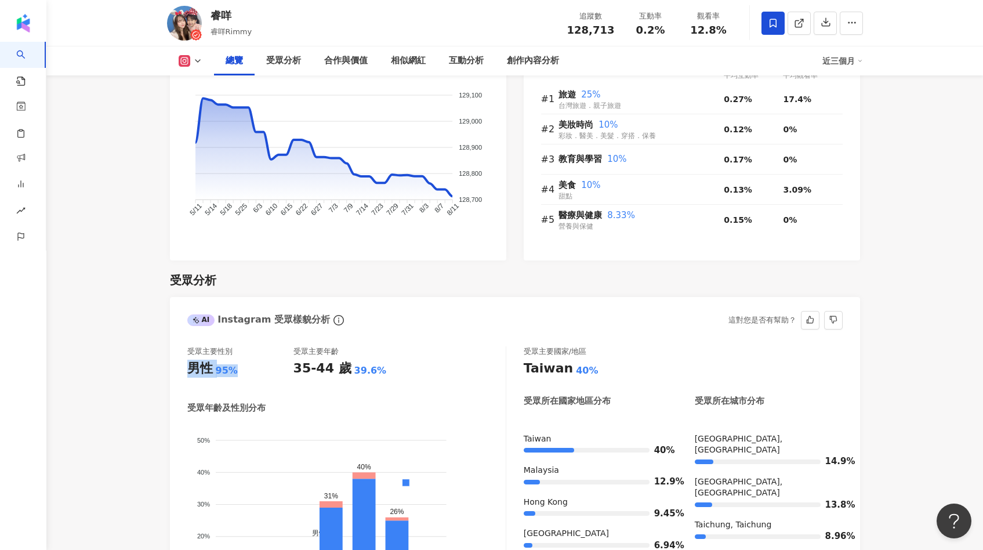
drag, startPoint x: 184, startPoint y: 373, endPoint x: 237, endPoint y: 372, distance: 52.2
click at [237, 372] on div "受眾主要性別 男性 95% 受眾主要年齡 35-44 歲 39.6% 受眾年齡及性別分布 男性 女性 50% 50% 40% 40% 30% 30% 20% …" at bounding box center [515, 493] width 690 height 319
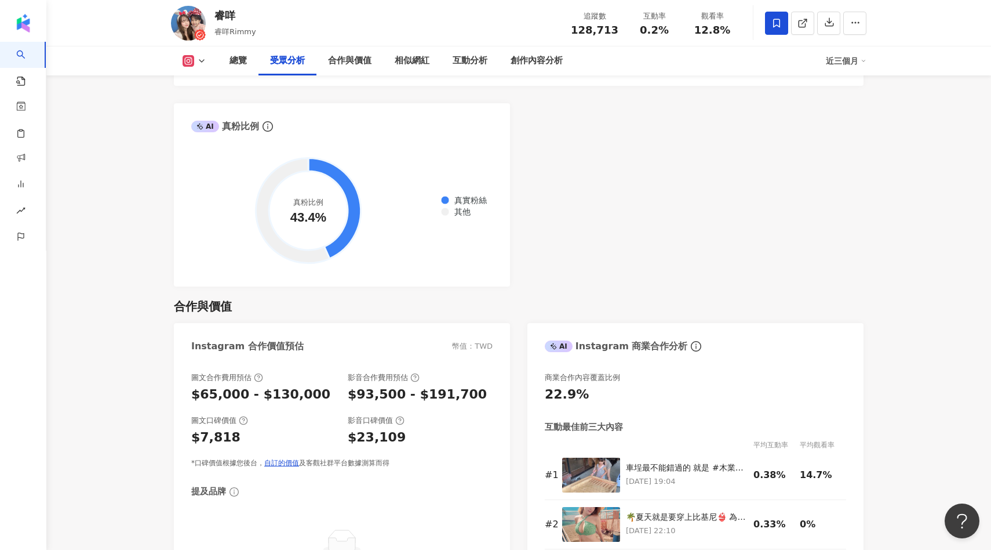
scroll to position [1382, 0]
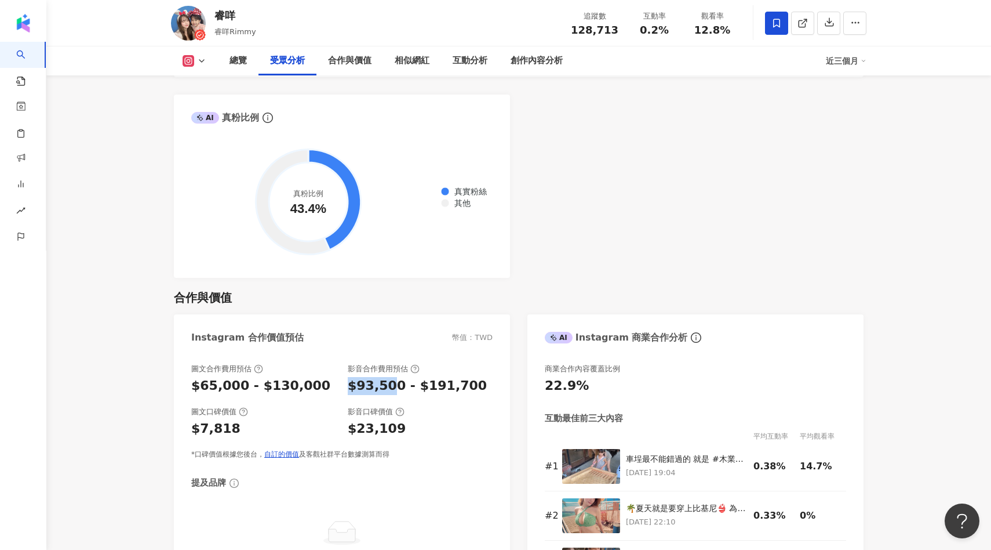
drag, startPoint x: 351, startPoint y: 374, endPoint x: 392, endPoint y: 370, distance: 40.7
click at [392, 377] on div "$93,500 - $191,700" at bounding box center [417, 386] width 139 height 18
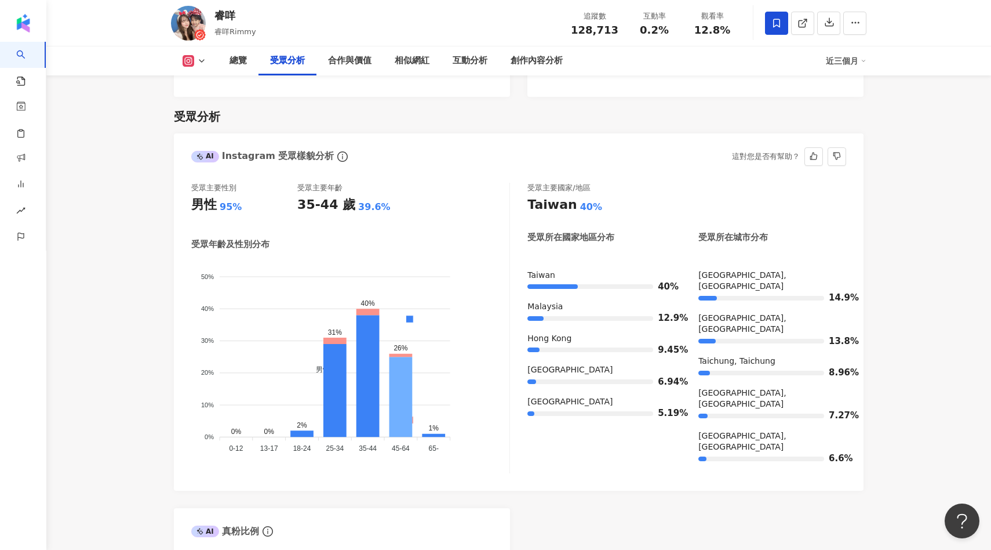
scroll to position [964, 0]
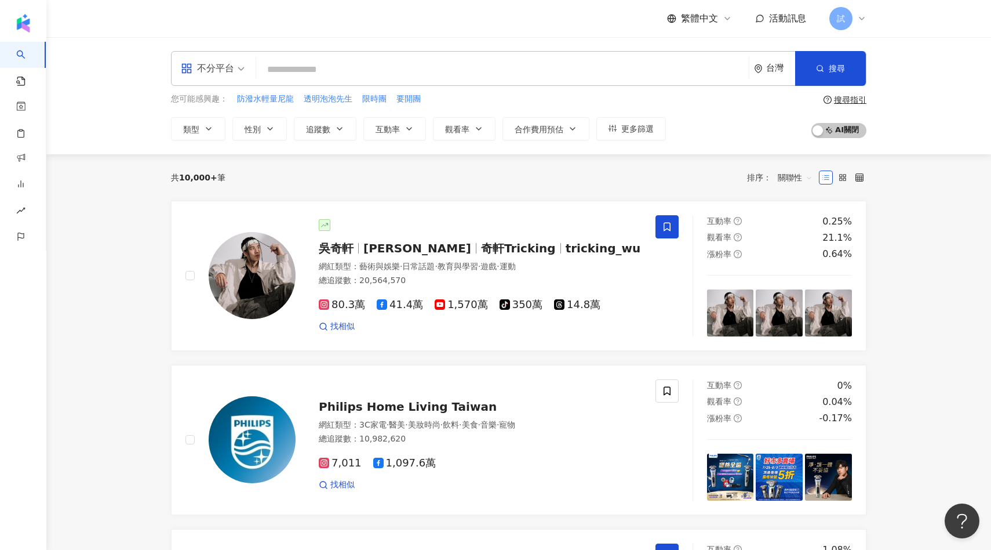
click at [448, 72] on input "search" at bounding box center [502, 70] width 483 height 22
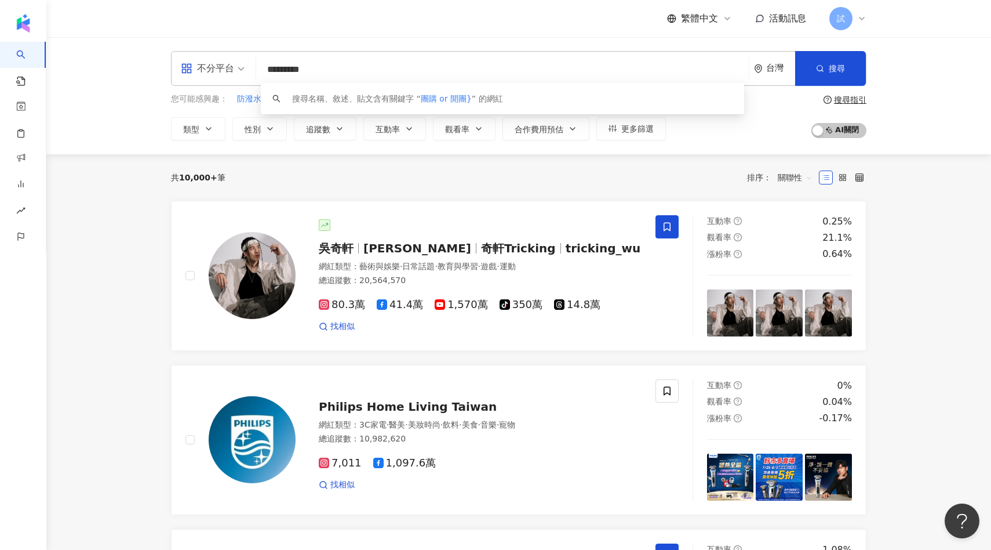
click at [273, 67] on input "*********" at bounding box center [502, 70] width 483 height 22
click at [343, 72] on input "**********" at bounding box center [502, 70] width 483 height 22
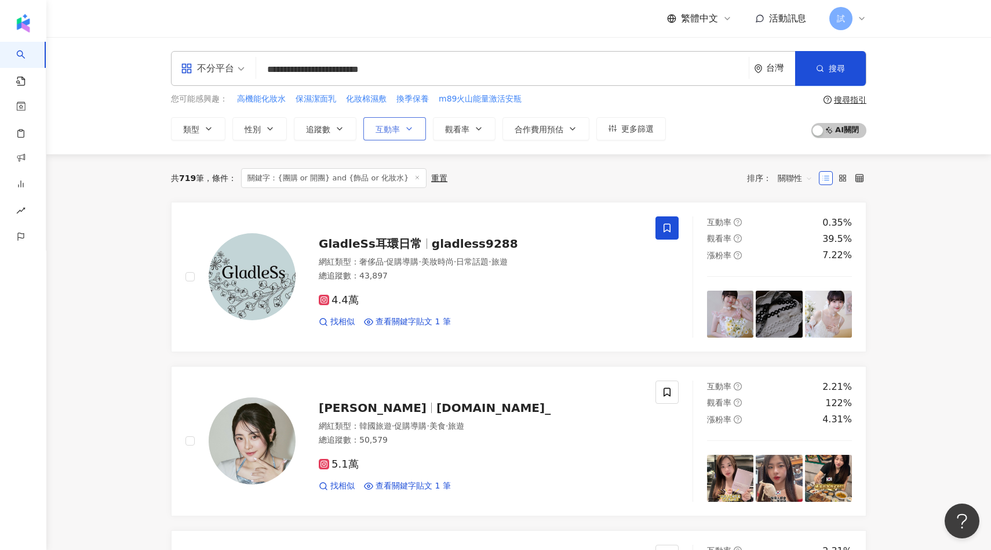
type input "**********"
click at [388, 127] on span "互動率" at bounding box center [388, 129] width 24 height 9
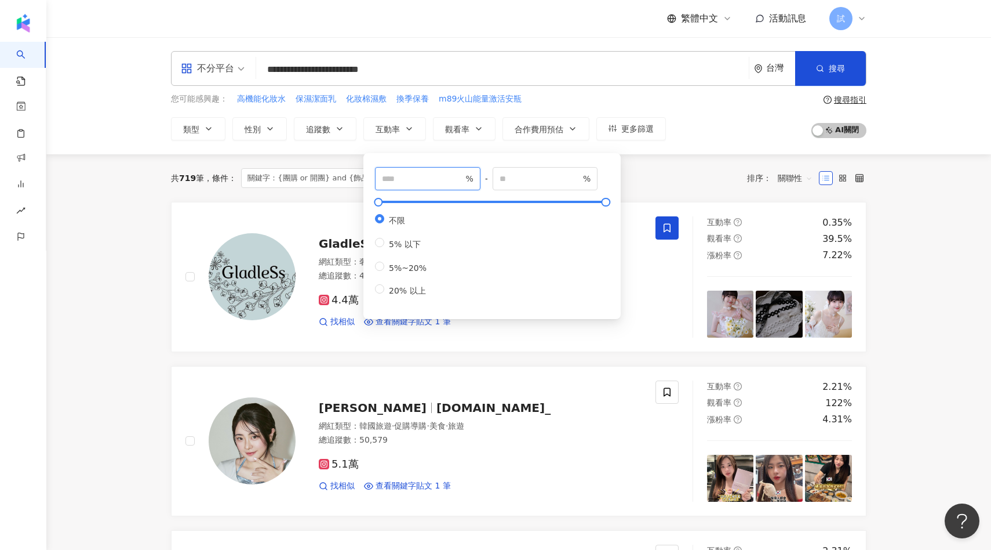
click at [396, 177] on input "number" at bounding box center [422, 178] width 81 height 13
click at [405, 180] on input "number" at bounding box center [422, 178] width 81 height 13
type input "*"
click at [653, 183] on div "共 719 筆 條件 ： 關鍵字：{團購 or 開團} and {飾品 or 化妝水} 重置 排序： 關聯性" at bounding box center [519, 178] width 696 height 20
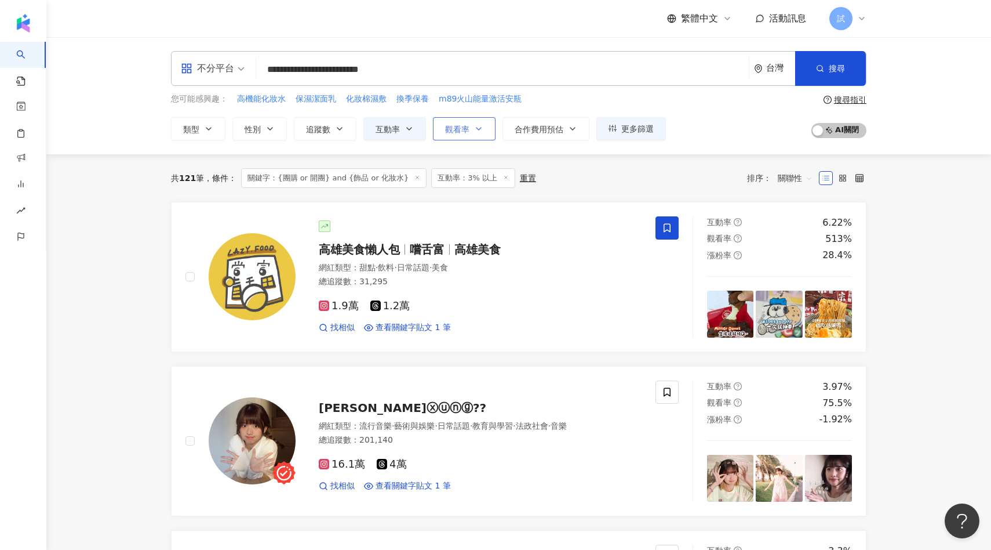
click at [461, 130] on span "觀看率" at bounding box center [457, 129] width 24 height 9
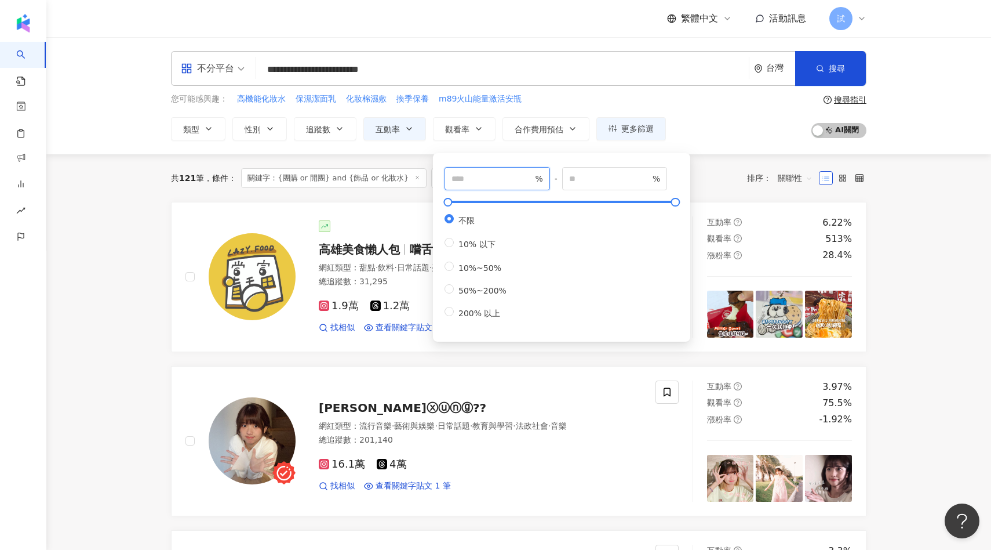
click at [478, 174] on input "number" at bounding box center [492, 178] width 81 height 13
type input "***"
click at [710, 188] on div "共 121 筆 條件 ： 關鍵字：{團購 or 開團} and {飾品 or 化妝水} 互動率：3% 以上 重置 排序： 關聯性" at bounding box center [519, 178] width 696 height 48
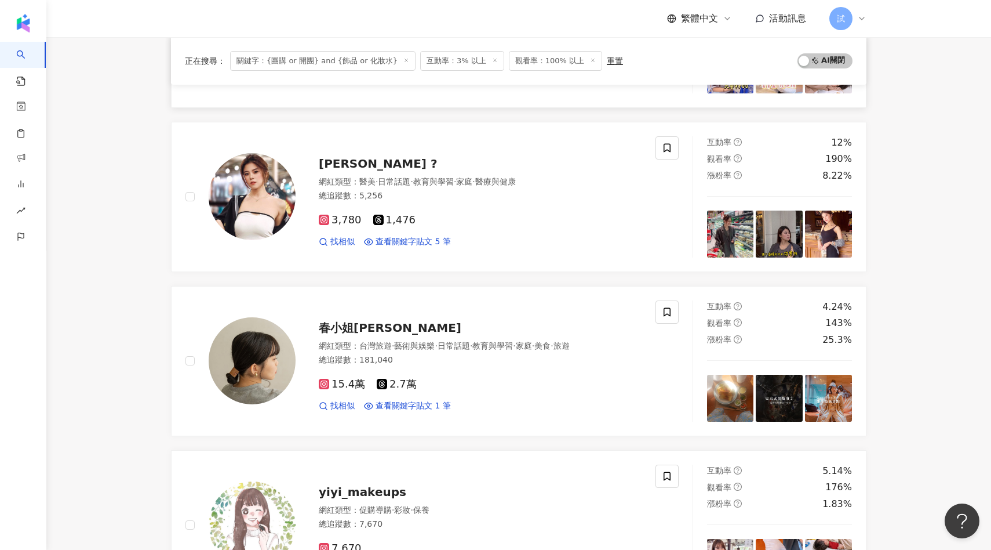
scroll to position [428, 0]
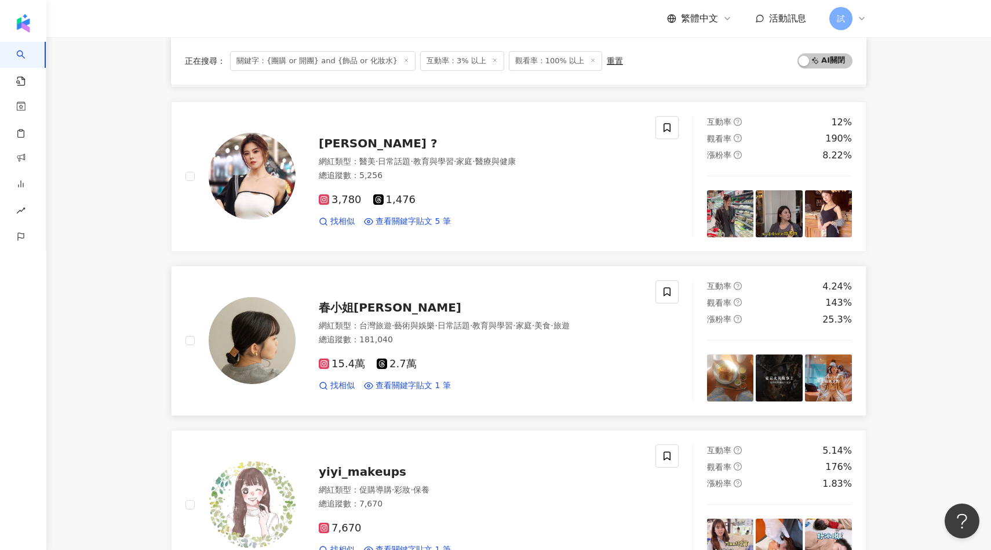
click at [368, 318] on div "春小姐Haru 網紅類型 ： 台灣旅遊 · 藝術與娛樂 · 日常話題 · 教育與學習 · 家庭 · 美食 · 旅遊 總追蹤數 ： 181,040 15.4萬 …" at bounding box center [469, 340] width 346 height 101
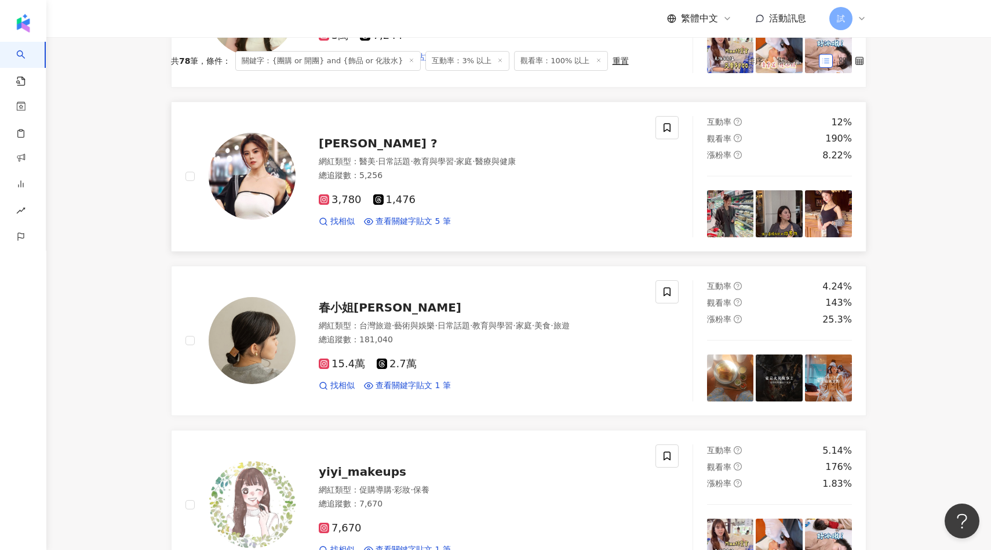
scroll to position [0, 0]
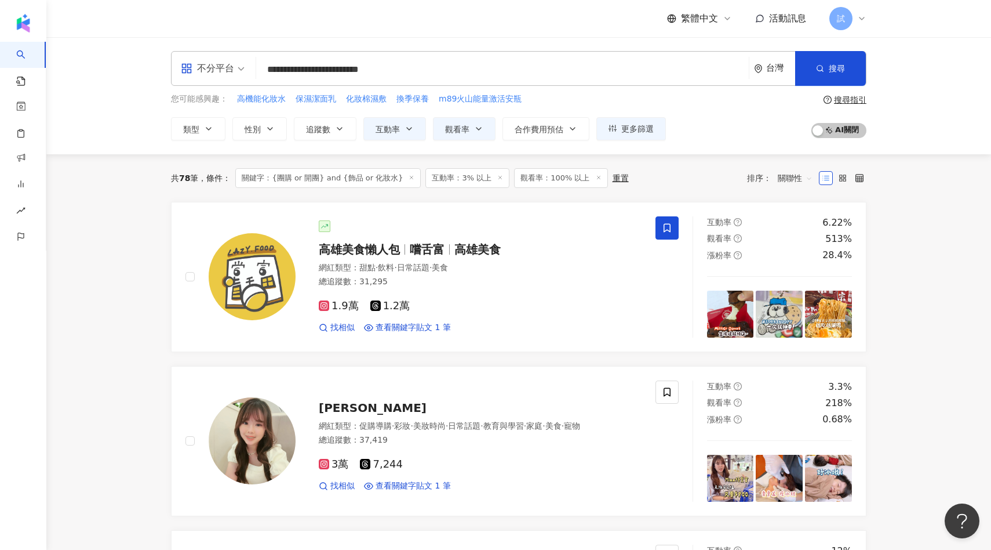
drag, startPoint x: 301, startPoint y: 61, endPoint x: 264, endPoint y: 71, distance: 38.8
click at [314, 61] on input "**********" at bounding box center [502, 70] width 483 height 22
click at [304, 67] on input "**********" at bounding box center [502, 70] width 483 height 22
click at [263, 71] on input "**********" at bounding box center [502, 70] width 483 height 22
drag, startPoint x: 263, startPoint y: 70, endPoint x: 437, endPoint y: 65, distance: 174.6
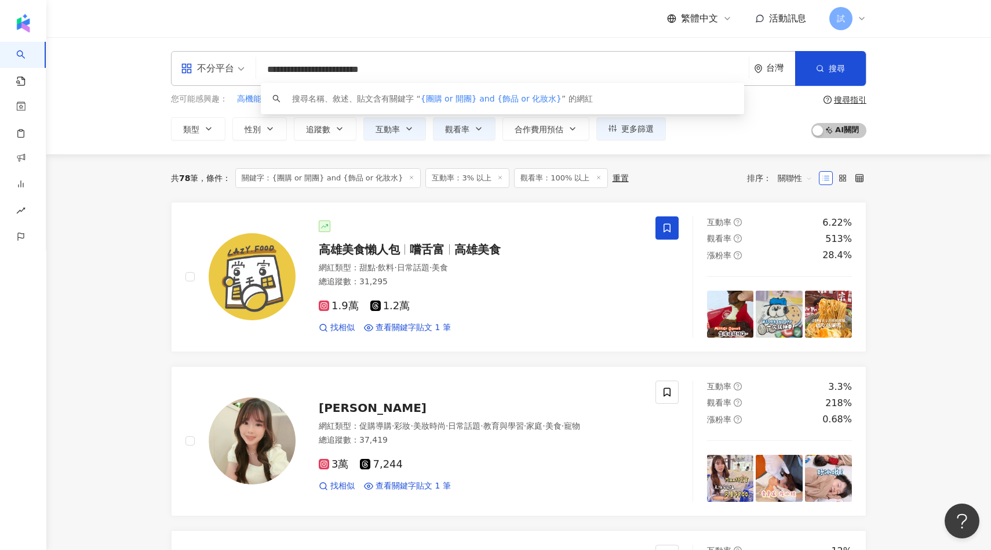
click at [437, 65] on input "**********" at bounding box center [502, 70] width 483 height 22
click at [842, 103] on div "搜尋指引" at bounding box center [850, 99] width 32 height 9
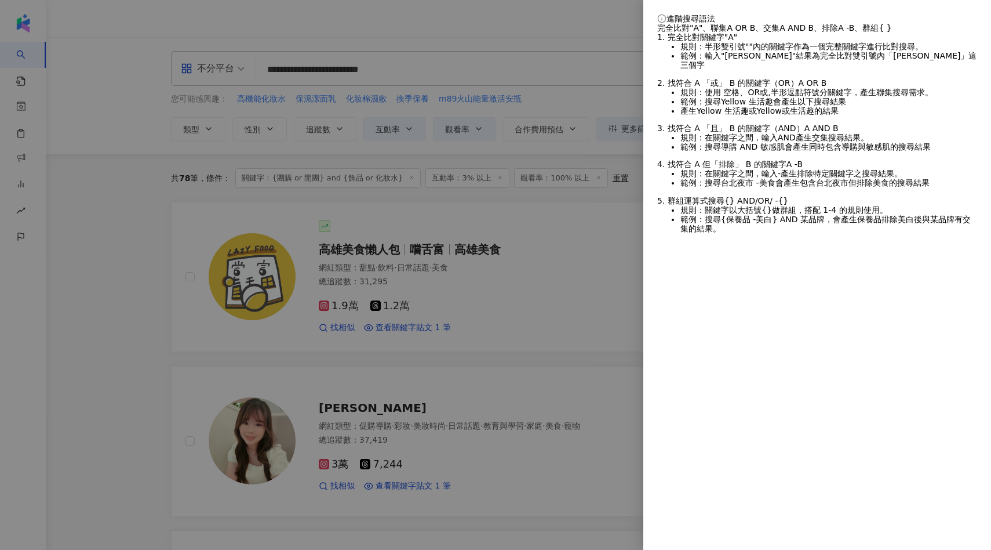
click at [618, 205] on div at bounding box center [495, 275] width 991 height 550
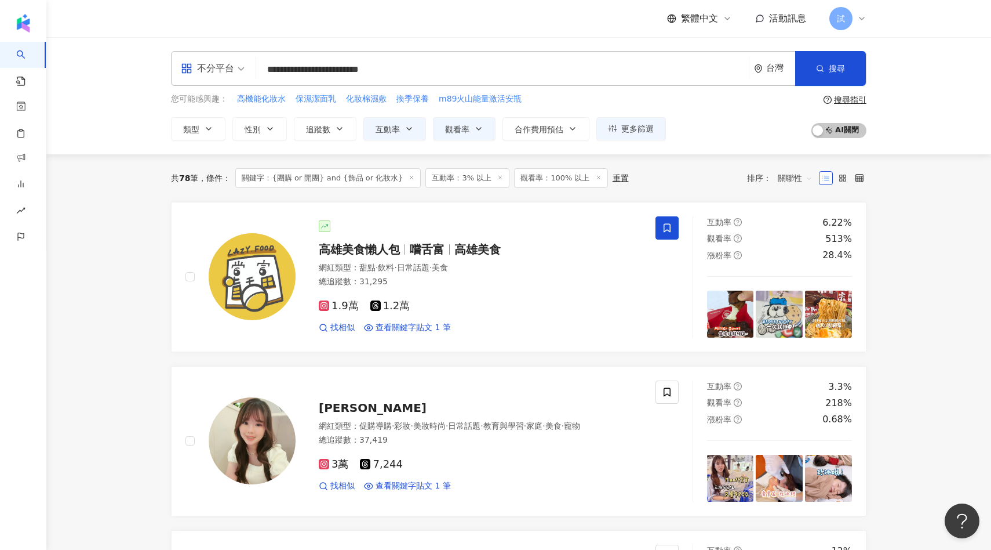
click at [857, 97] on div "搜尋指引" at bounding box center [850, 99] width 32 height 9
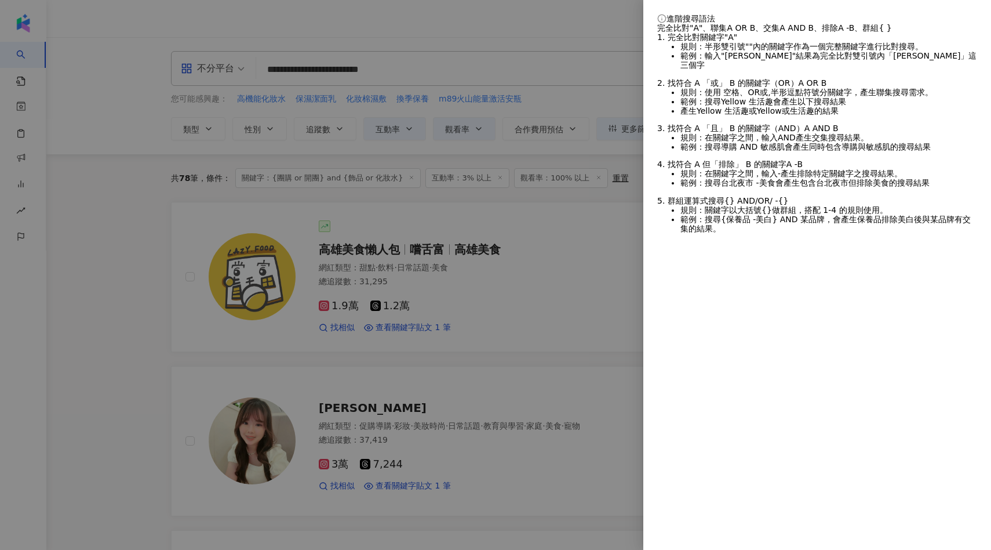
click at [633, 197] on div at bounding box center [495, 275] width 991 height 550
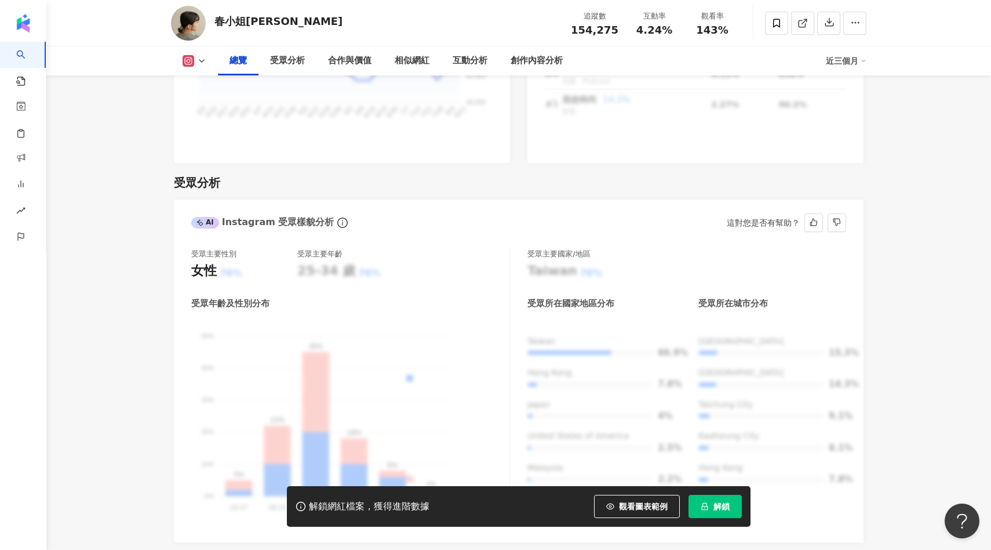
scroll to position [989, 0]
